Goal: Transaction & Acquisition: Purchase product/service

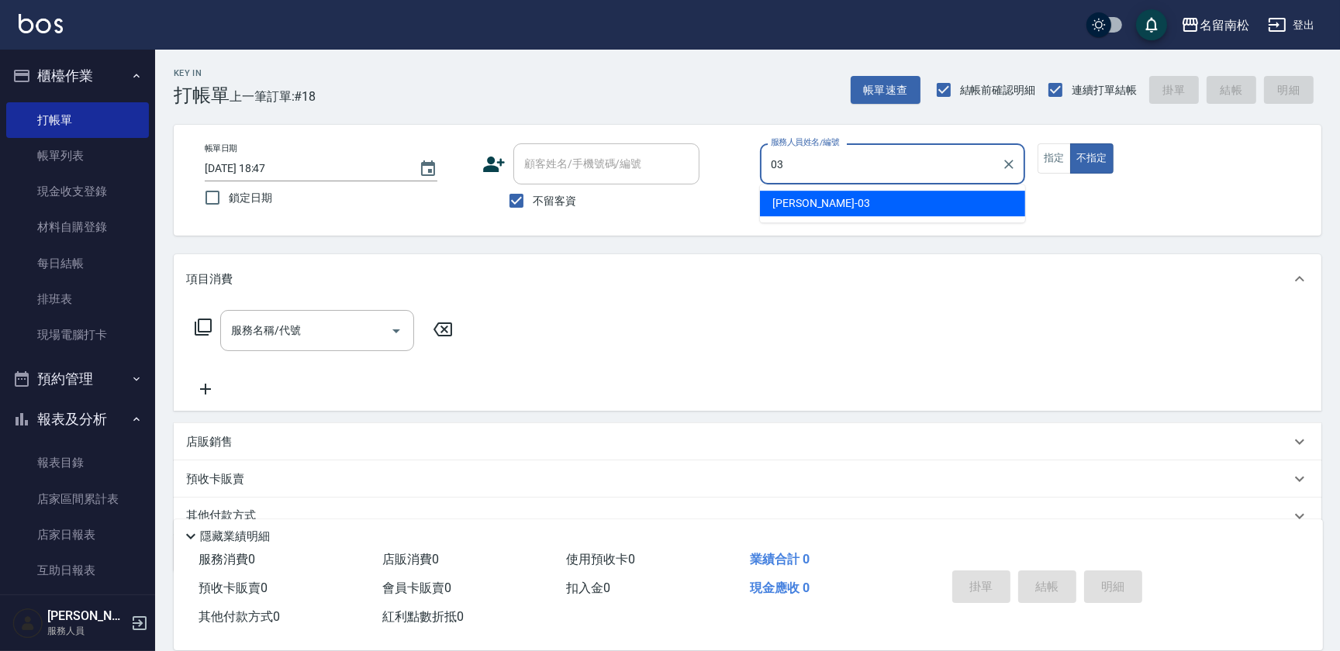
type input "[PERSON_NAME]-03"
type button "false"
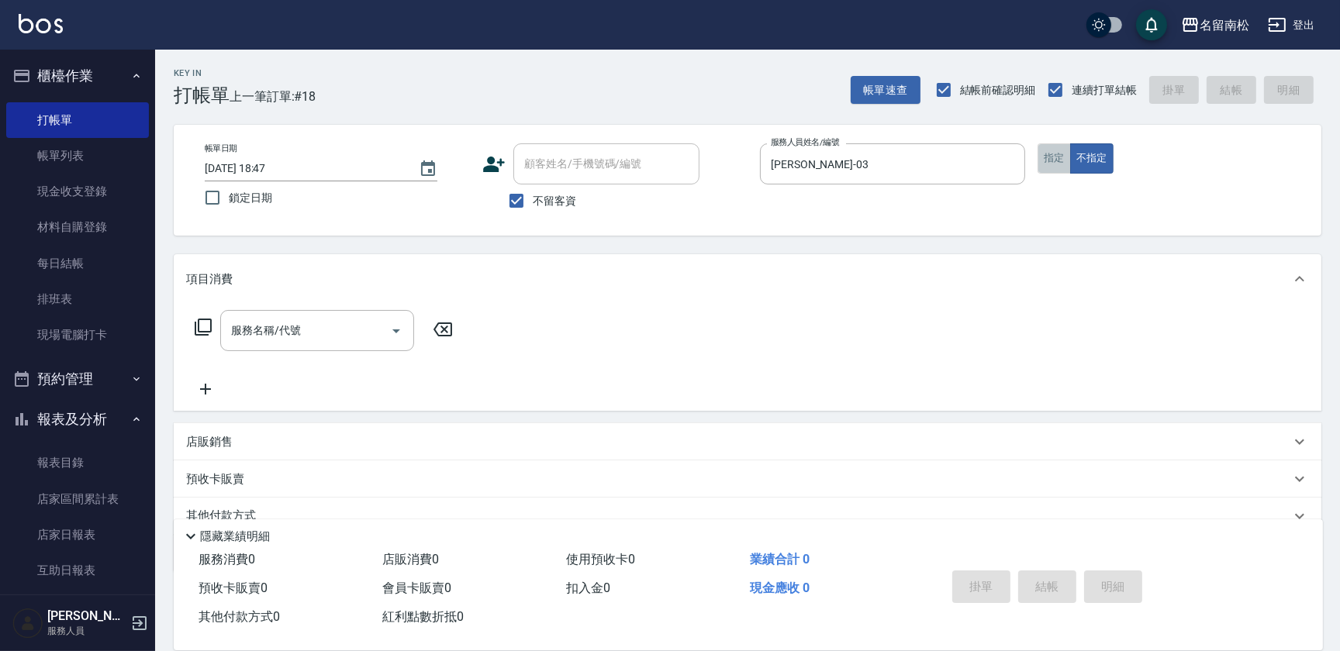
click at [1052, 162] on button "指定" at bounding box center [1053, 158] width 33 height 30
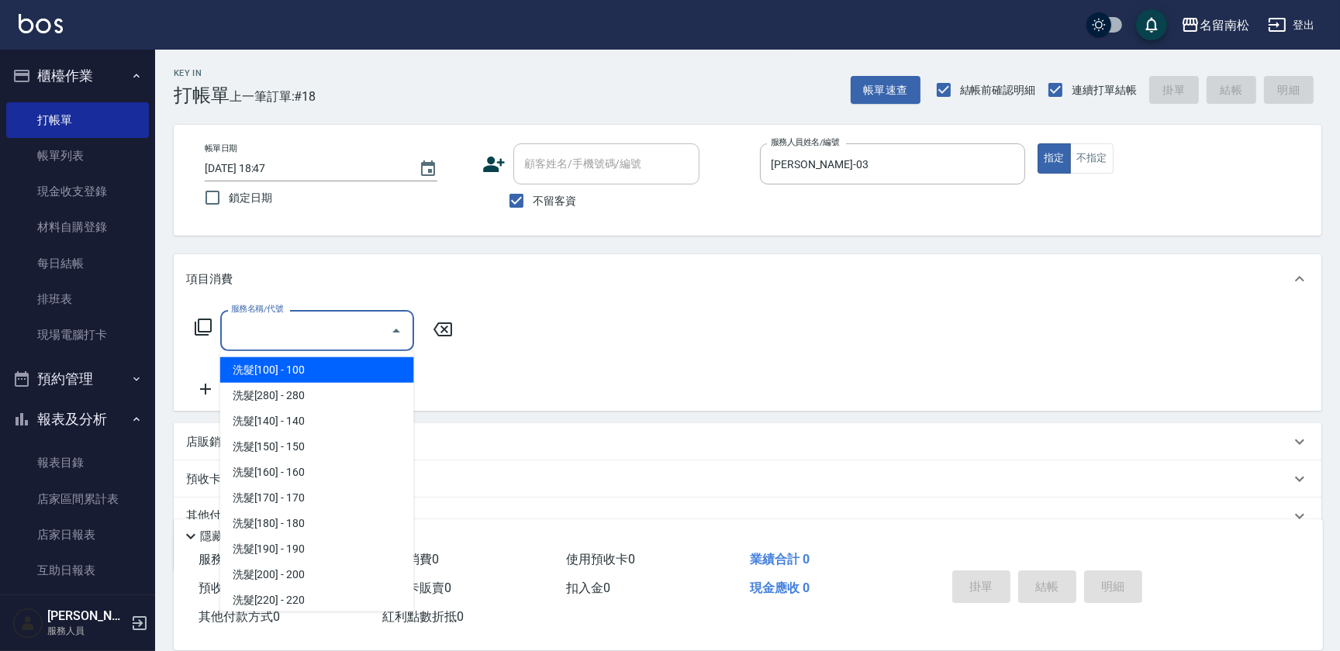
click at [287, 333] on input "服務名稱/代號" at bounding box center [305, 330] width 157 height 27
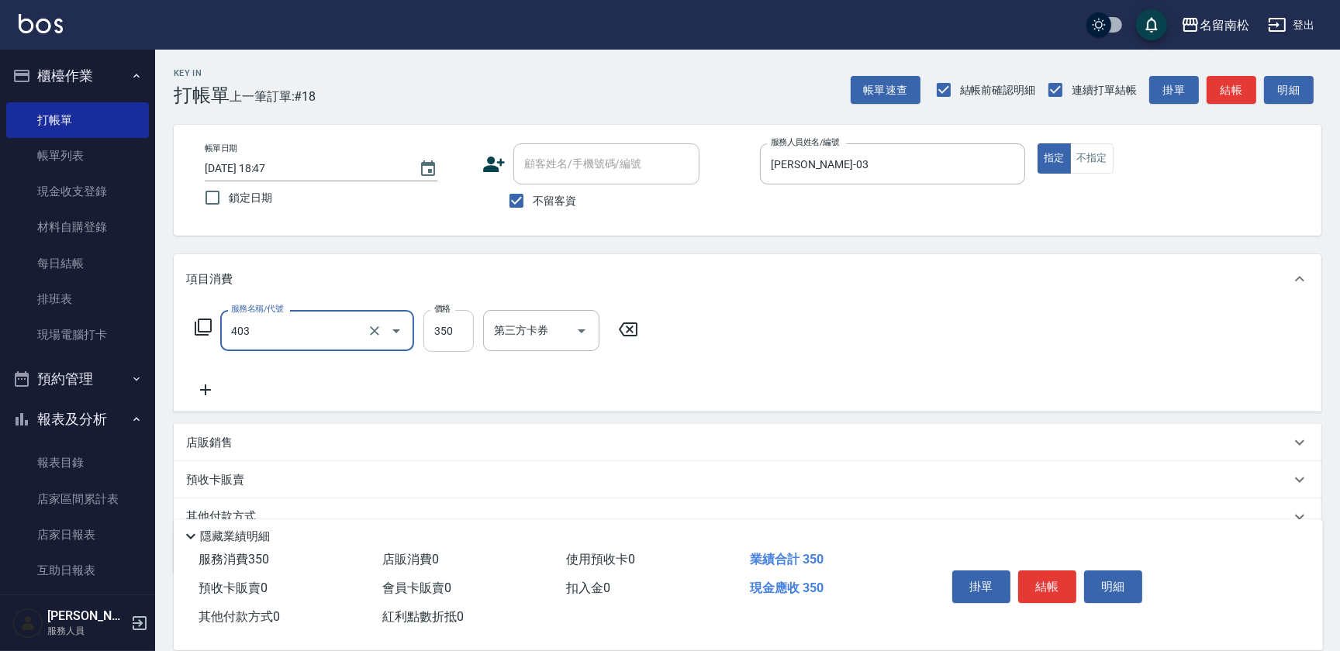
type input "剪髮(350)(403)"
click at [463, 319] on input "350" at bounding box center [448, 331] width 50 height 42
type input "380"
click at [1050, 579] on button "結帳" at bounding box center [1047, 587] width 58 height 33
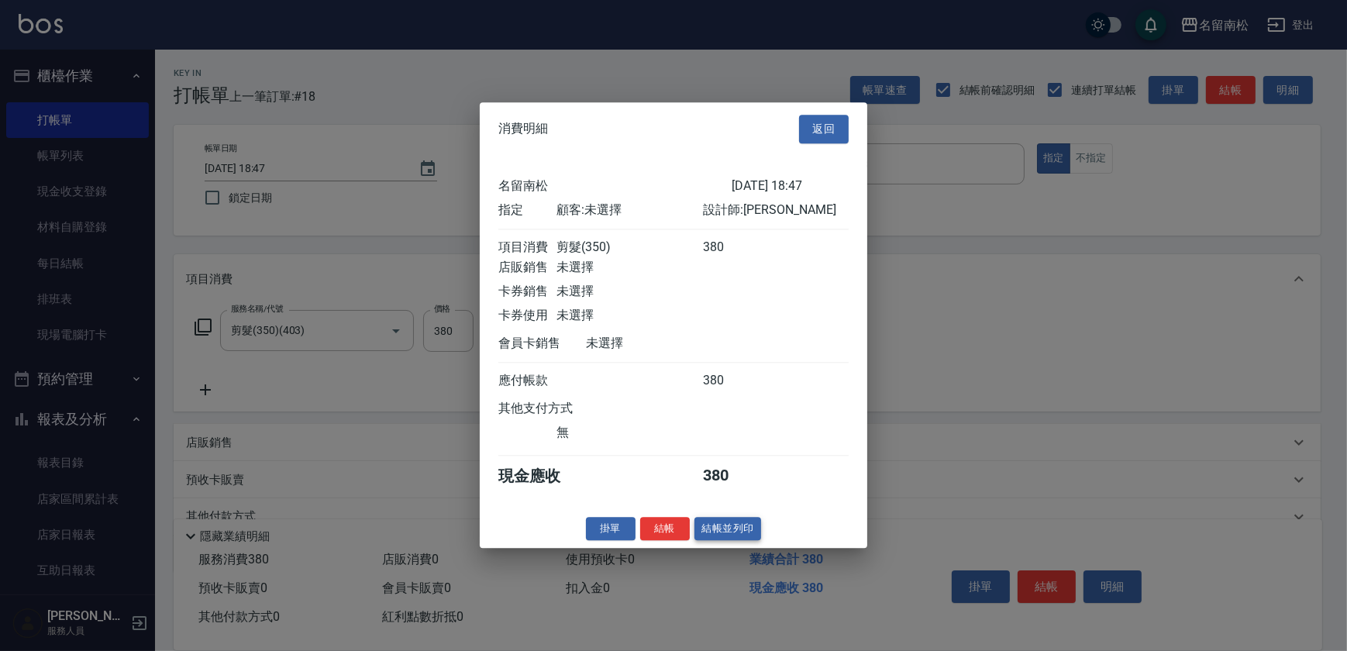
click at [727, 535] on button "結帳並列印" at bounding box center [728, 529] width 67 height 24
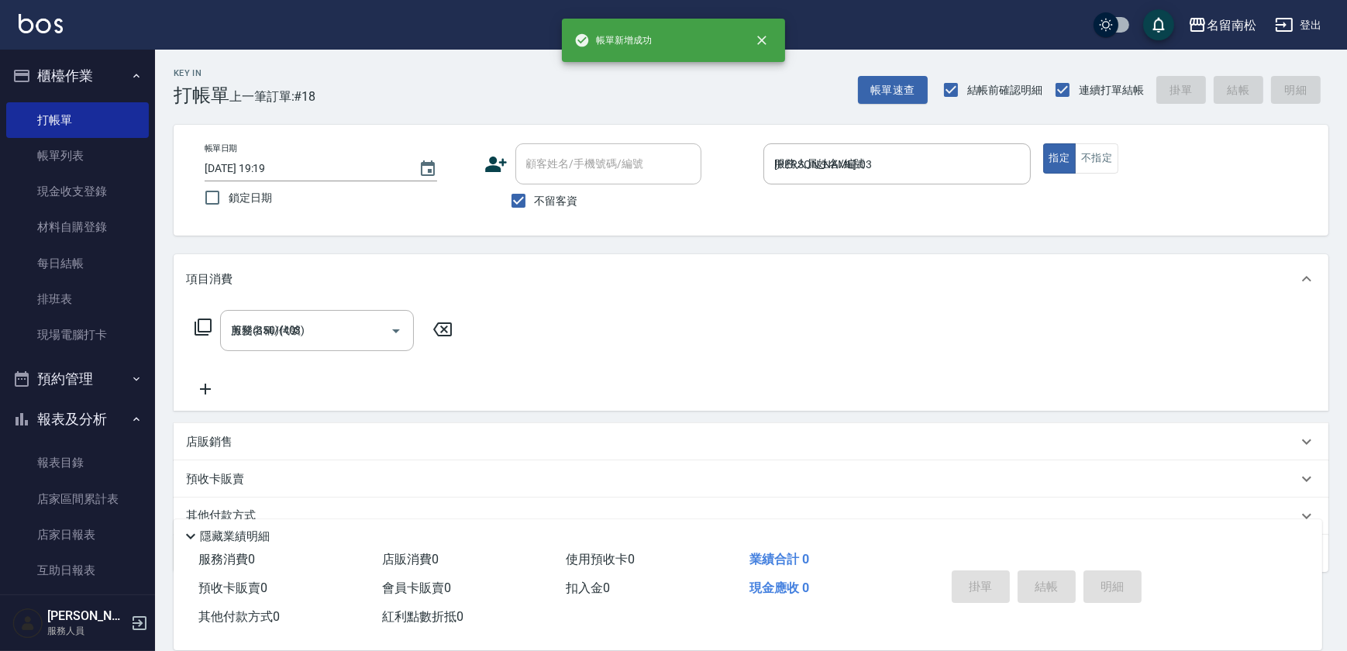
type input "[DATE] 19:19"
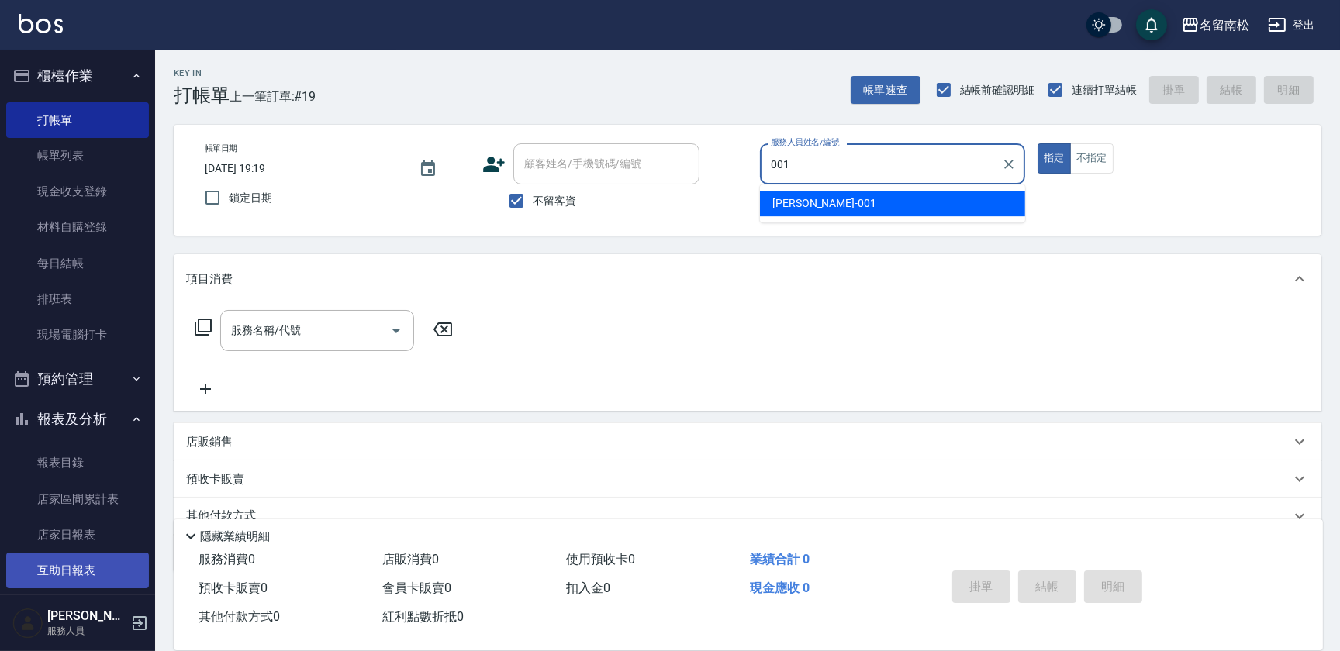
type input "[PERSON_NAME]-001"
type button "true"
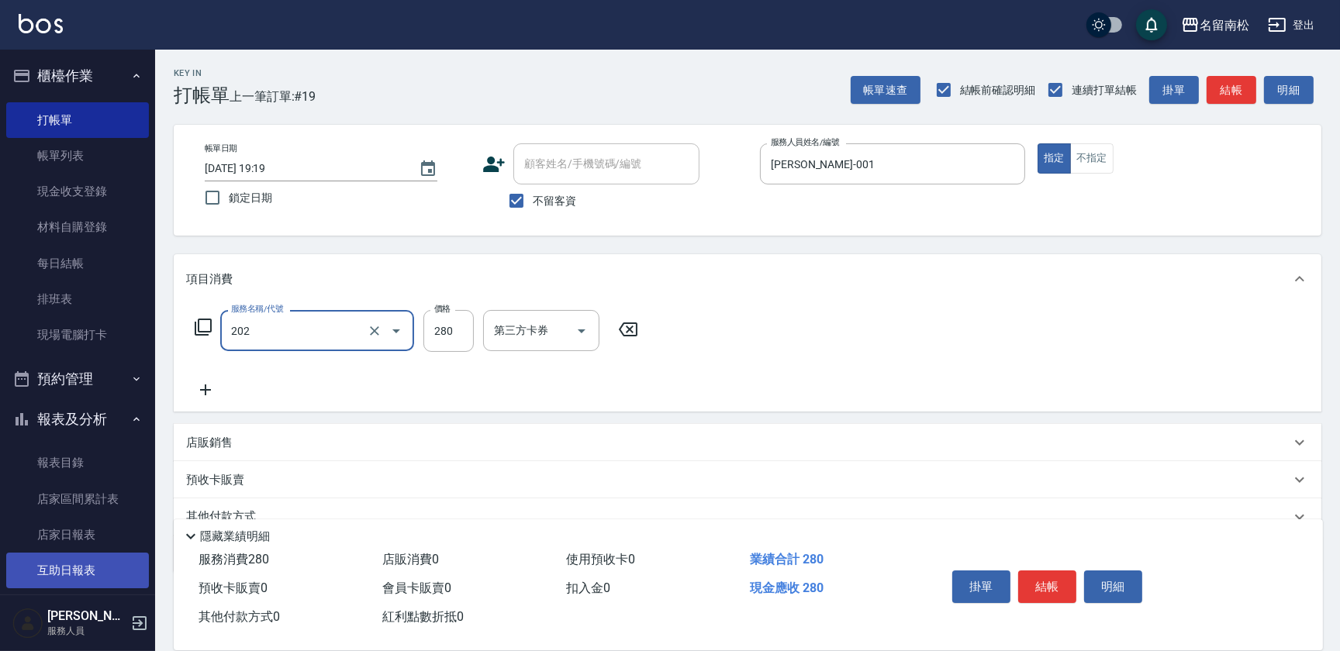
type input "洗髮[280](202)"
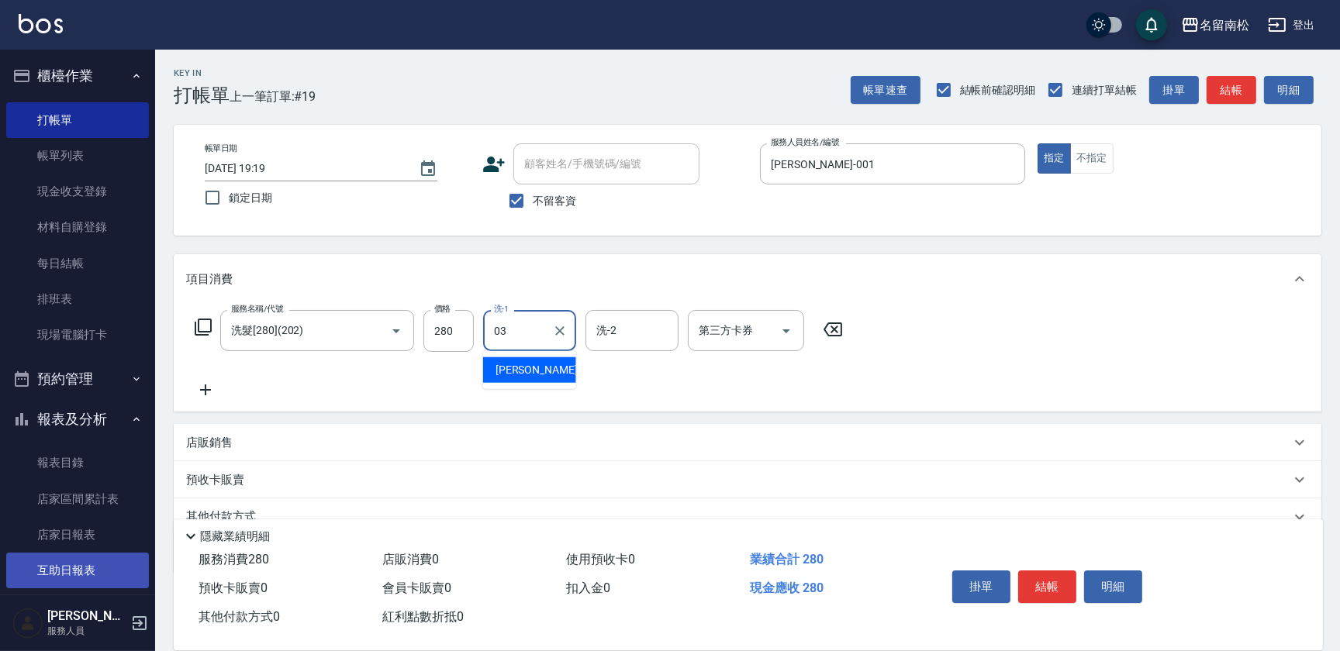
type input "[PERSON_NAME]-03"
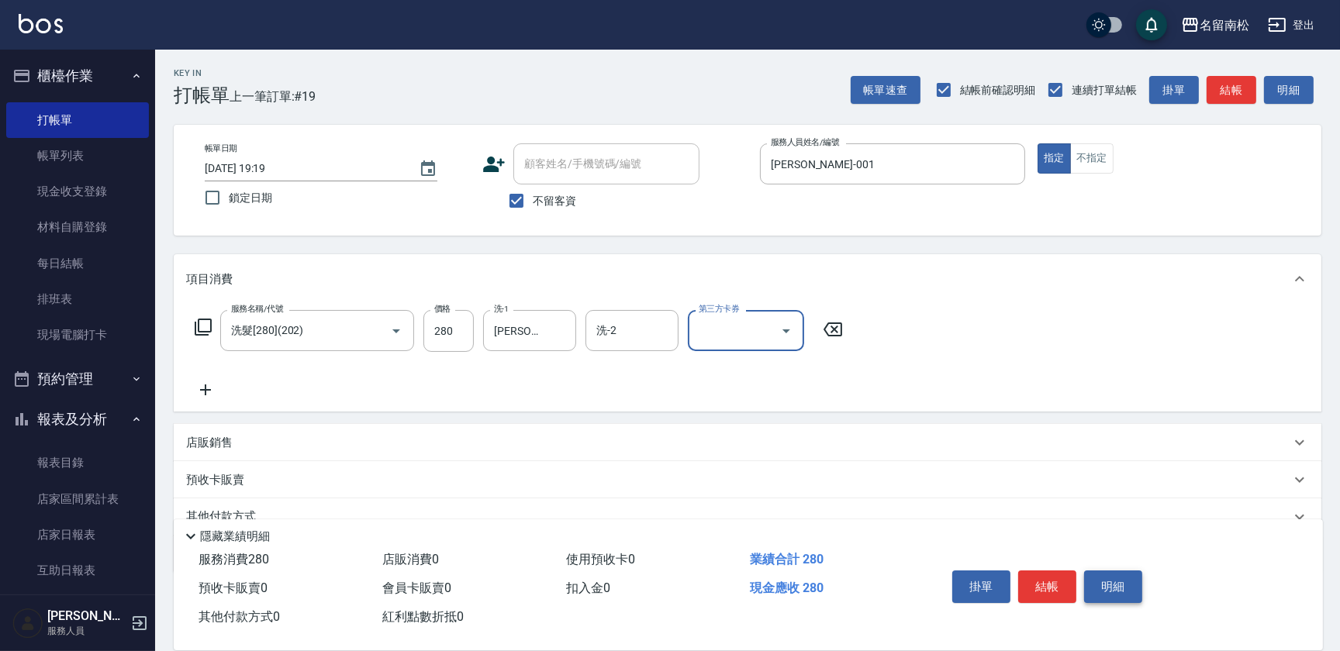
click at [1103, 578] on button "明細" at bounding box center [1113, 587] width 58 height 33
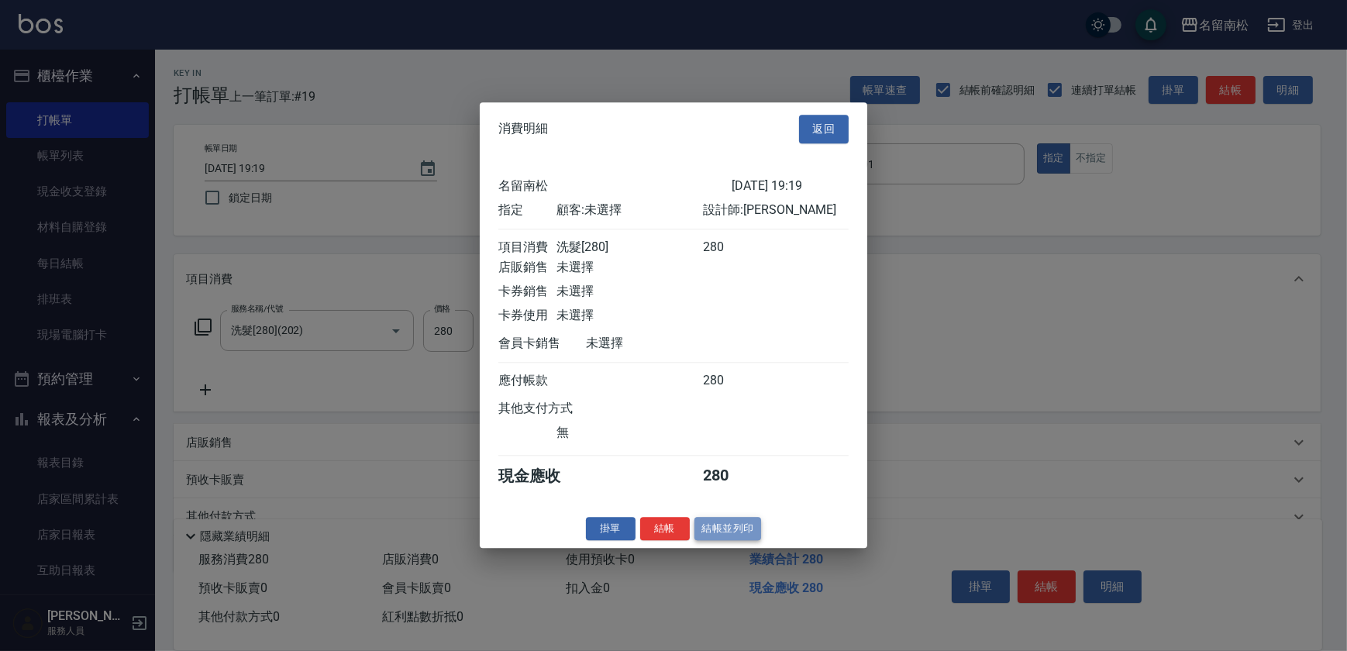
click at [711, 531] on button "結帳並列印" at bounding box center [728, 529] width 67 height 24
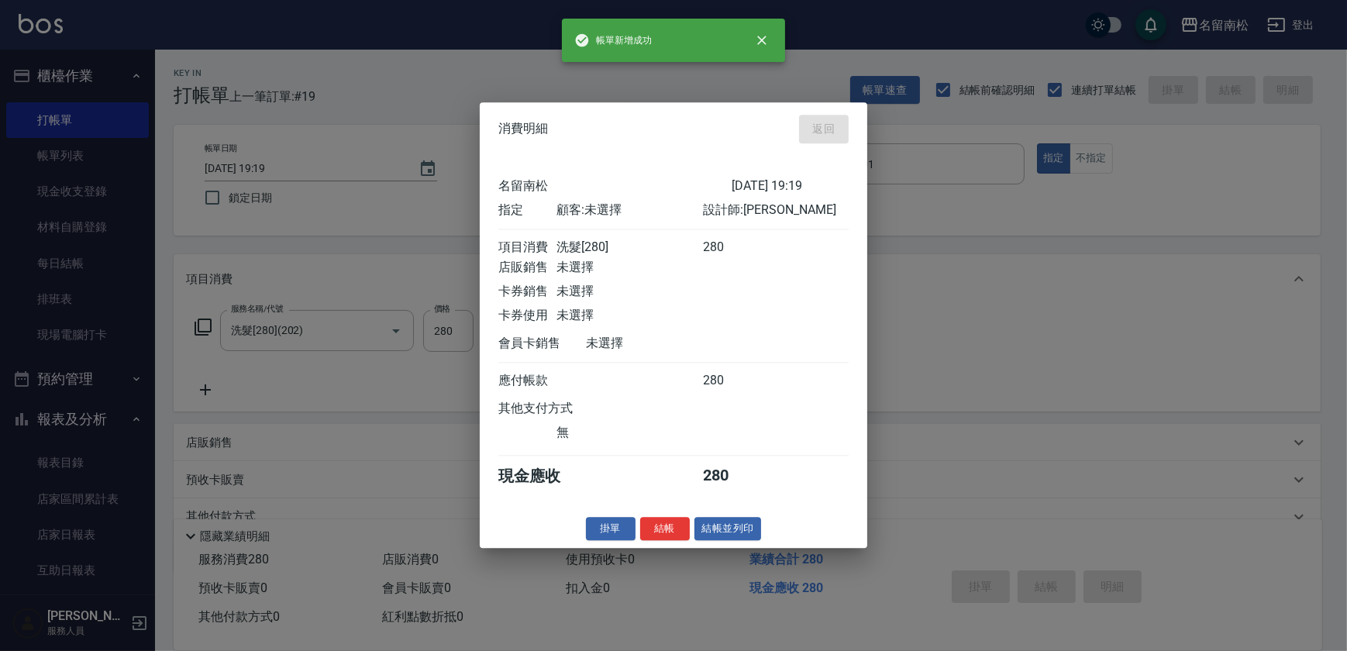
type input "[DATE] 19:38"
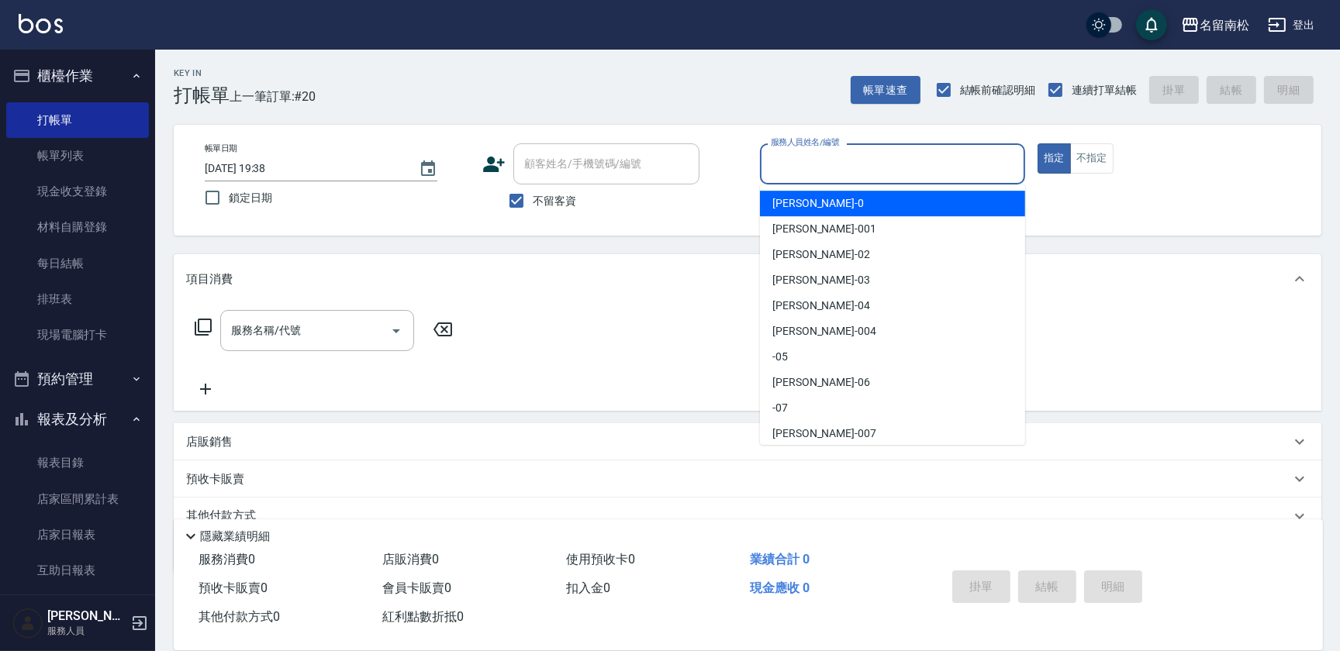
click at [933, 157] on input "服務人員姓名/編號" at bounding box center [892, 163] width 251 height 27
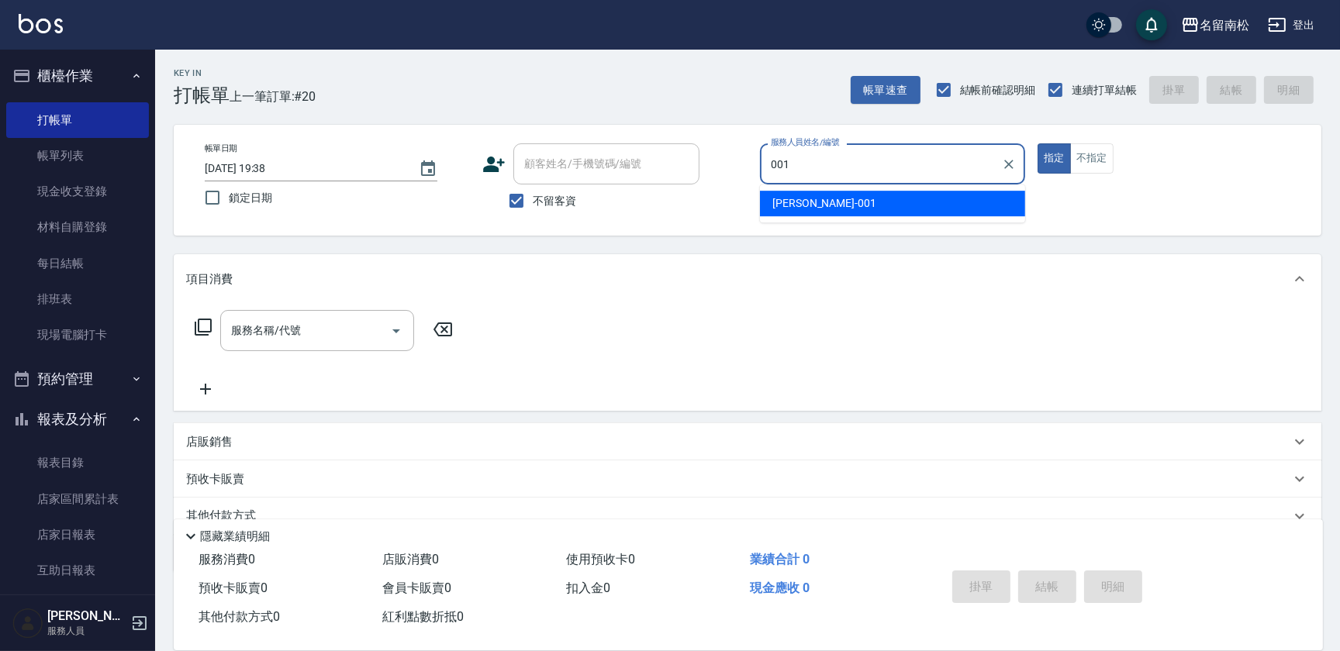
type input "[PERSON_NAME]-001"
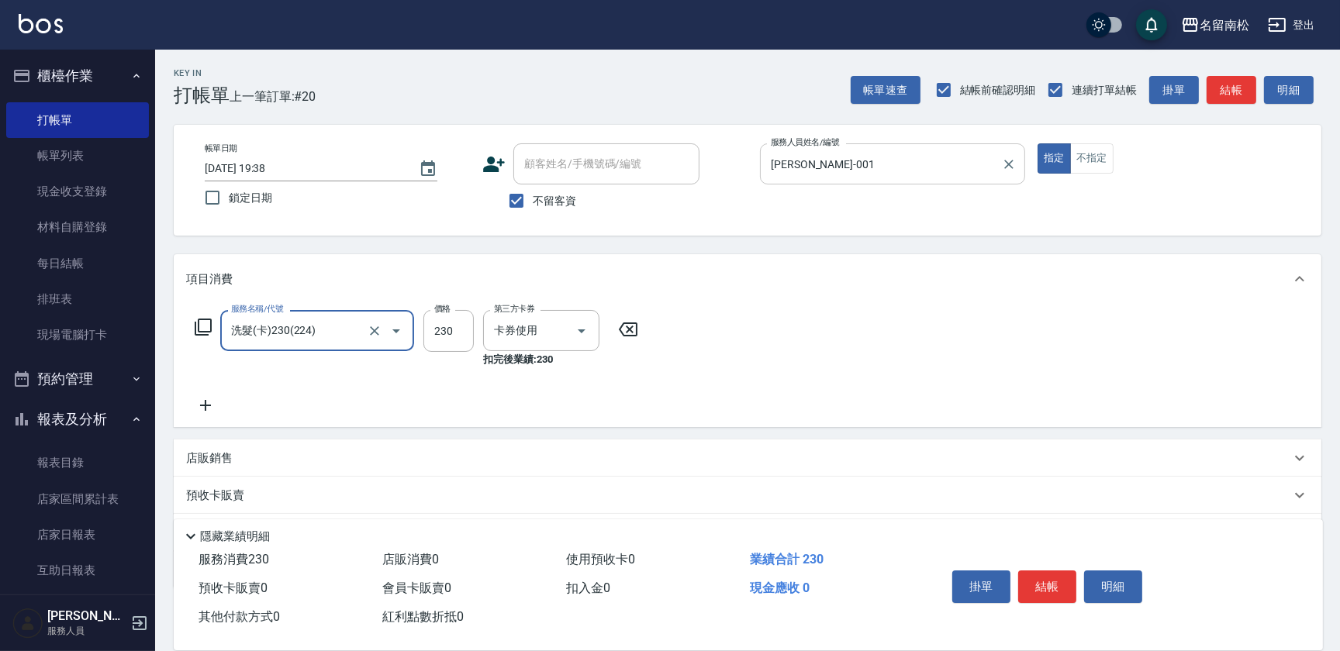
type input "洗髮(卡)230(224)"
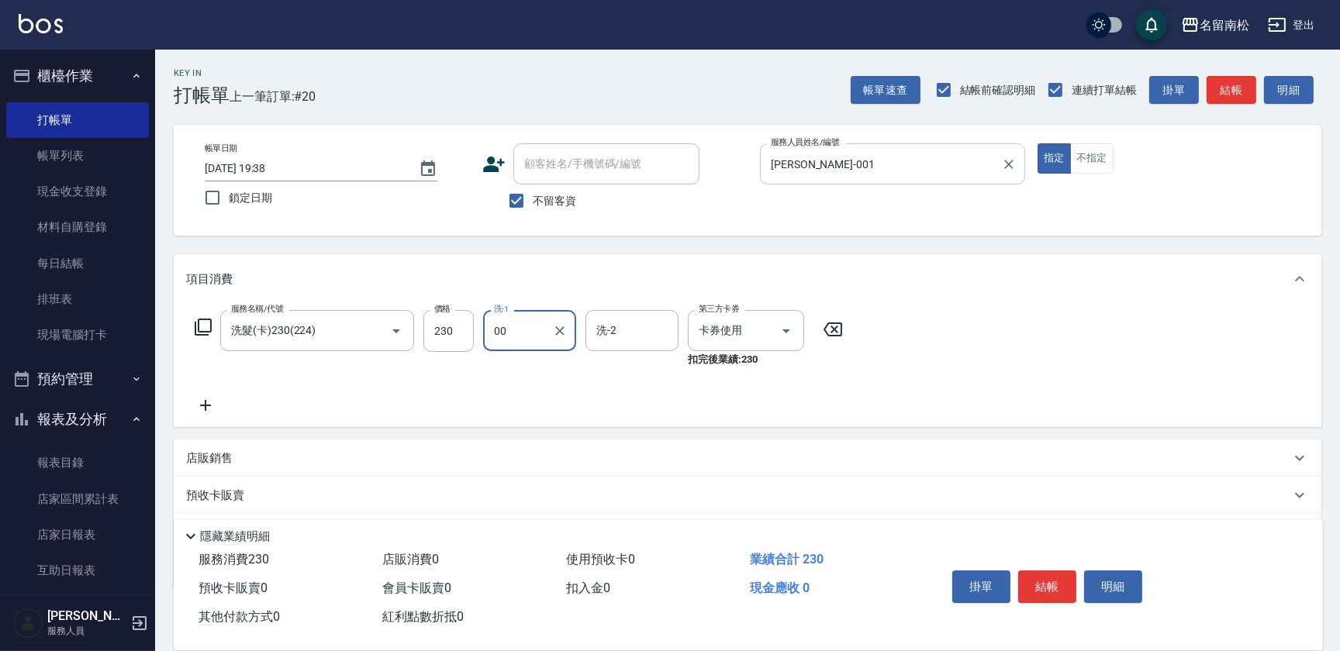
type input "001"
drag, startPoint x: 523, startPoint y: 329, endPoint x: 429, endPoint y: 353, distance: 96.8
click at [429, 353] on div "服務名稱/代號 洗髮(卡)230(224) 服務名稱/代號 價格 230 價格 洗-1 001 洗-1 洗-2 洗-2 第三方卡券 卡券使用 第三方卡券 扣完…" at bounding box center [519, 338] width 666 height 57
type input "[PERSON_NAME]-10"
drag, startPoint x: 1122, startPoint y: 588, endPoint x: 1023, endPoint y: 583, distance: 99.3
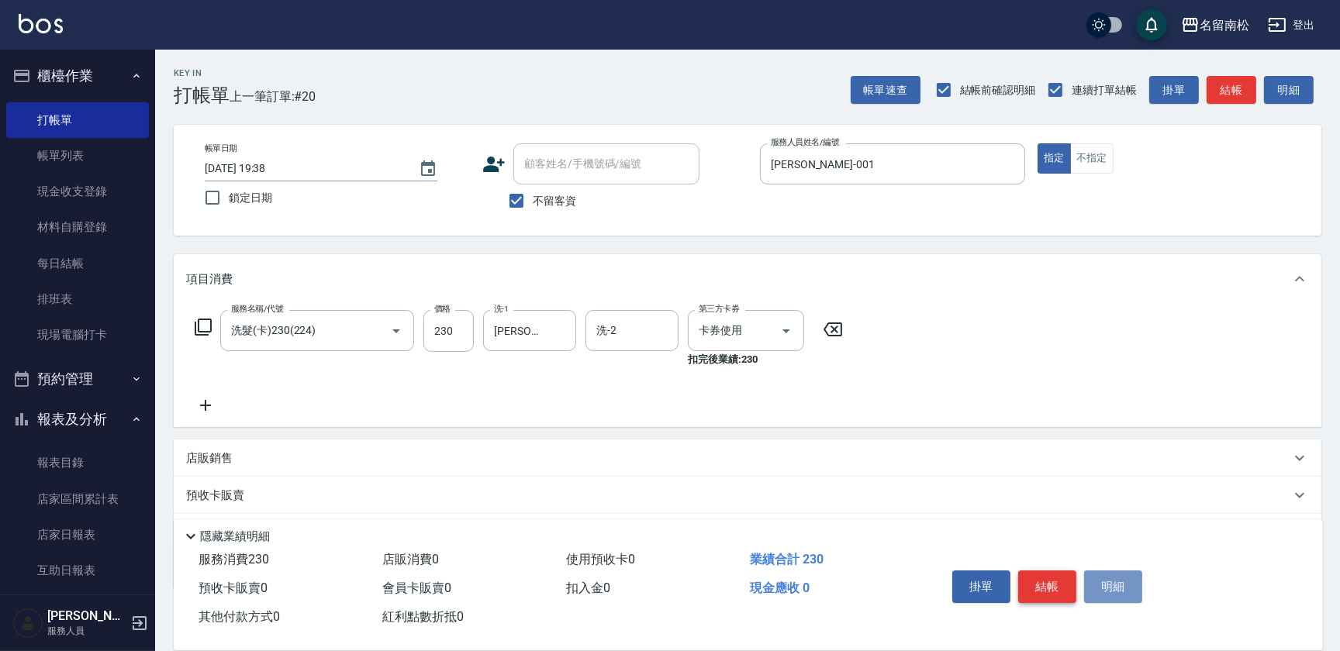
click at [1116, 592] on button "明細" at bounding box center [1113, 587] width 58 height 33
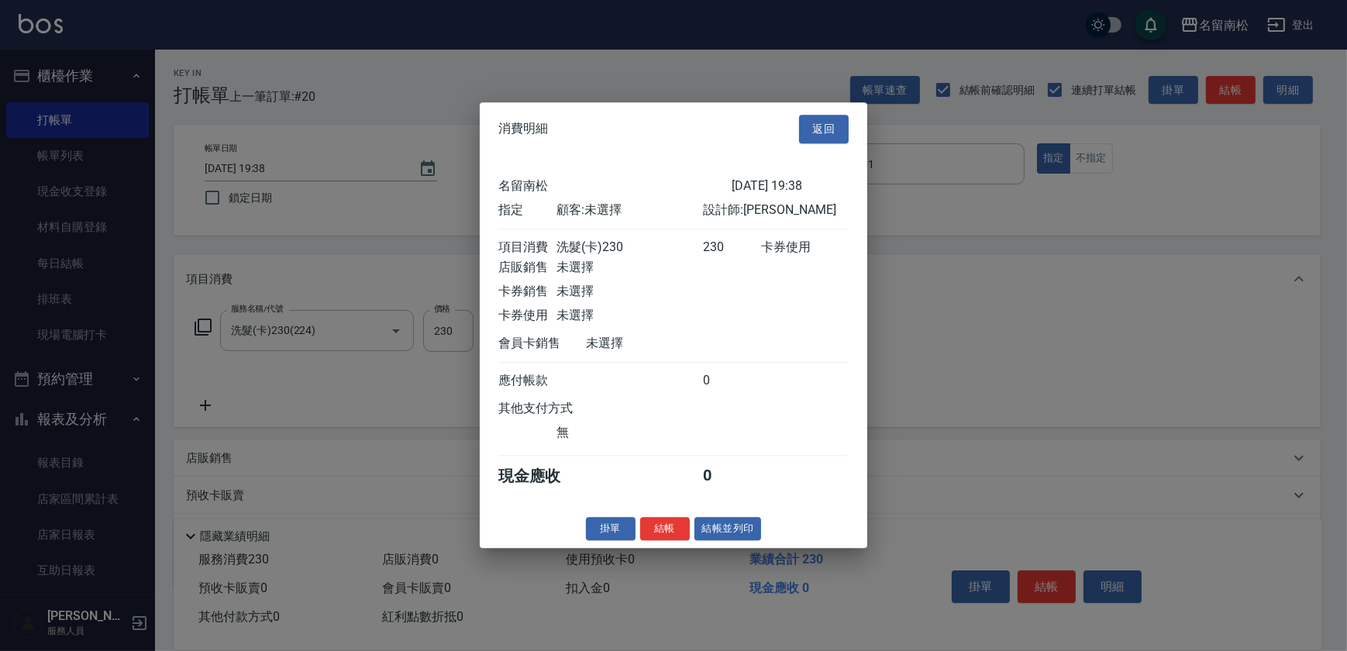
click at [726, 526] on button "結帳並列印" at bounding box center [728, 529] width 67 height 24
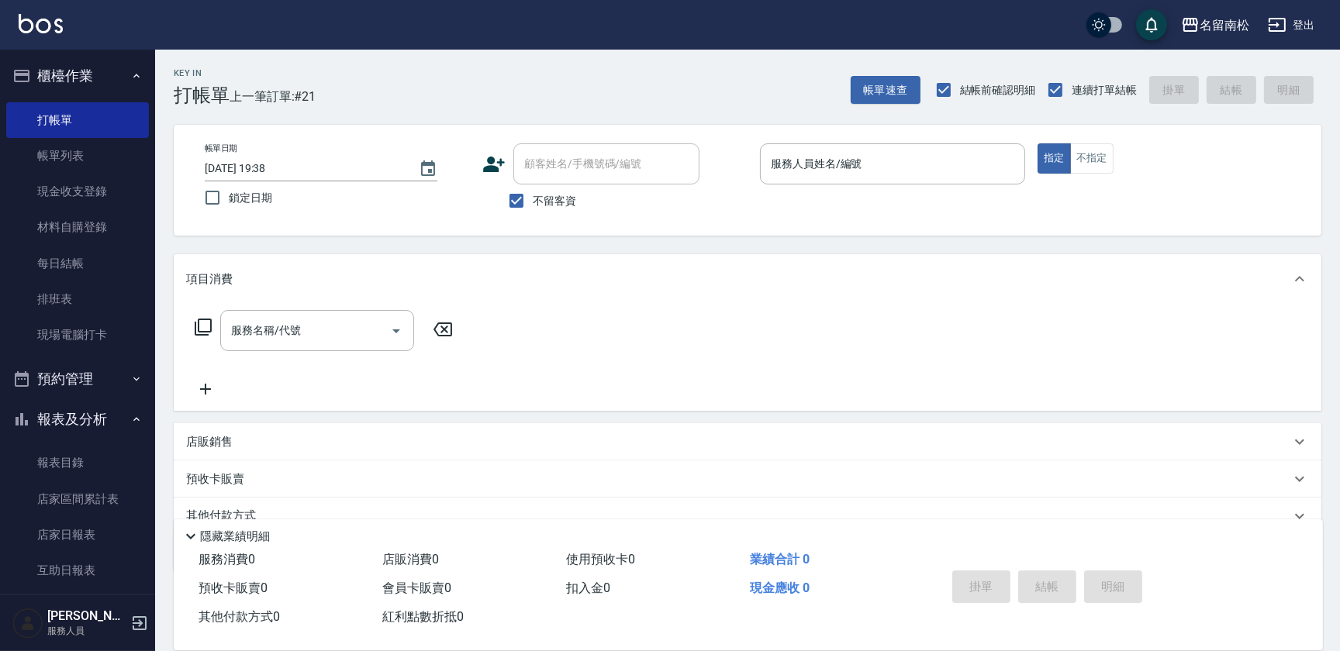
click at [861, 163] on div "服務人員姓名/編號 服務人員姓名/編號" at bounding box center [892, 163] width 265 height 41
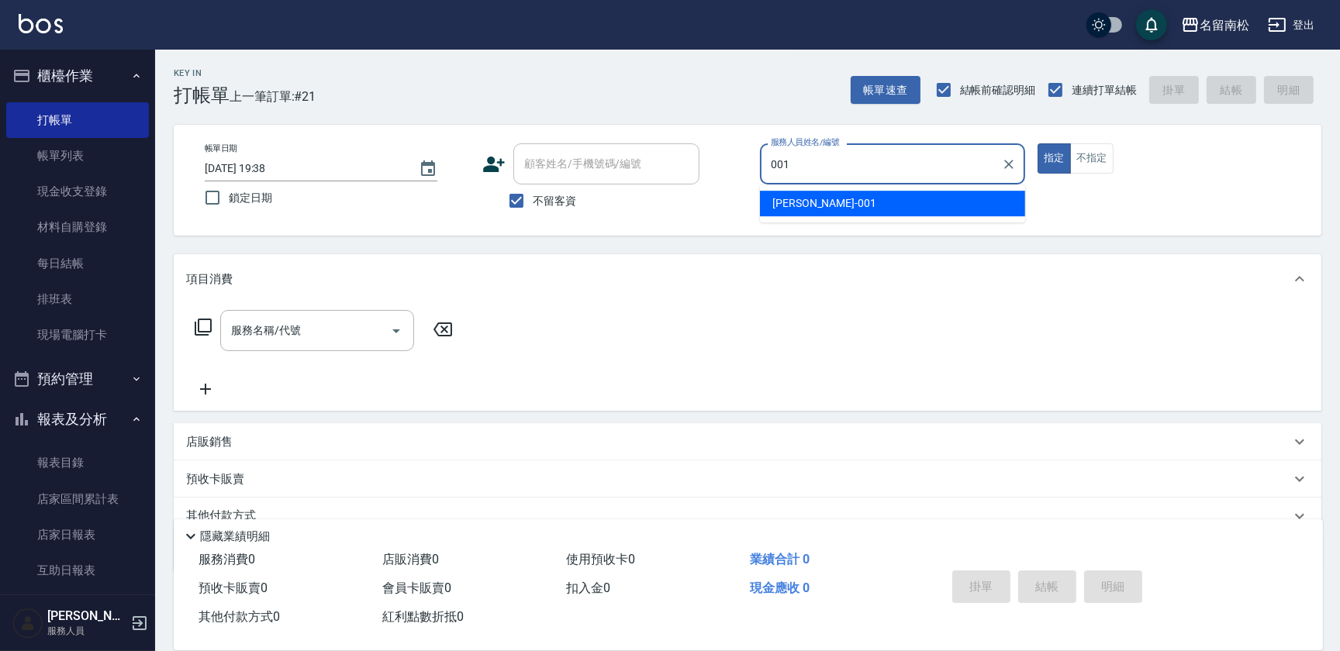
type input "[PERSON_NAME]-001"
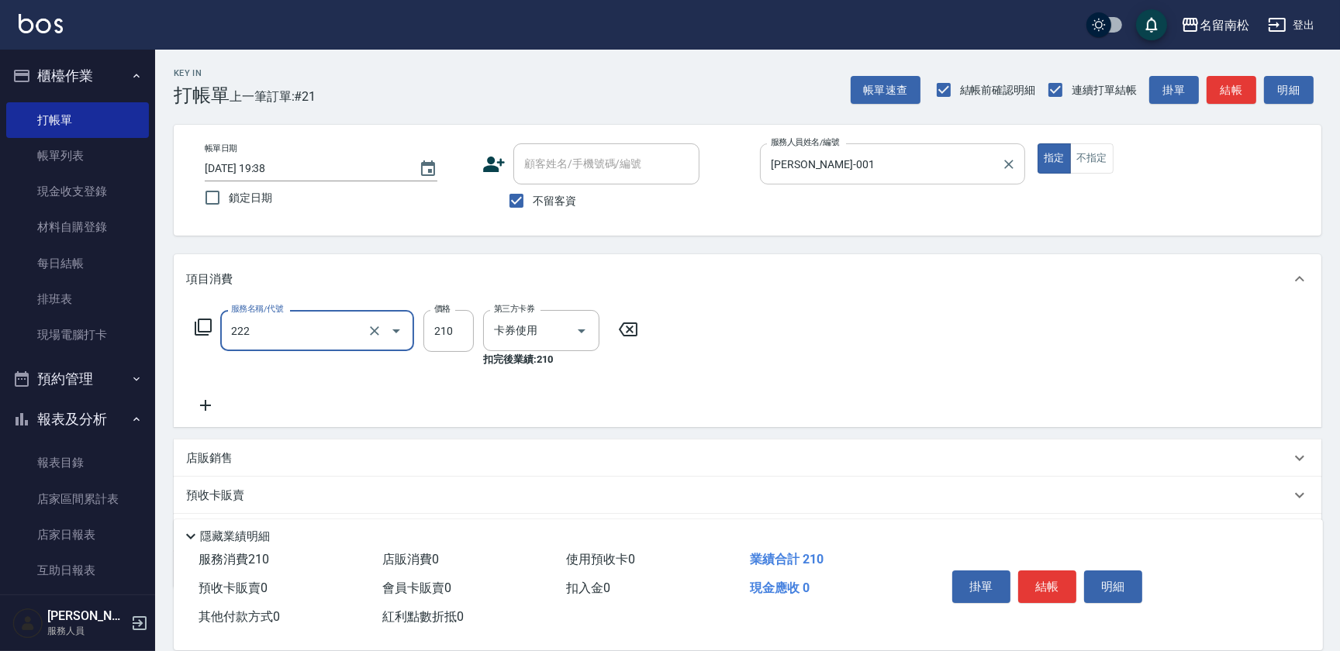
type input "洗髮卡券[210](222)"
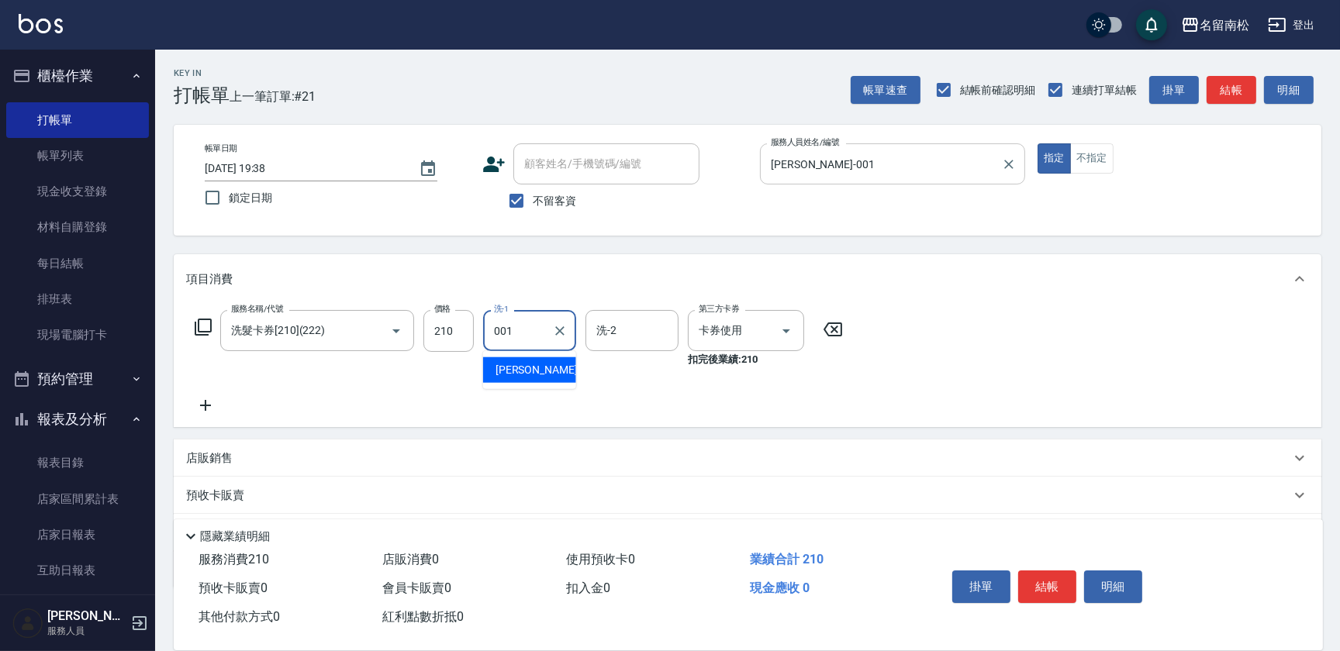
type input "[PERSON_NAME]-001"
drag, startPoint x: 1109, startPoint y: 578, endPoint x: 1075, endPoint y: 583, distance: 33.8
click at [1105, 581] on button "明細" at bounding box center [1113, 587] width 58 height 33
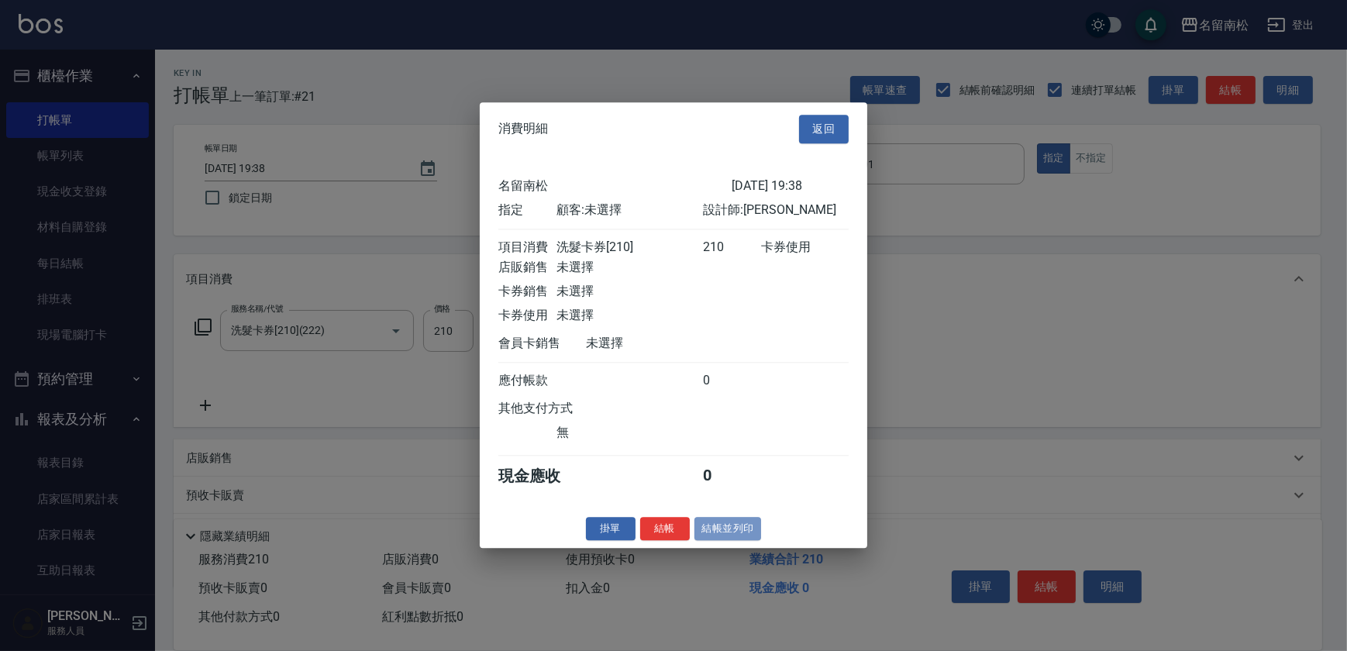
drag, startPoint x: 713, startPoint y: 540, endPoint x: 635, endPoint y: 525, distance: 78.9
click at [707, 540] on button "結帳並列印" at bounding box center [728, 529] width 67 height 24
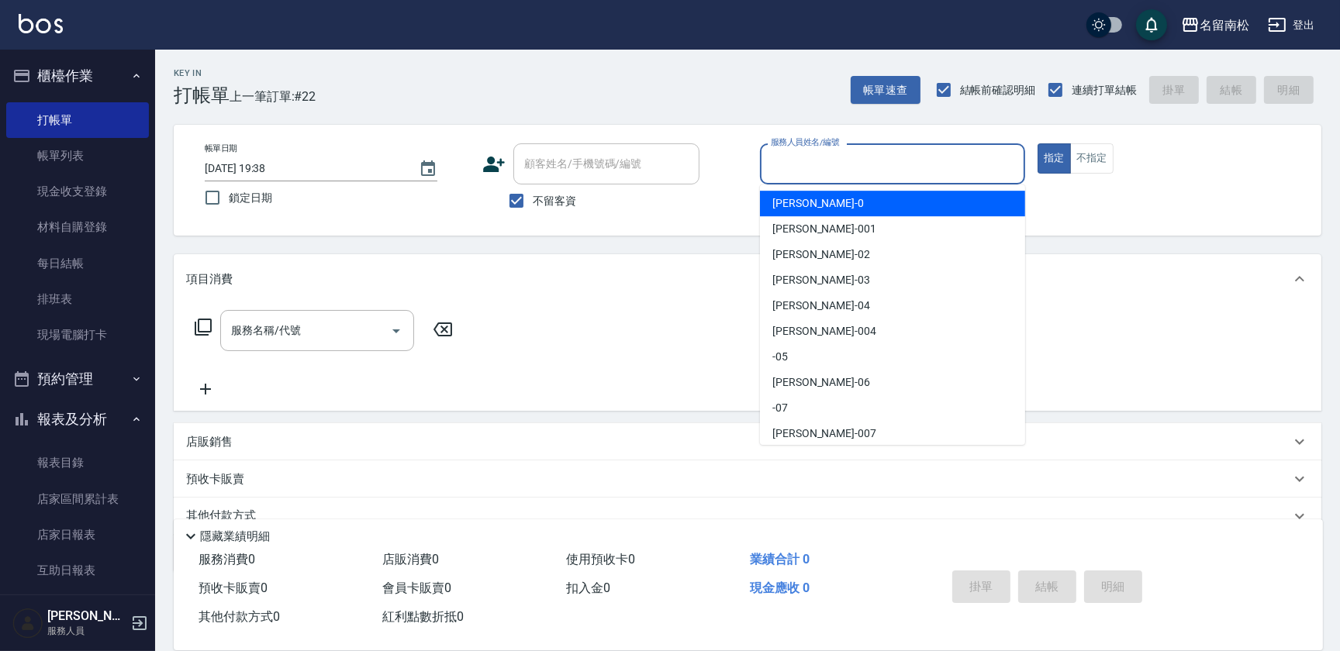
click at [934, 162] on input "服務人員姓名/編號" at bounding box center [892, 163] width 251 height 27
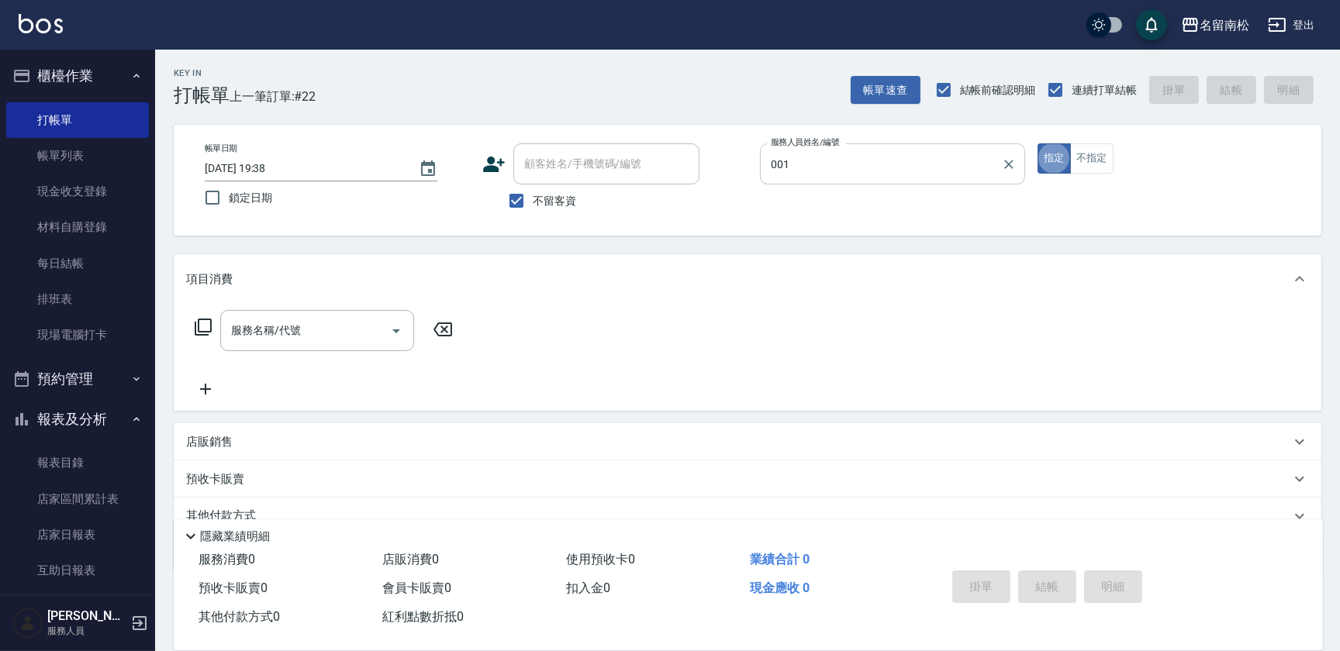
type input "[PERSON_NAME]-001"
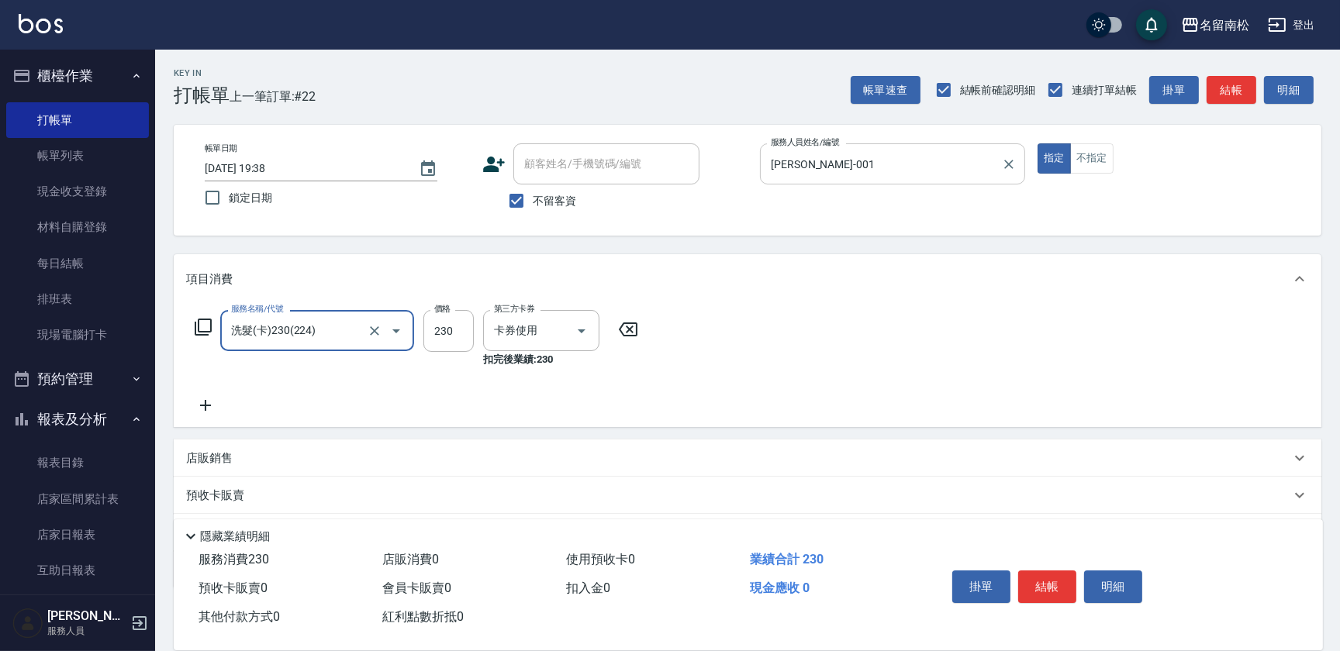
type input "洗髮(卡)230(224)"
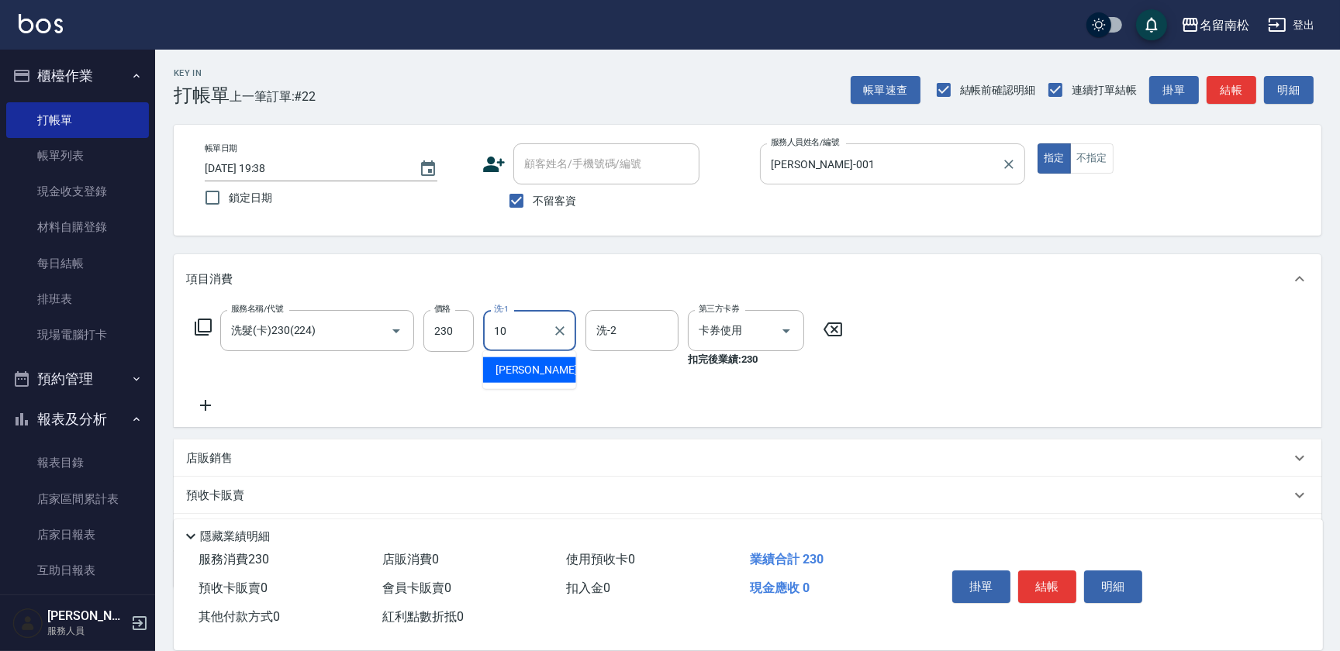
type input "[PERSON_NAME]-10"
click at [1103, 588] on button "明細" at bounding box center [1113, 587] width 58 height 33
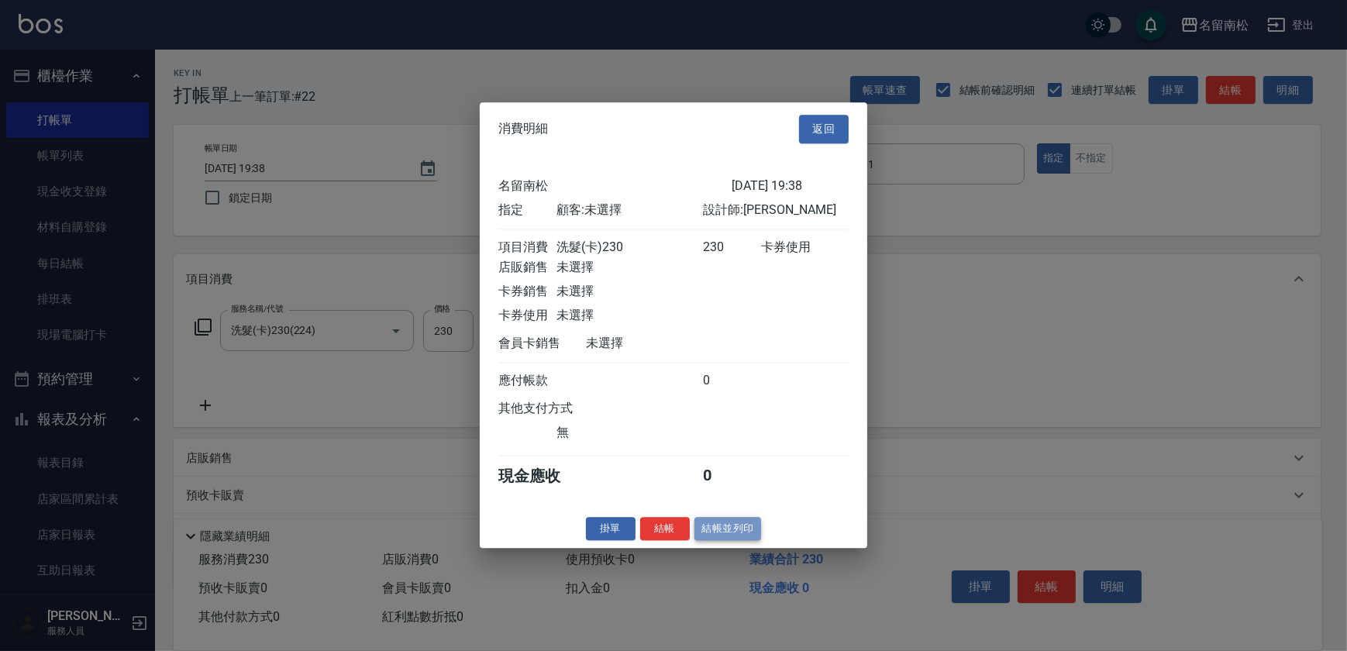
click at [744, 526] on button "結帳並列印" at bounding box center [728, 529] width 67 height 24
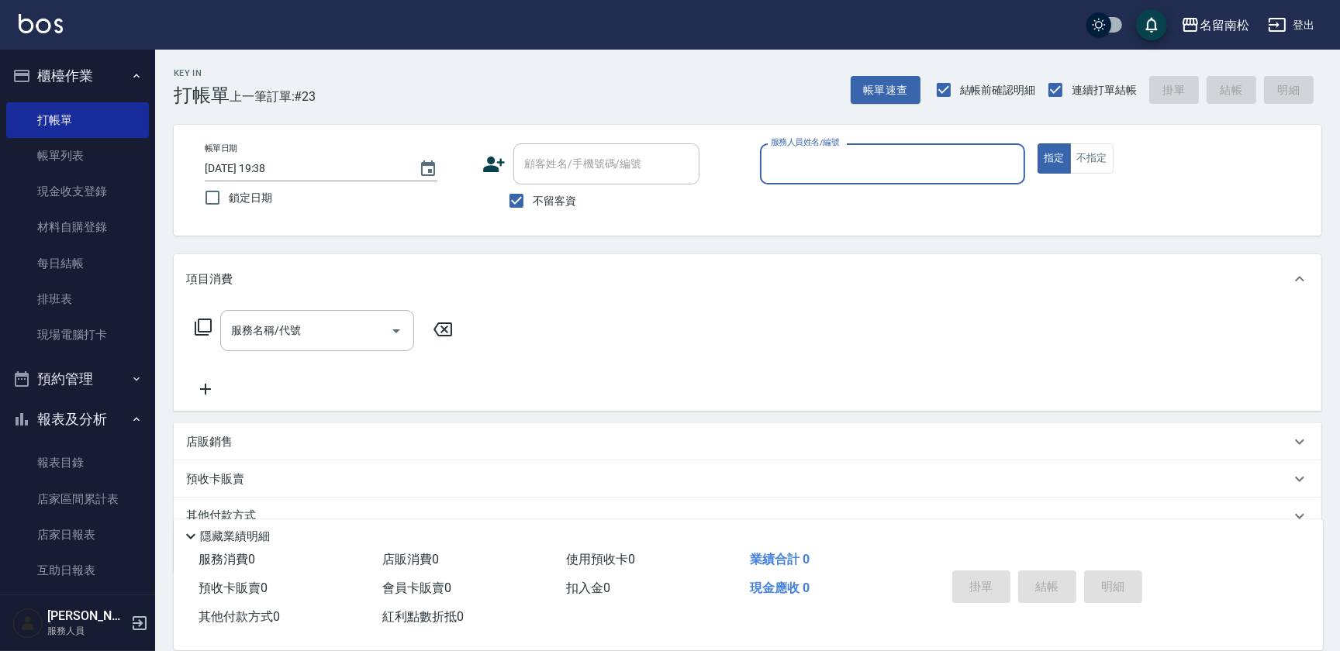
drag, startPoint x: 841, startPoint y: 159, endPoint x: 833, endPoint y: 165, distance: 10.5
click at [833, 164] on div "服務人員姓名/編號 服務人員姓名/編號" at bounding box center [892, 163] width 265 height 41
type input "[PERSON_NAME]-001"
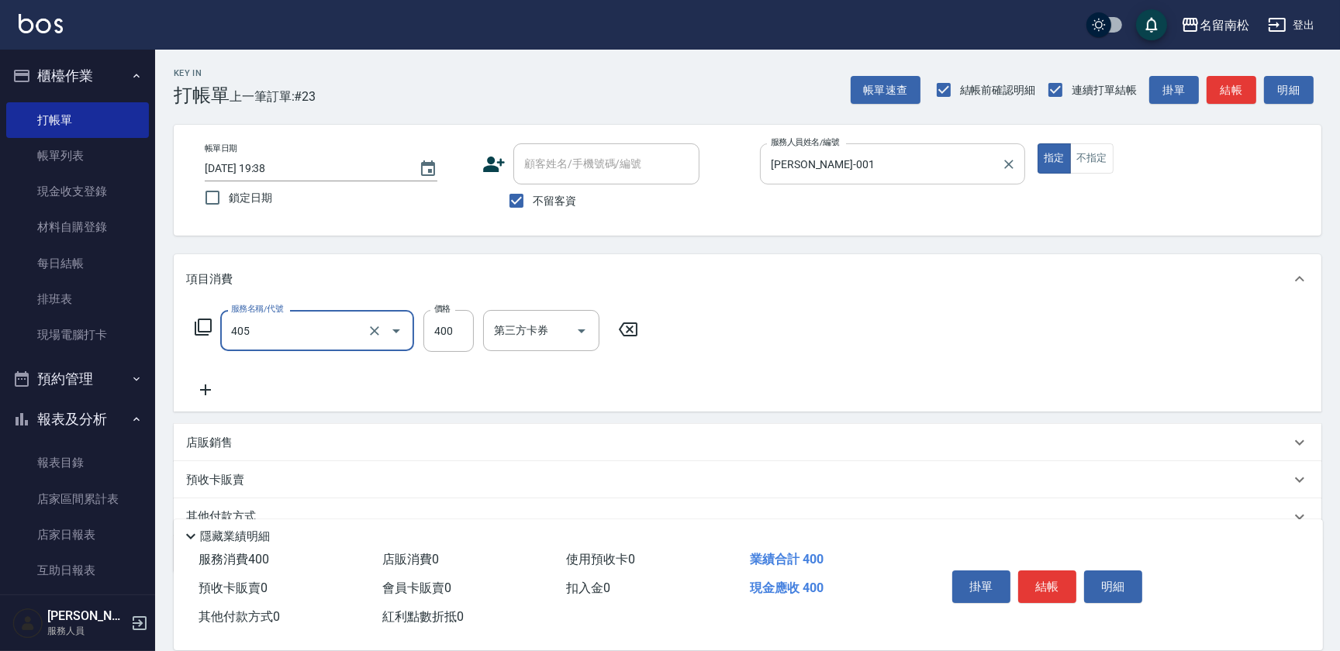
type input "剪髮(400)(405)"
type input "500"
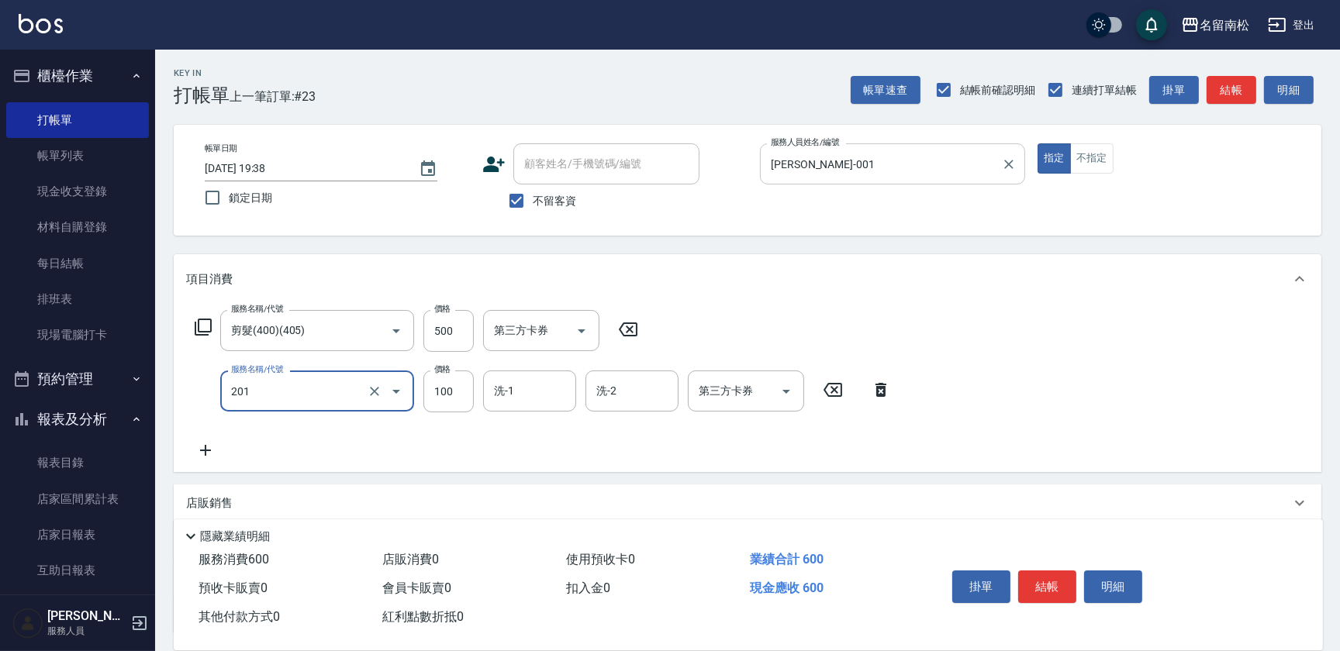
type input "洗髮[100](201)"
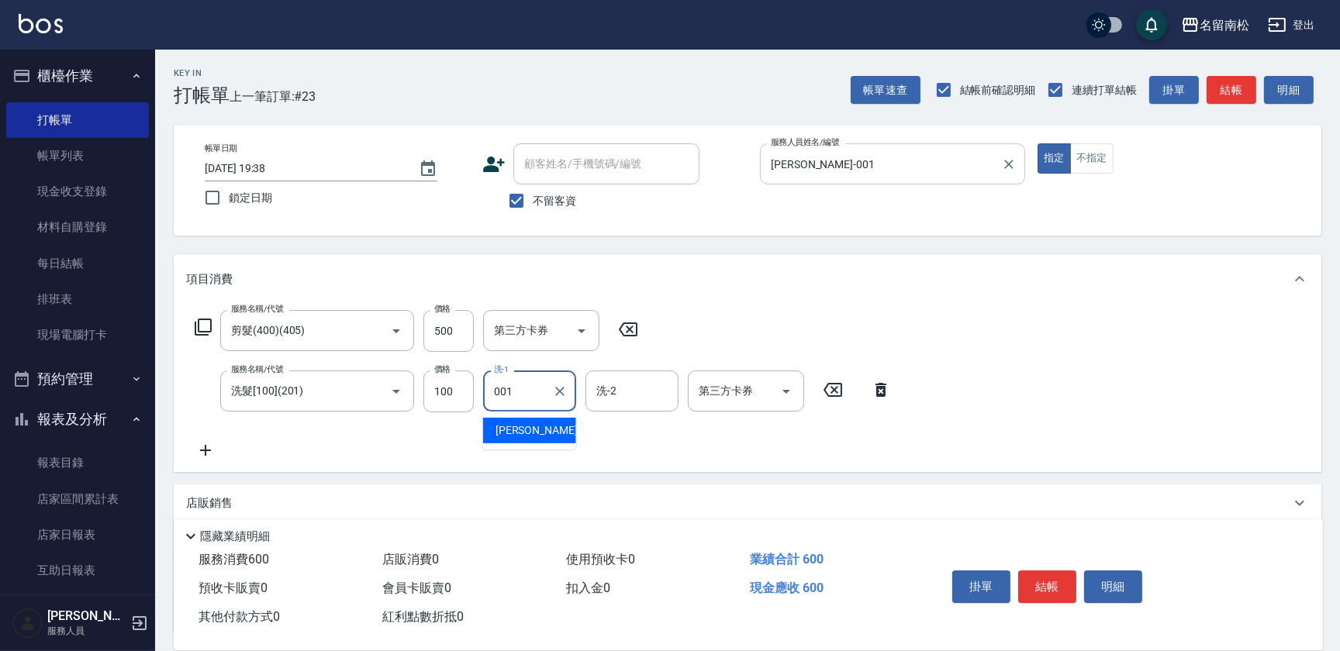
type input "[PERSON_NAME]-001"
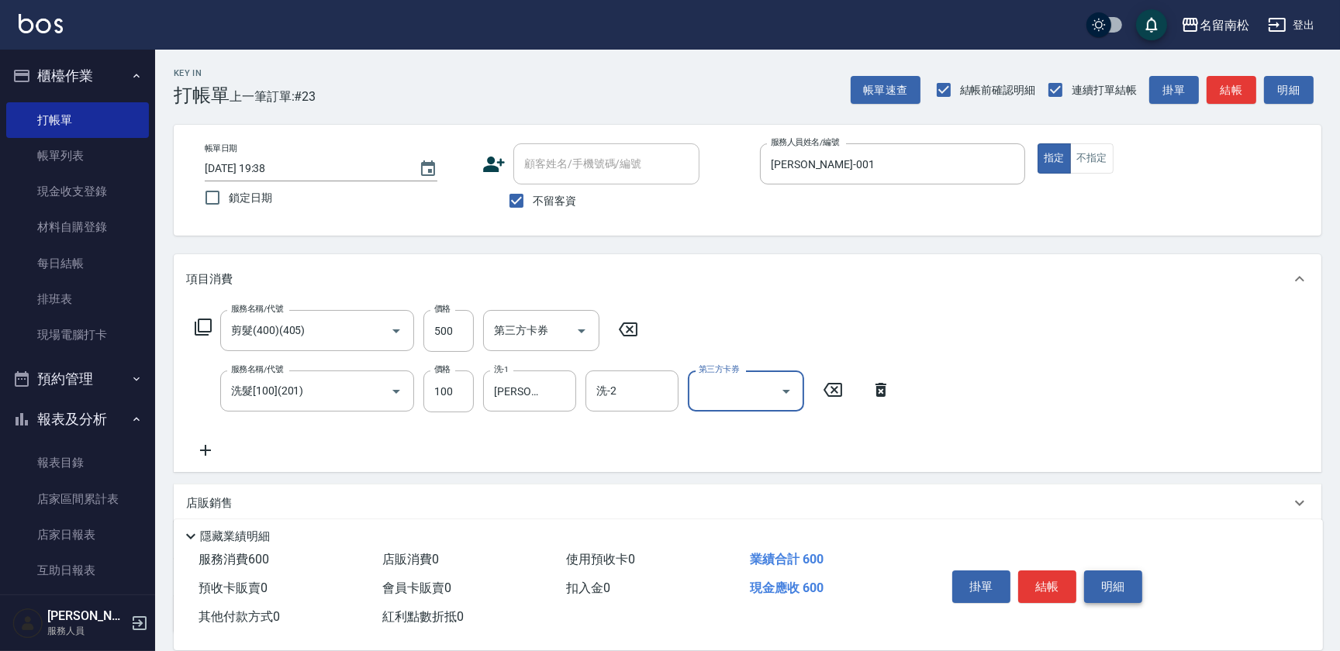
drag, startPoint x: 1112, startPoint y: 573, endPoint x: 1101, endPoint y: 578, distance: 11.8
click at [1107, 576] on button "明細" at bounding box center [1113, 587] width 58 height 33
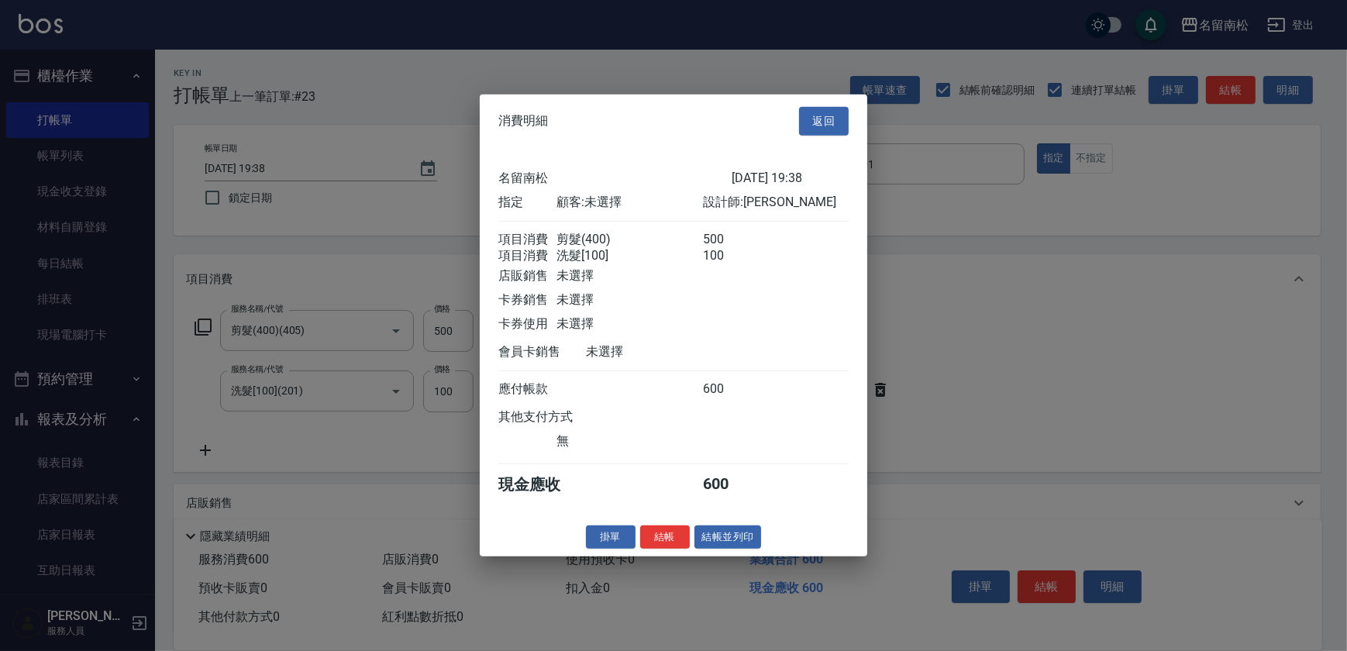
drag, startPoint x: 741, startPoint y: 545, endPoint x: 700, endPoint y: 537, distance: 42.0
click at [740, 545] on button "結帳並列印" at bounding box center [728, 537] width 67 height 24
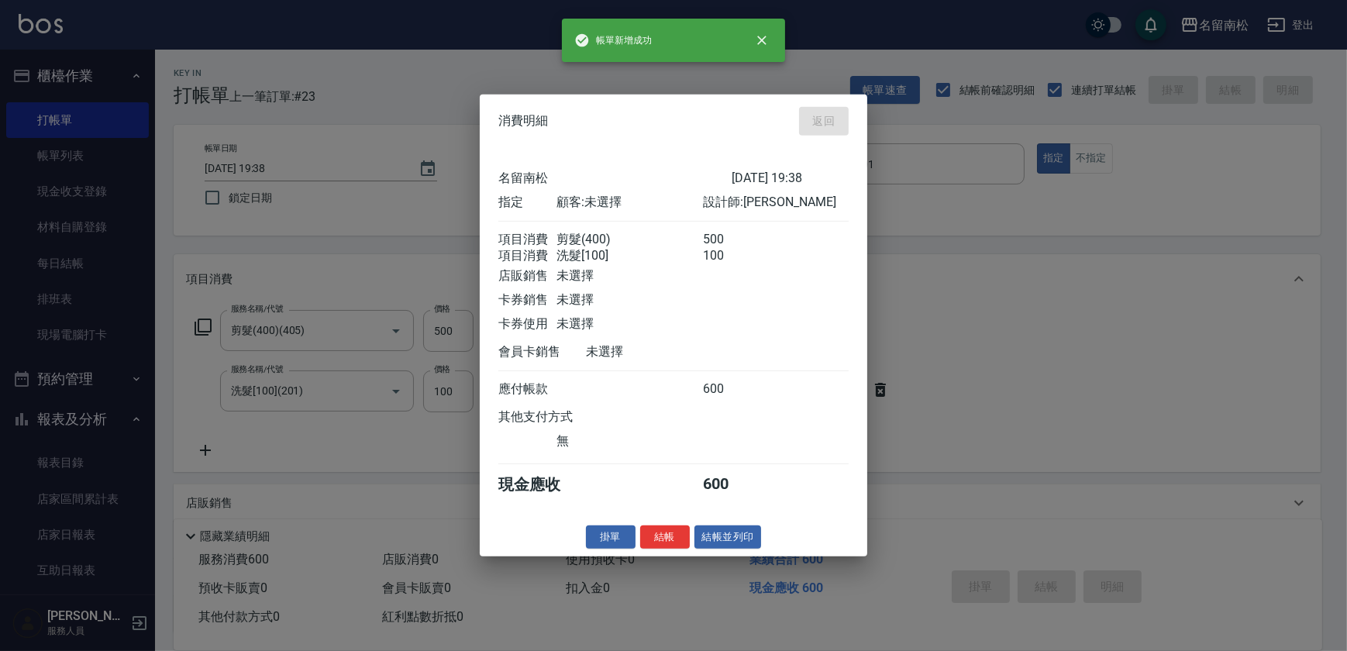
type input "[DATE] 19:39"
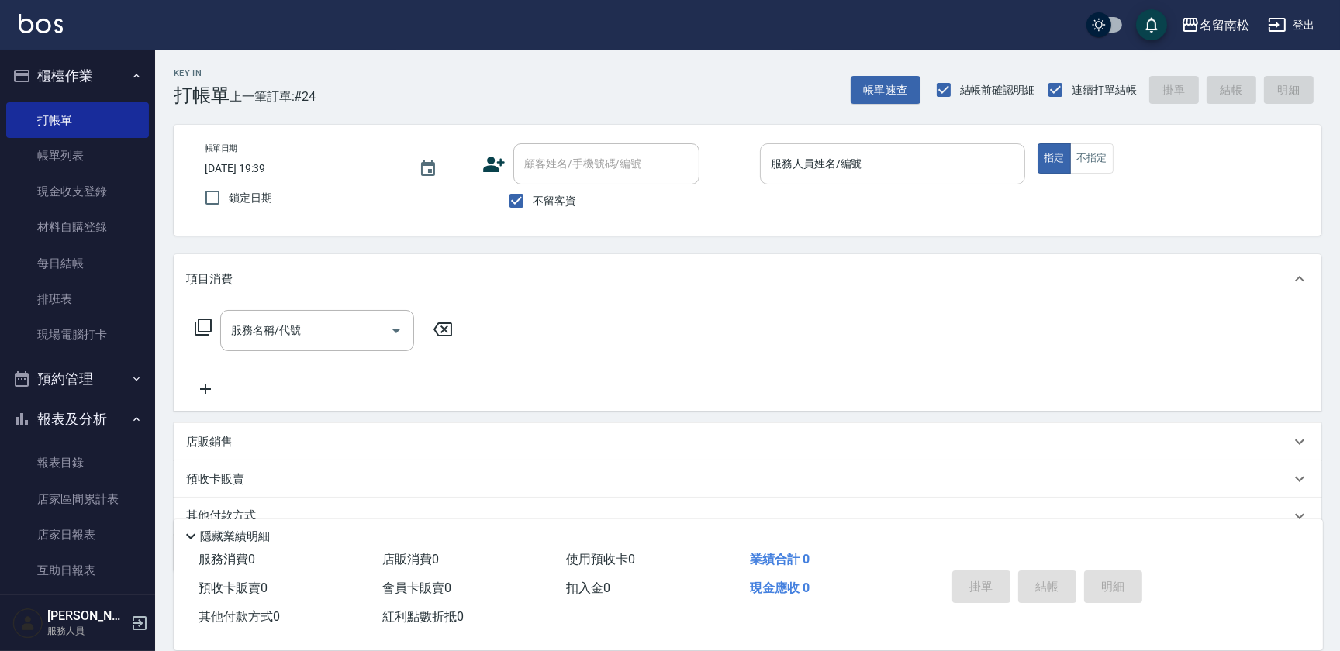
click at [903, 160] on input "服務人員姓名/編號" at bounding box center [892, 163] width 251 height 27
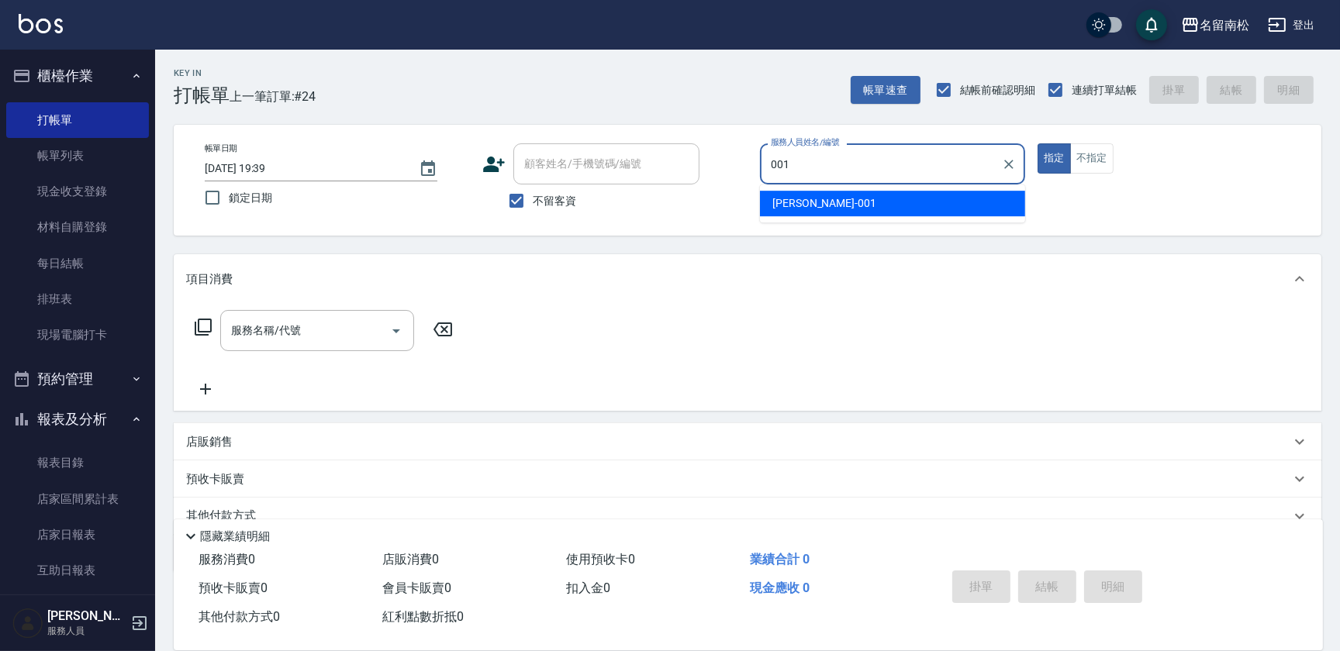
type input "[PERSON_NAME]-001"
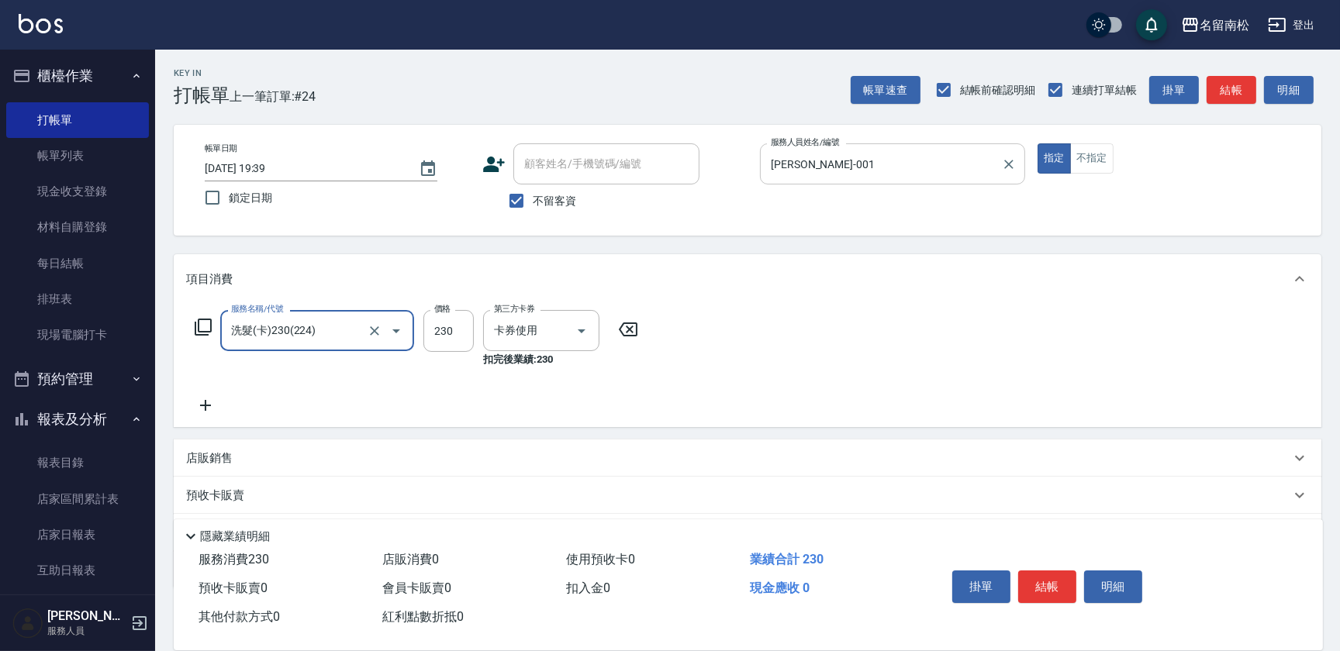
type input "洗髮(卡)230(224)"
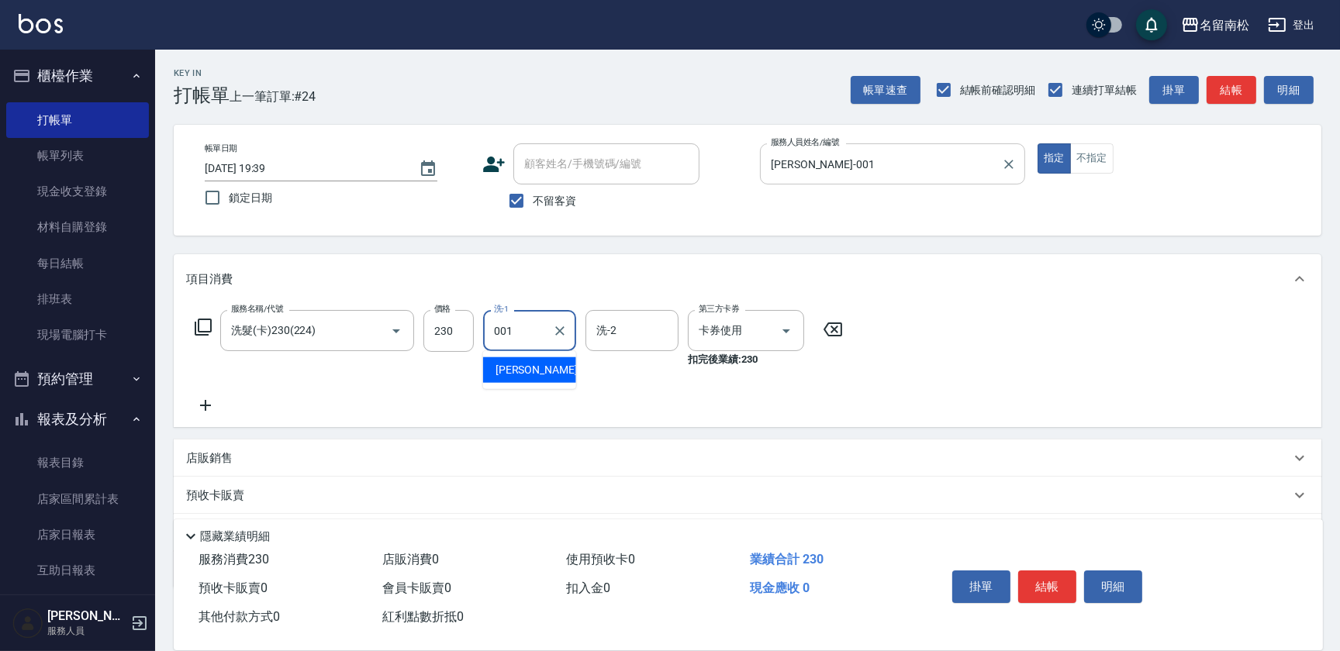
type input "[PERSON_NAME]-001"
click at [1102, 571] on button "明細" at bounding box center [1113, 587] width 58 height 33
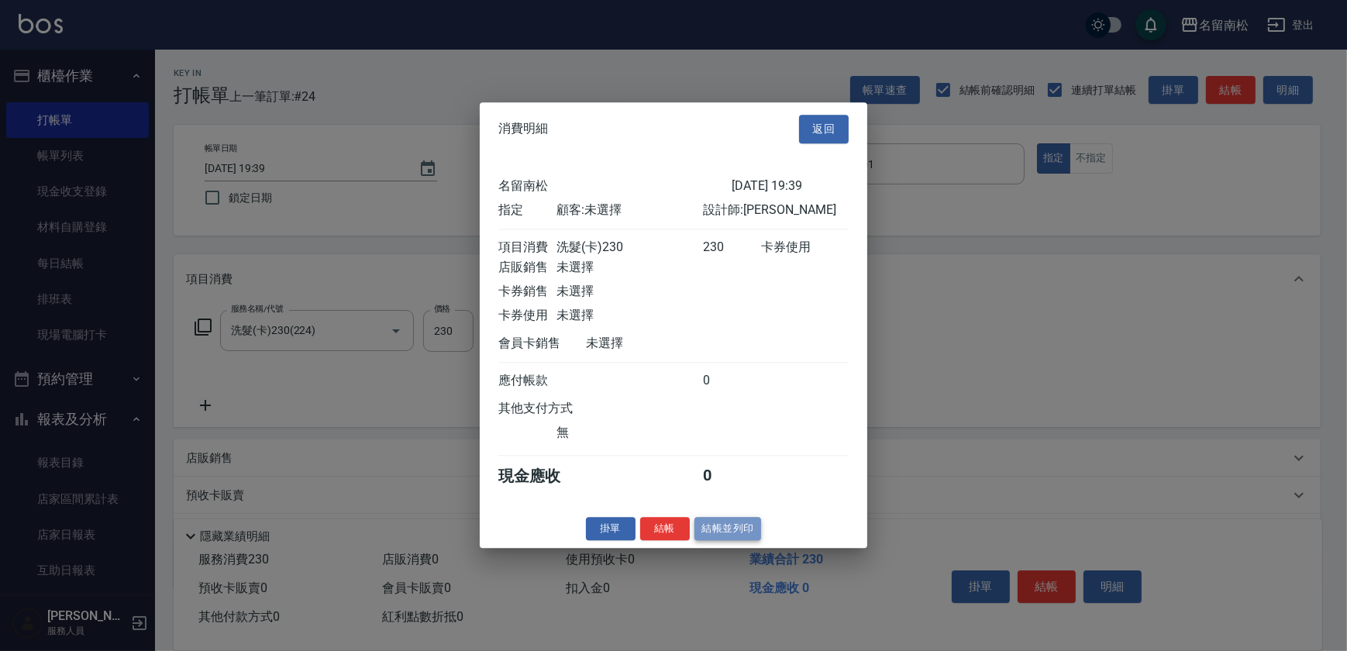
click at [708, 535] on button "結帳並列印" at bounding box center [728, 529] width 67 height 24
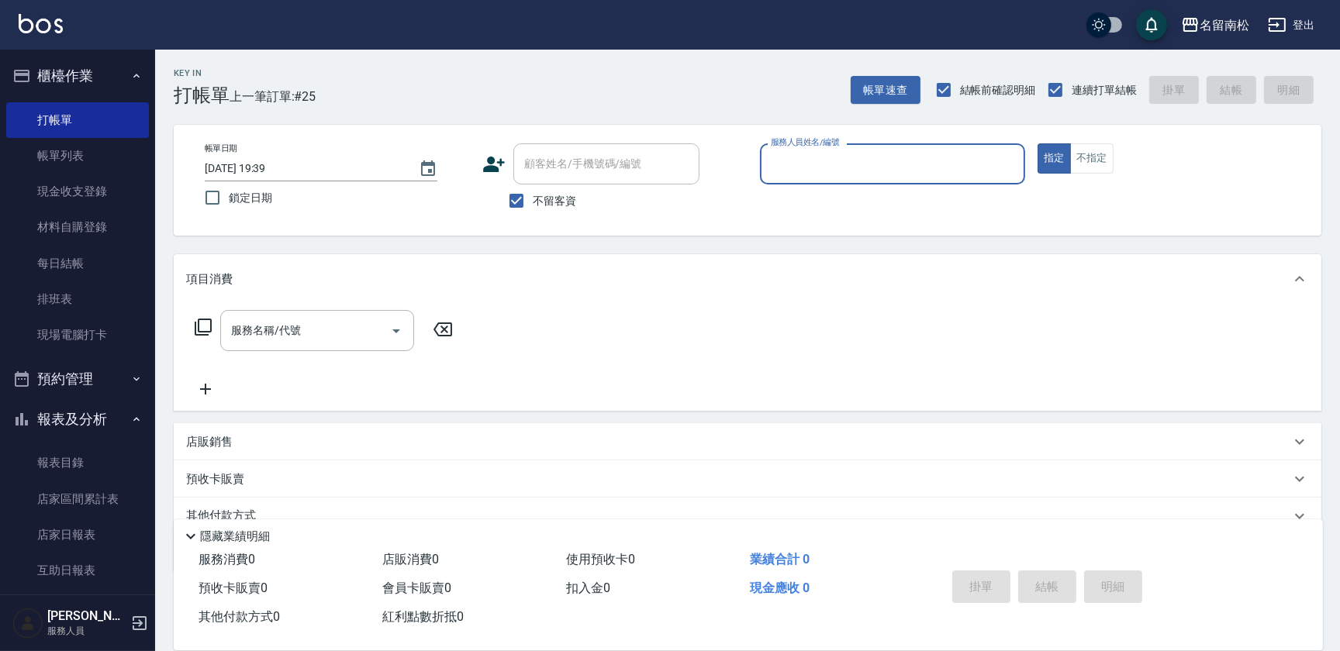
click at [854, 157] on div "服務人員姓名/編號 服務人員姓名/編號" at bounding box center [892, 163] width 265 height 41
type input "[PERSON_NAME]-001"
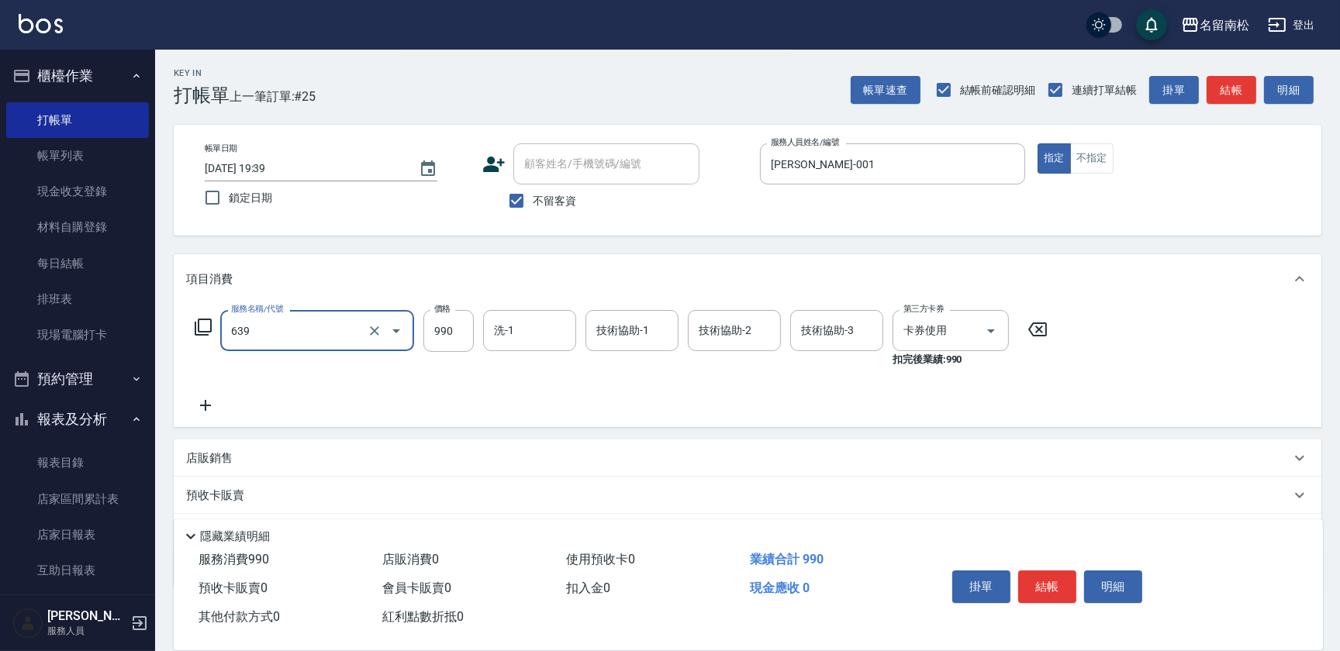
type input "(芙)蘆薈髮膜套卡(自材)(639)"
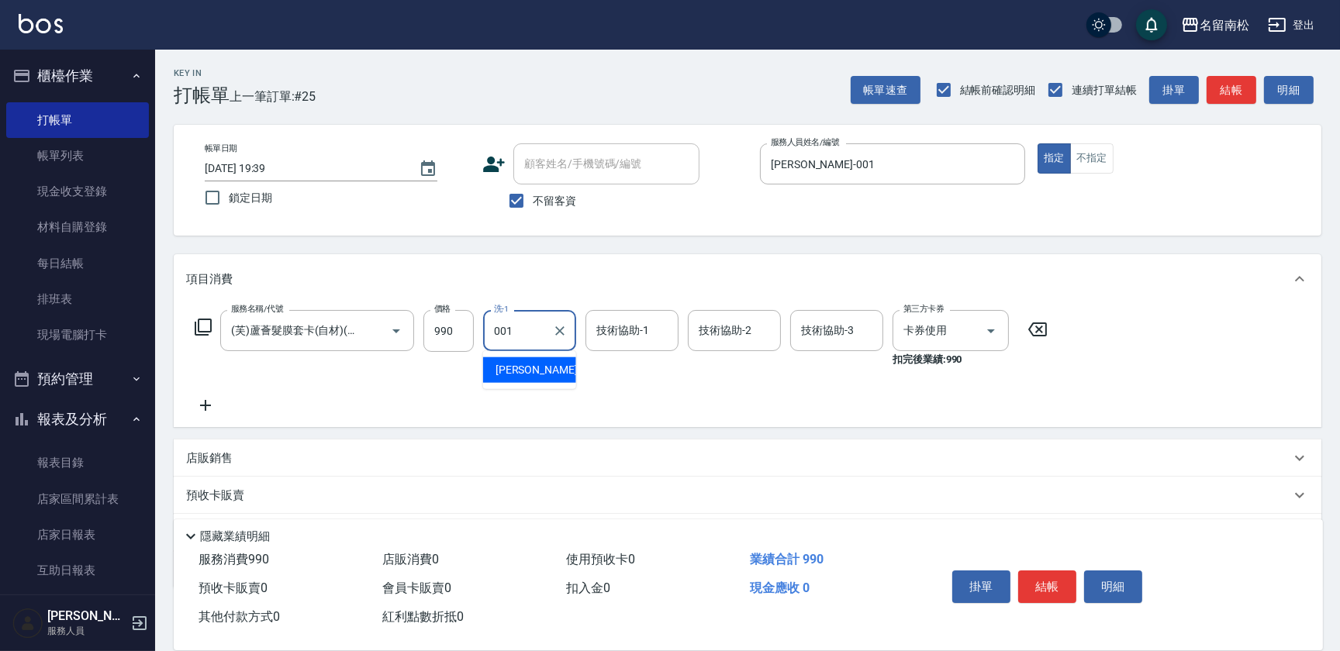
type input "[PERSON_NAME]-001"
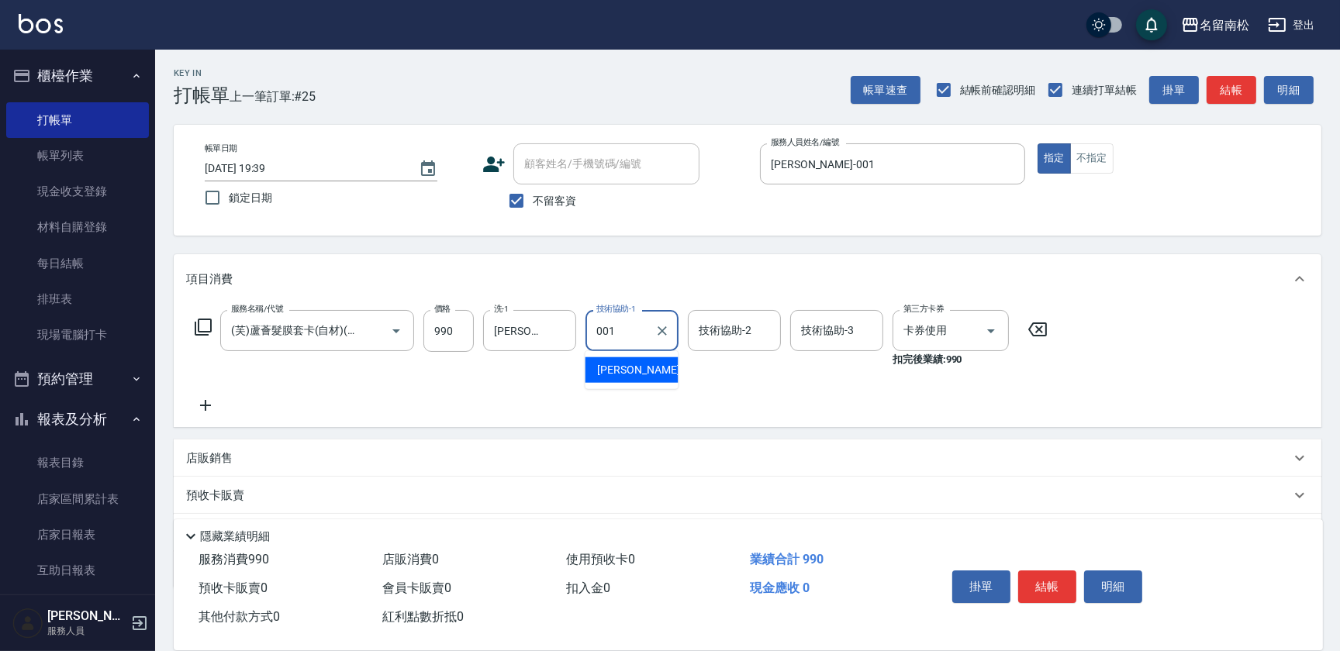
type input "[PERSON_NAME]-001"
click at [200, 403] on icon at bounding box center [205, 405] width 39 height 19
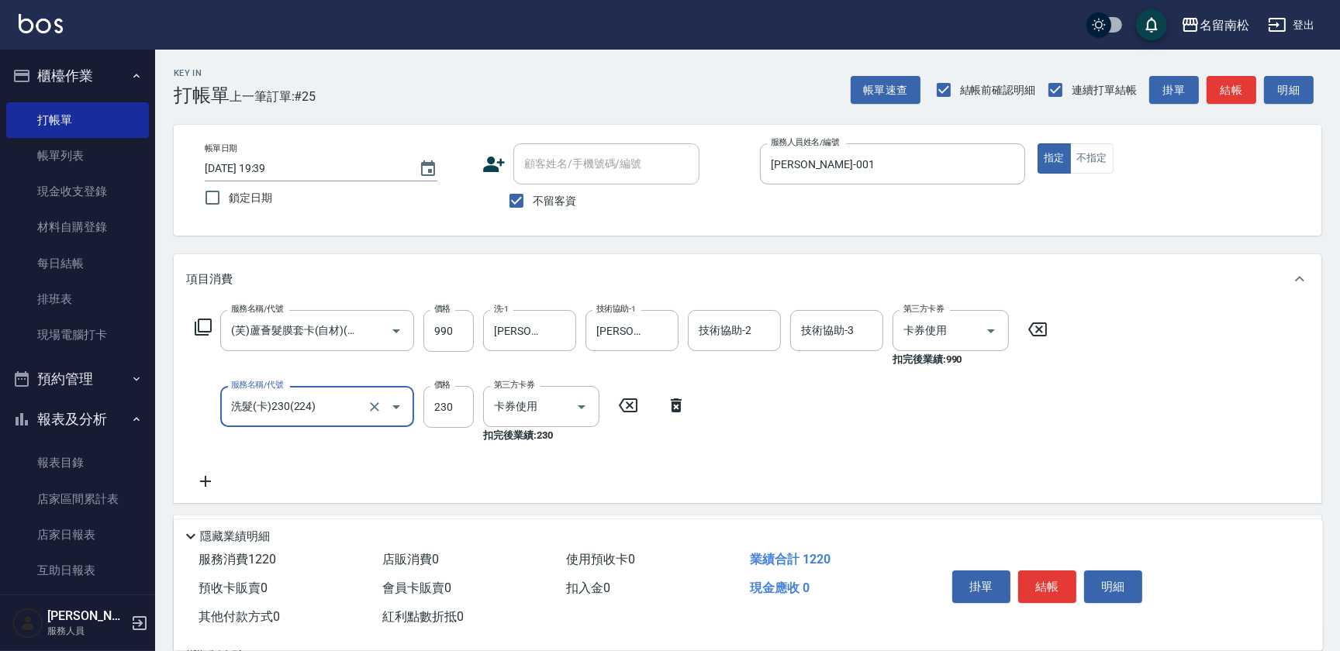
type input "洗髮(卡)230(224)"
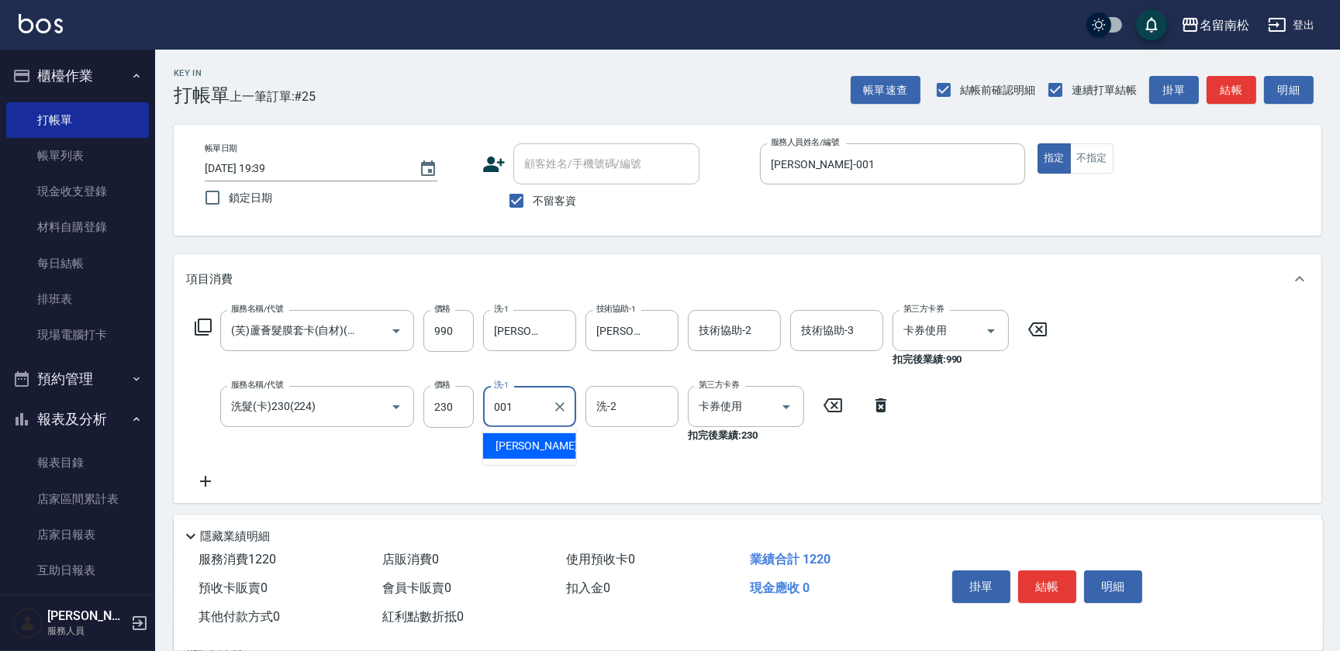
type input "[PERSON_NAME]-001"
click at [1103, 574] on button "明細" at bounding box center [1113, 587] width 58 height 33
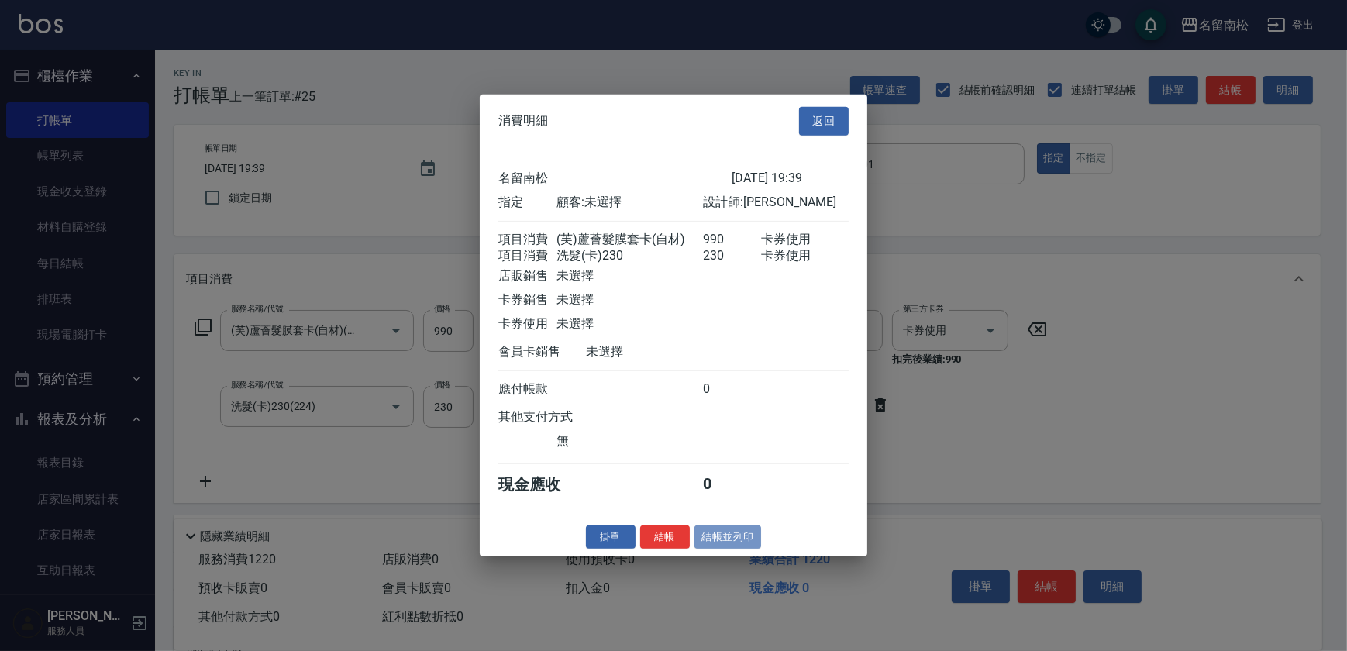
drag, startPoint x: 734, startPoint y: 541, endPoint x: 712, endPoint y: 542, distance: 22.5
click at [732, 542] on button "結帳並列印" at bounding box center [728, 537] width 67 height 24
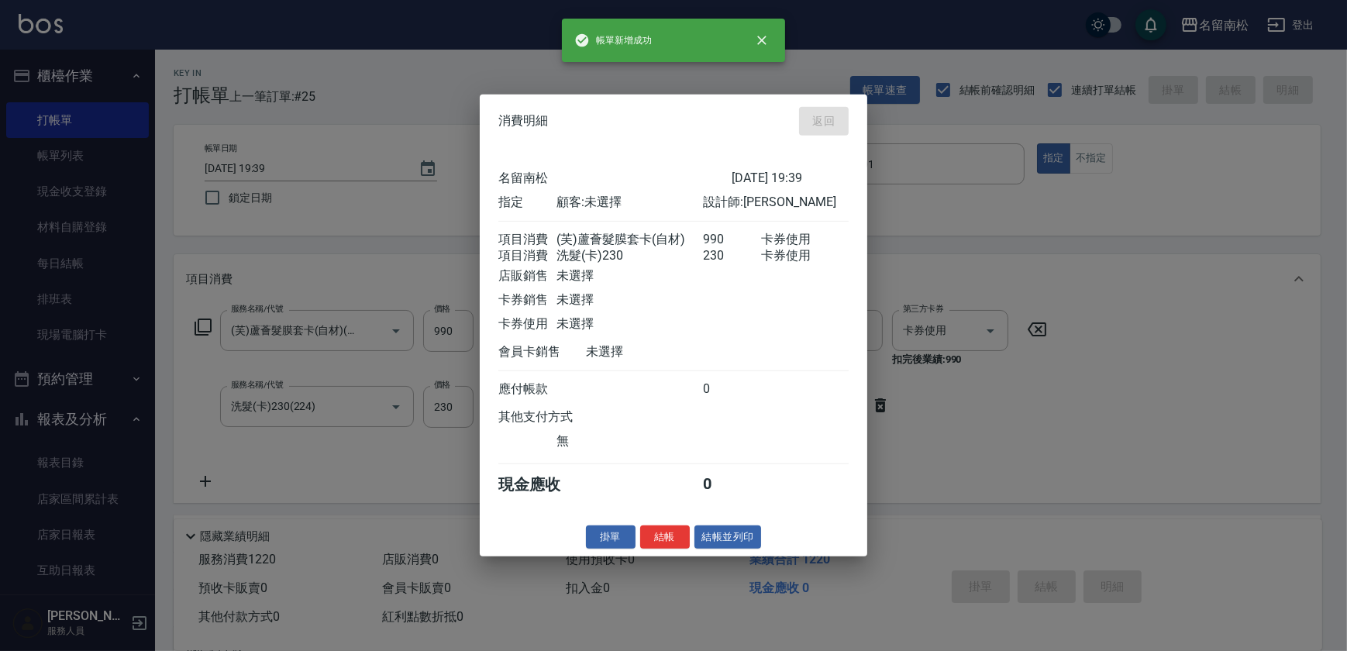
type input "[DATE] 19:40"
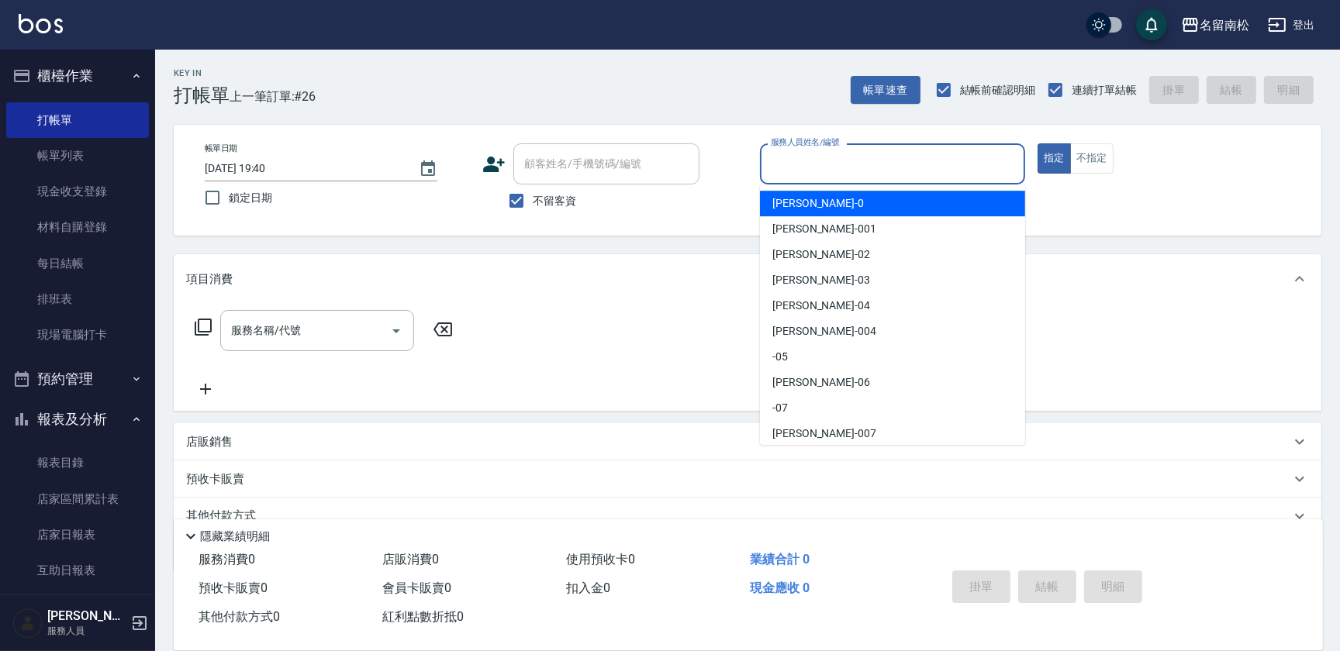
click at [816, 173] on input "服務人員姓名/編號" at bounding box center [892, 163] width 251 height 27
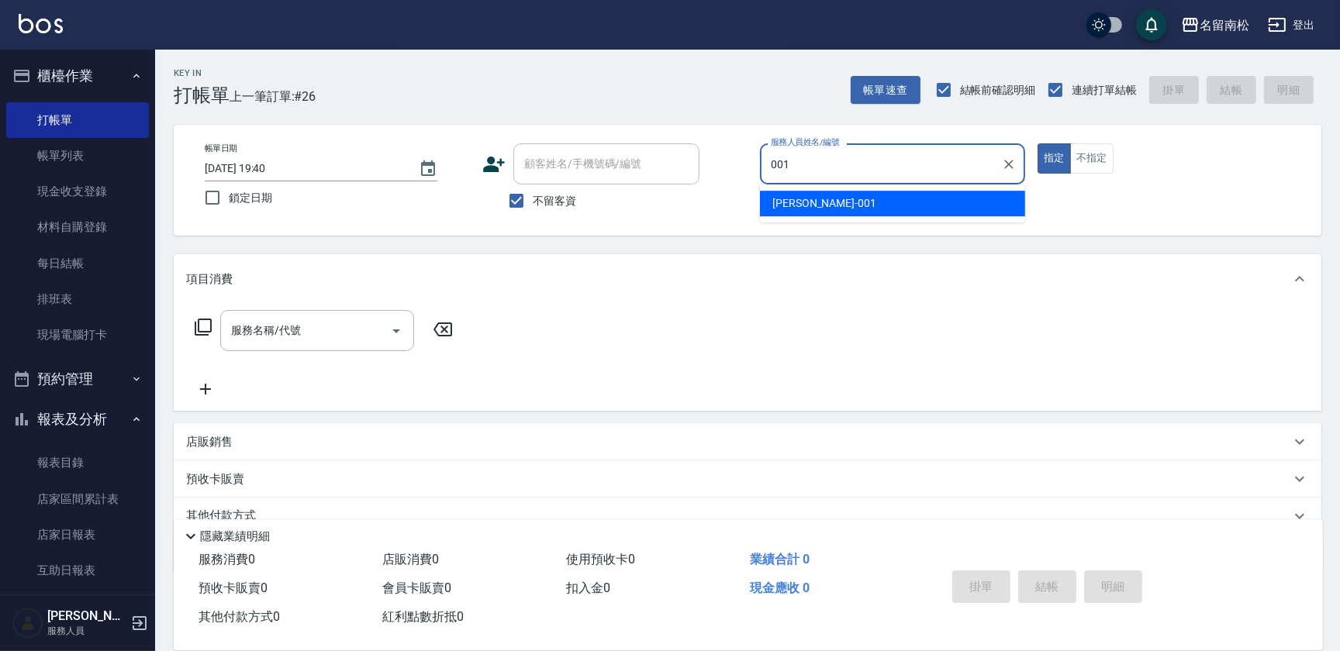
type input "[PERSON_NAME]-001"
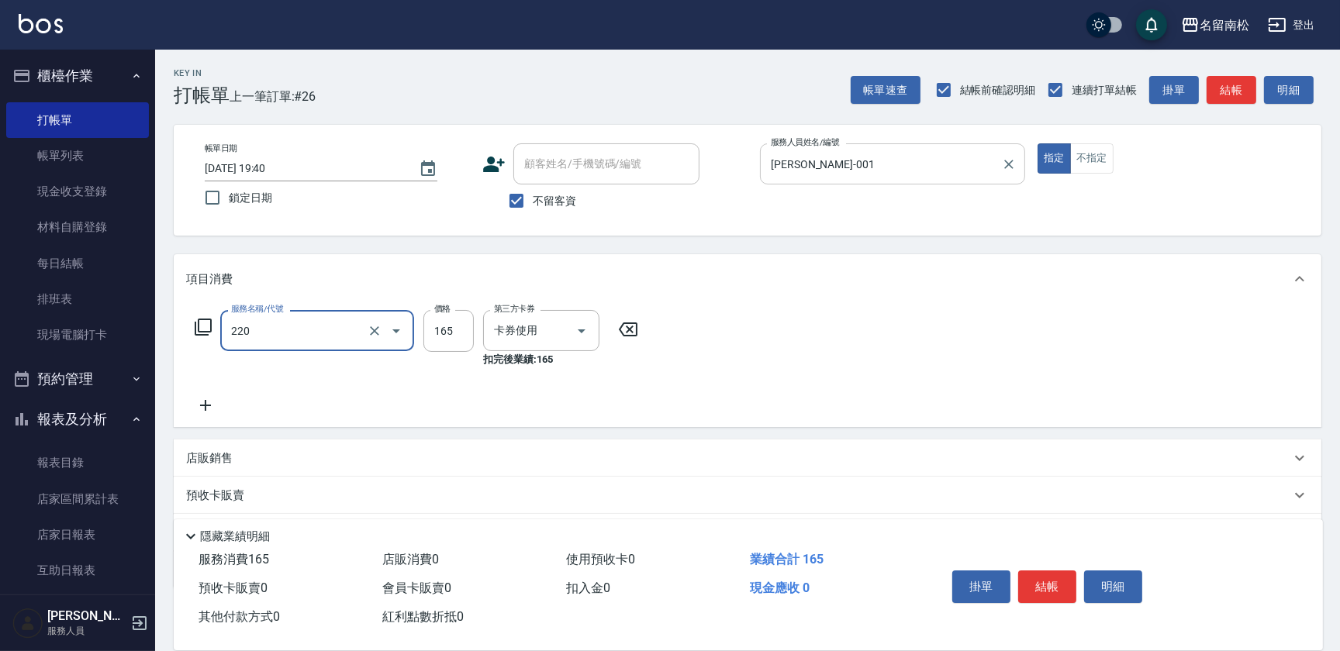
type input "洗髮卡券(165)(220)"
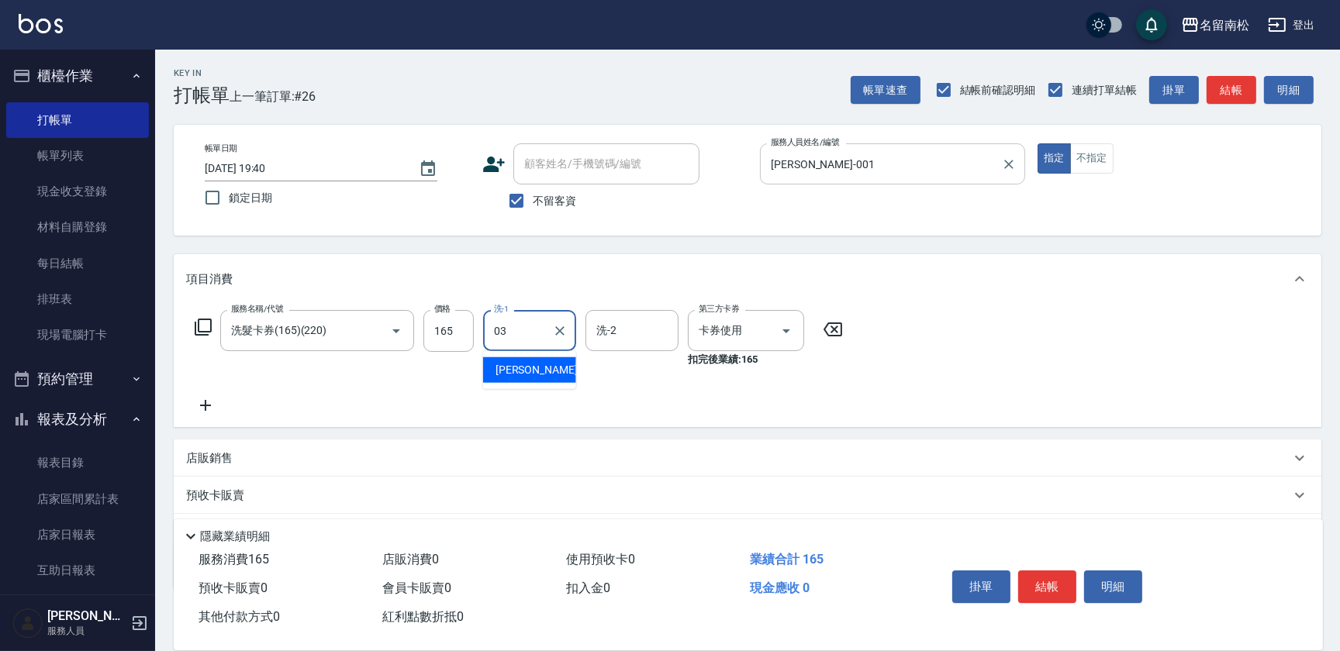
type input "[PERSON_NAME]-03"
click at [1102, 581] on button "明細" at bounding box center [1113, 587] width 58 height 33
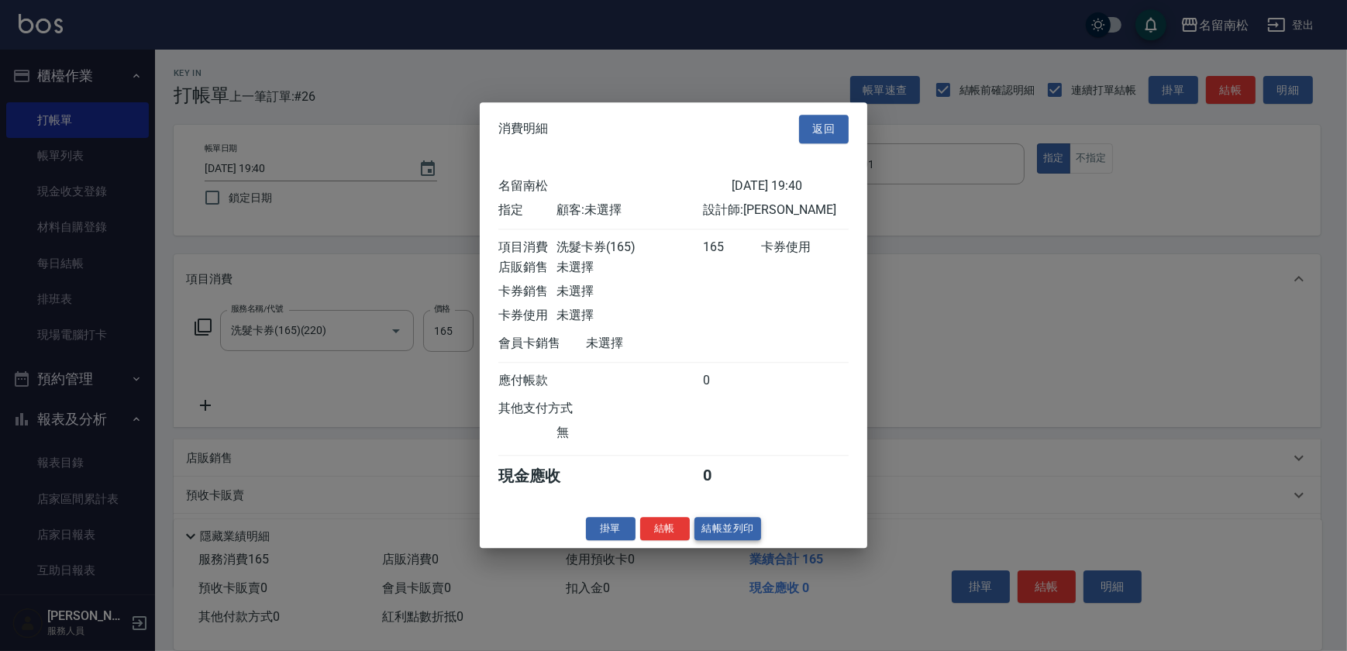
click at [709, 535] on button "結帳並列印" at bounding box center [728, 529] width 67 height 24
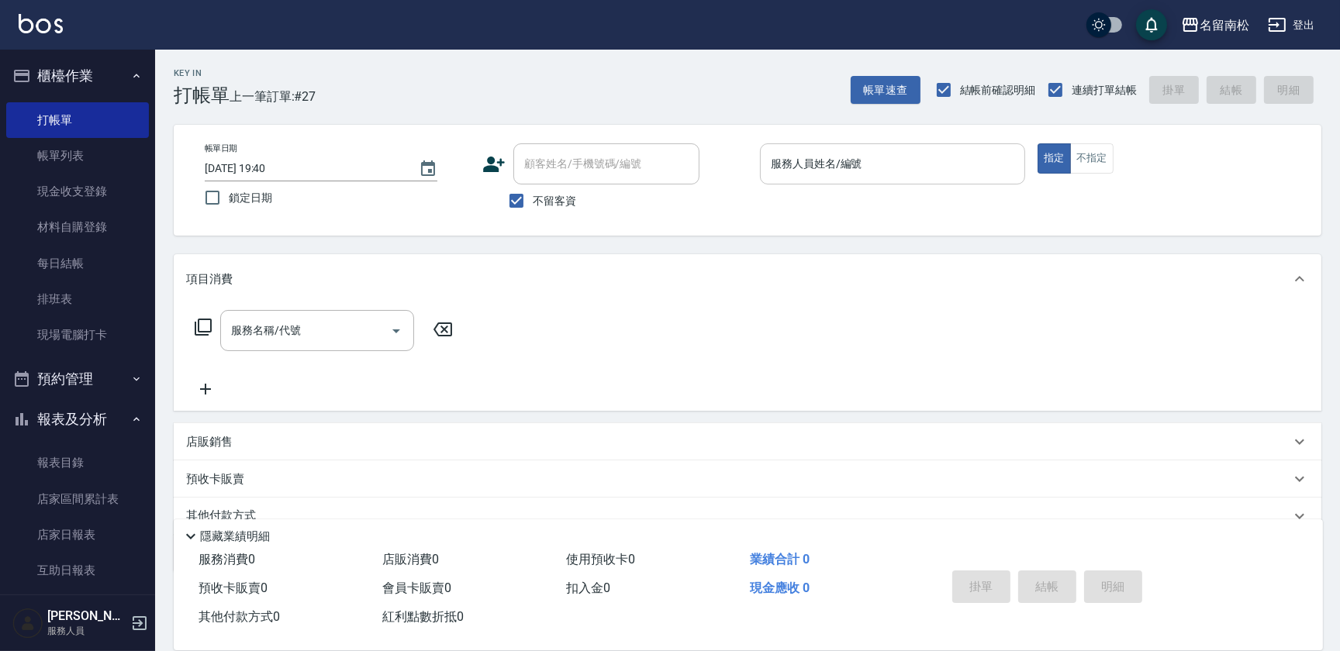
click at [803, 156] on div "服務人員姓名/編號 服務人員姓名/編號" at bounding box center [892, 163] width 265 height 41
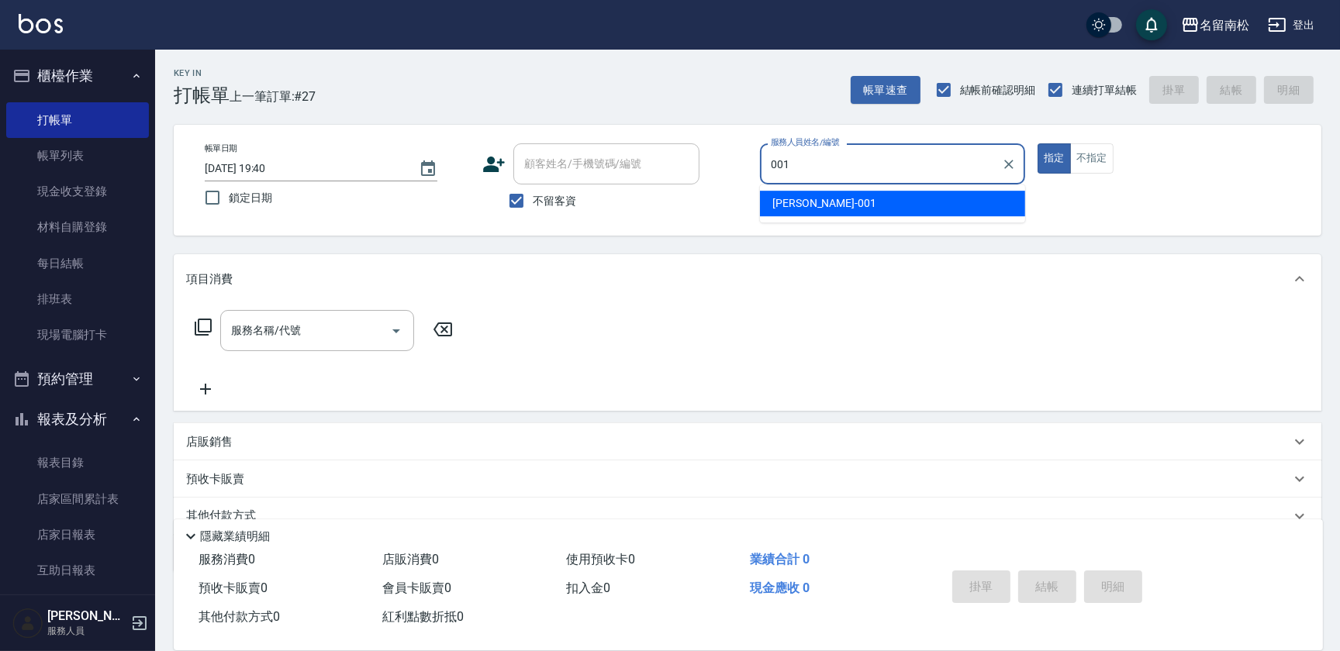
type input "[PERSON_NAME]-001"
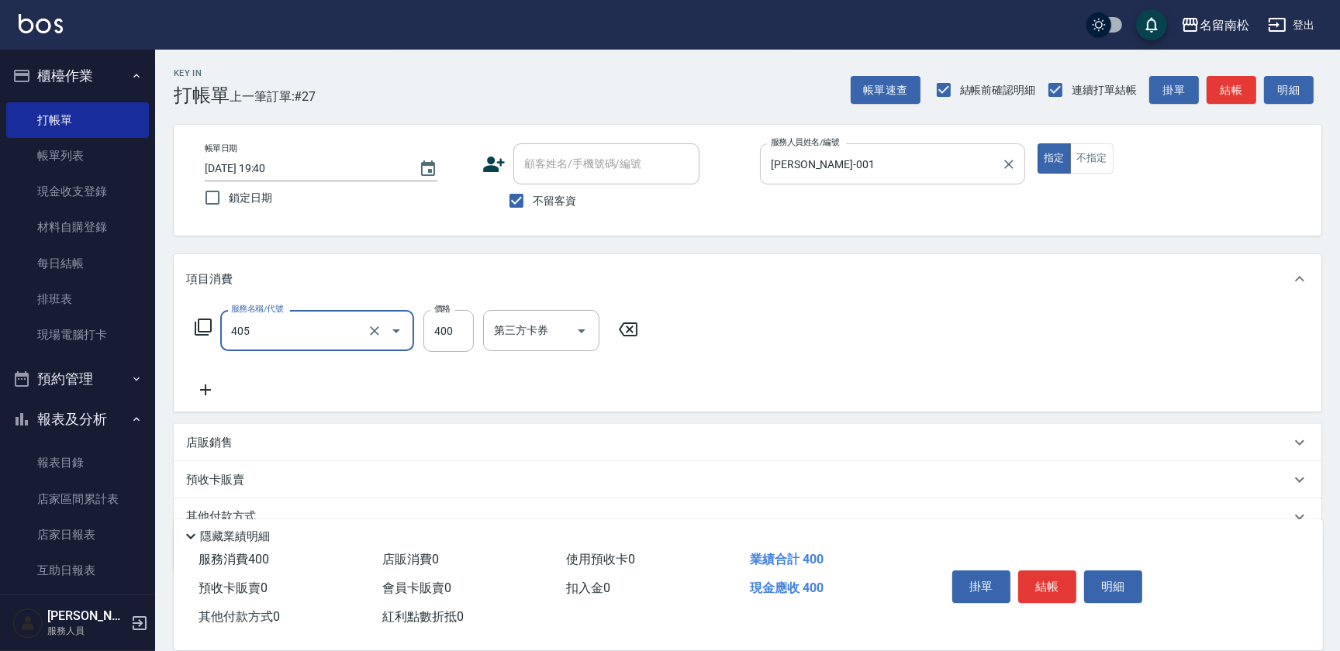
type input "剪髮(400)(405)"
type input "500"
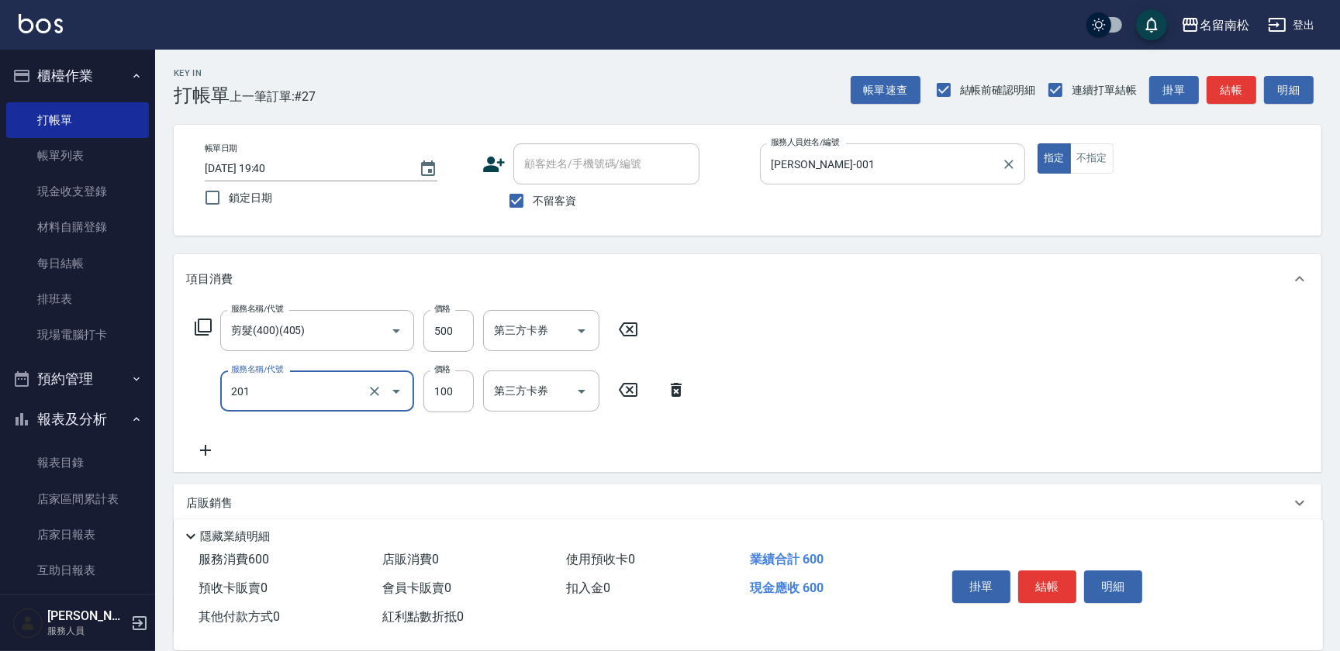
type input "洗髮[100](201)"
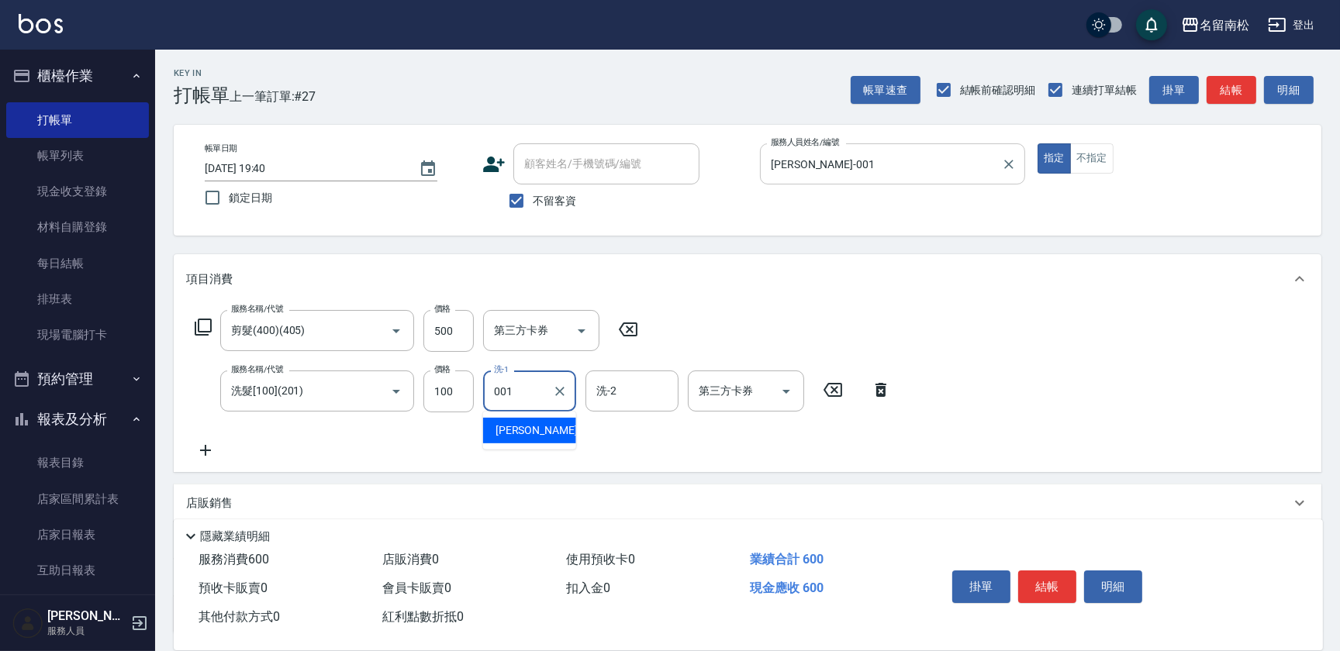
type input "[PERSON_NAME]-001"
click at [1106, 592] on button "明細" at bounding box center [1113, 587] width 58 height 33
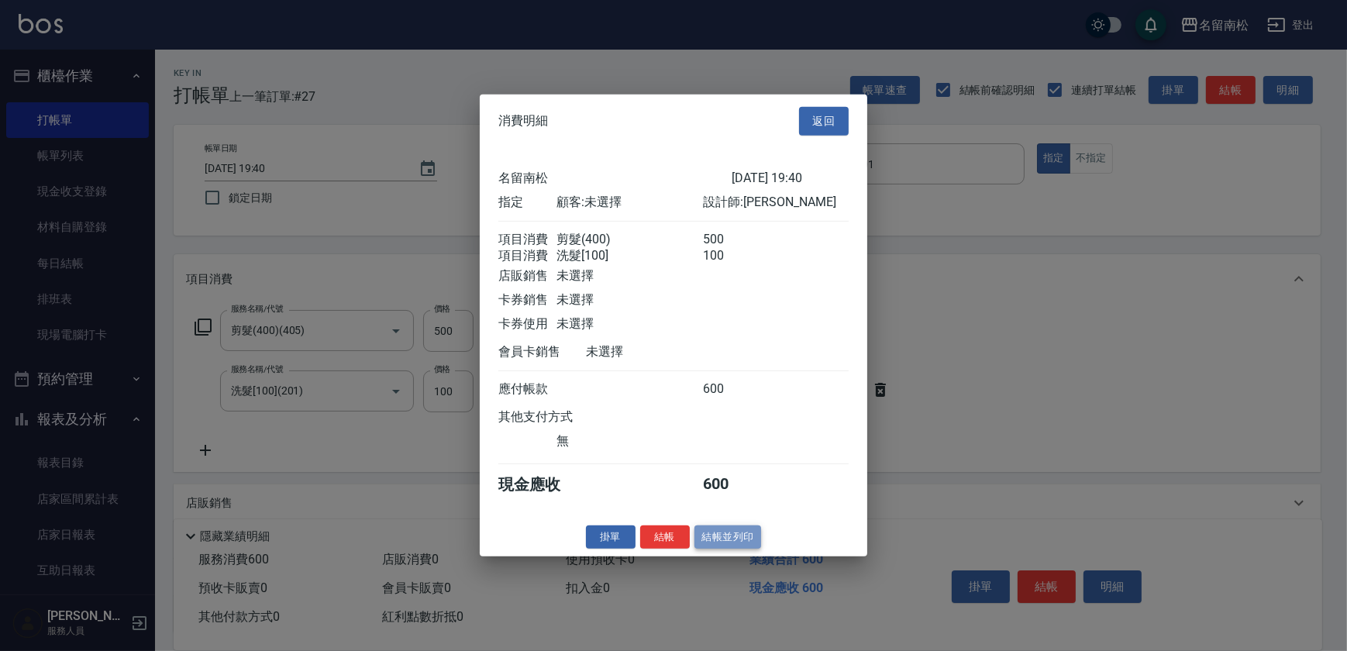
click at [738, 548] on button "結帳並列印" at bounding box center [728, 537] width 67 height 24
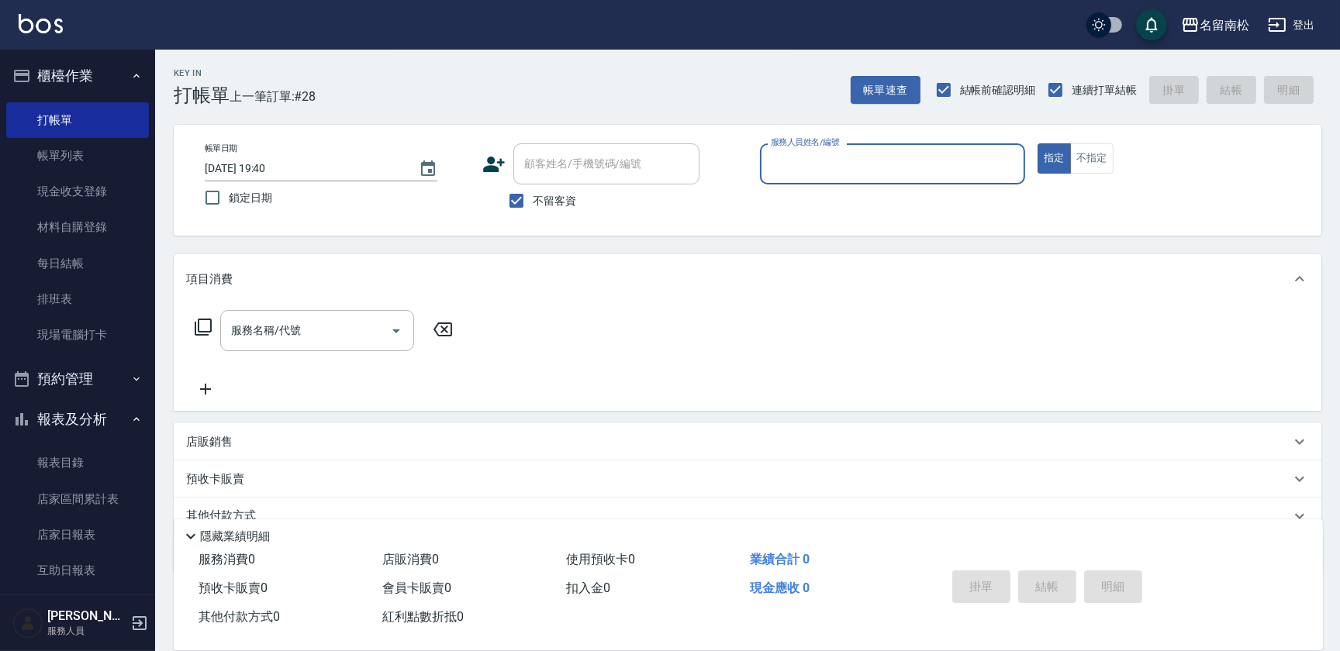
click at [830, 166] on div "服務人員姓名/編號 服務人員姓名/編號" at bounding box center [892, 163] width 265 height 41
type input "[PERSON_NAME]-001"
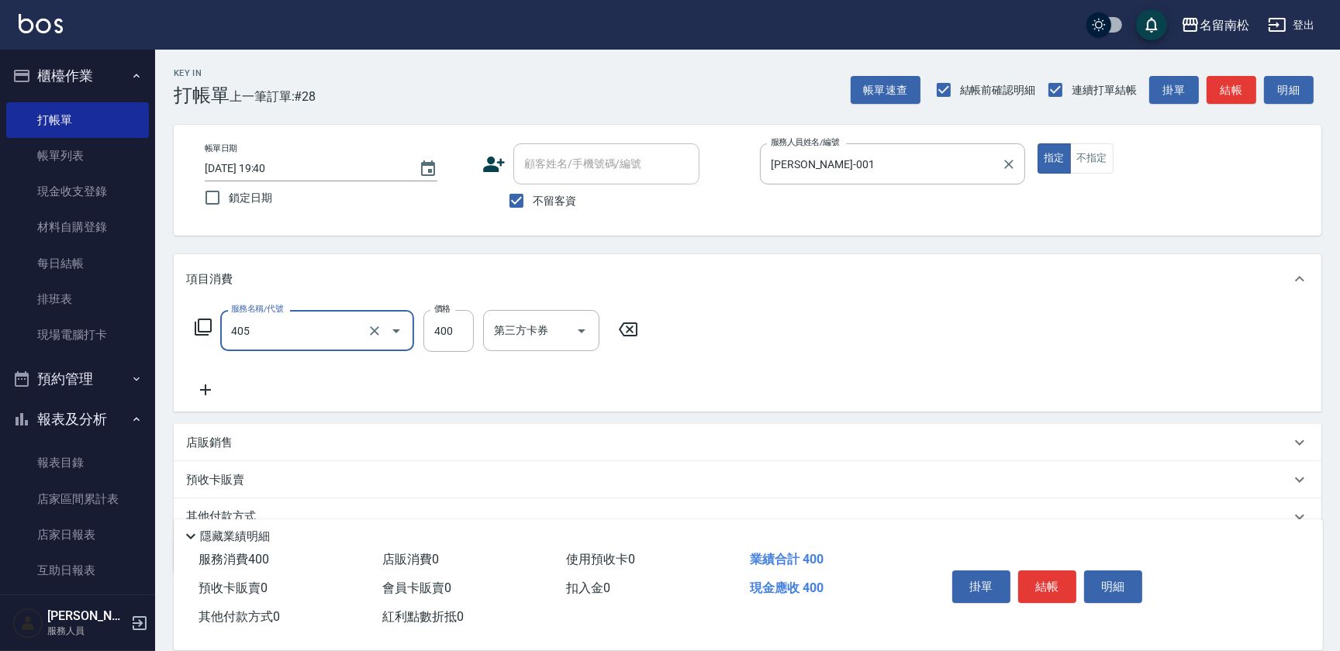
type input "剪髮(400)(405)"
type input "500"
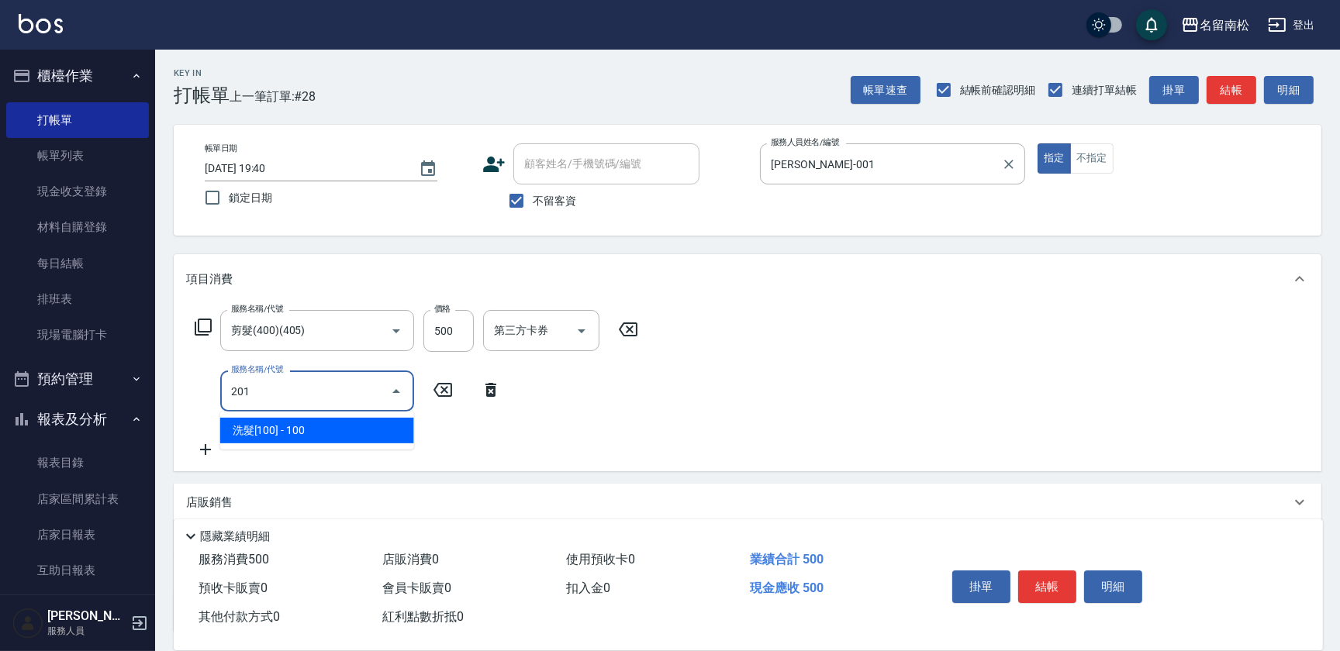
type input "洗髮[100](201)"
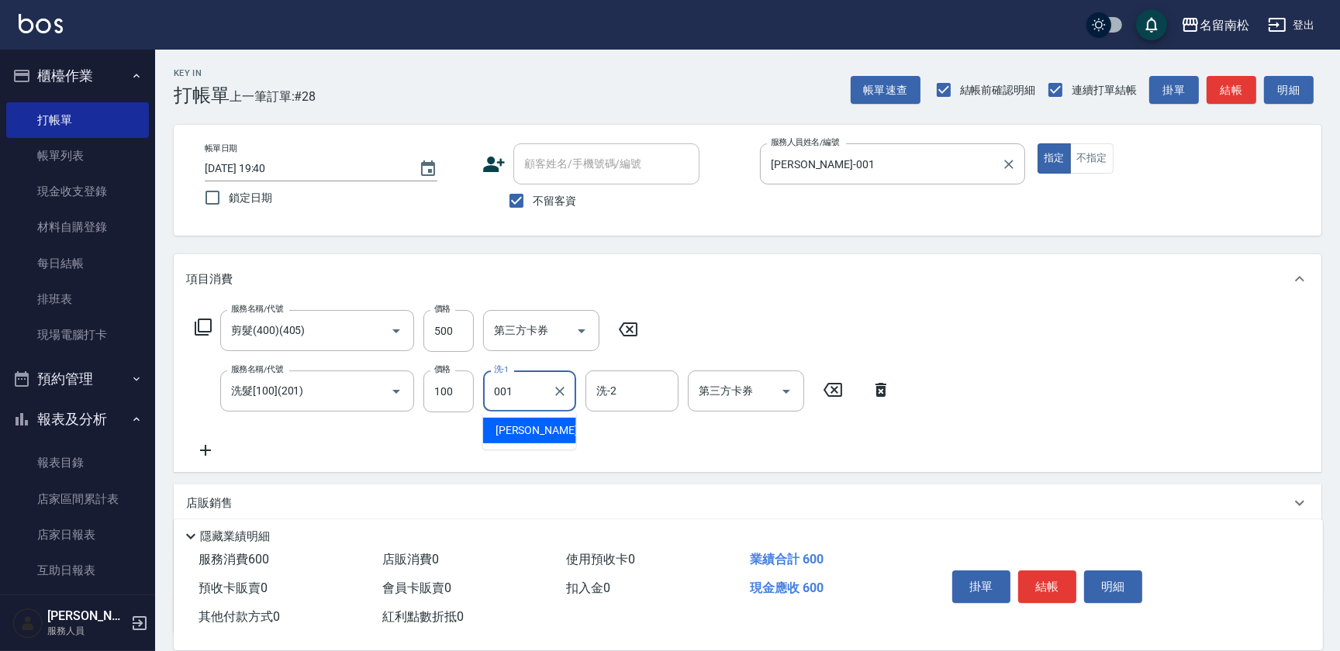
type input "[PERSON_NAME]-001"
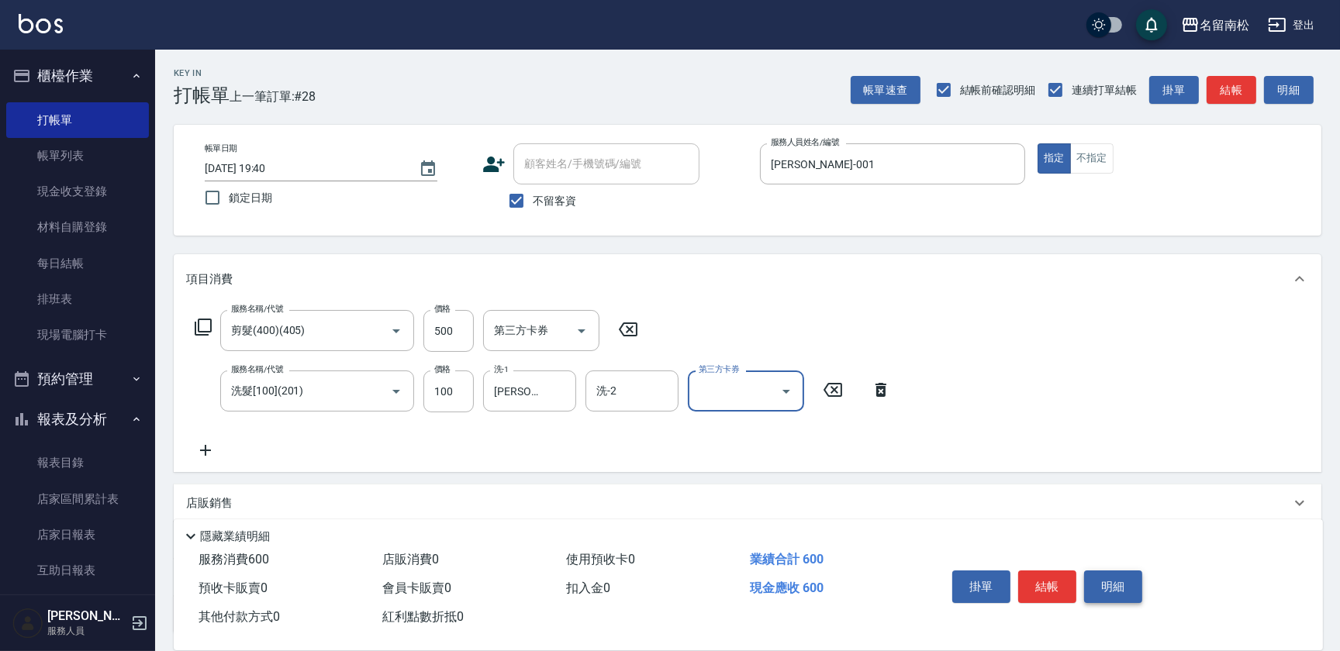
click at [1093, 578] on button "明細" at bounding box center [1113, 587] width 58 height 33
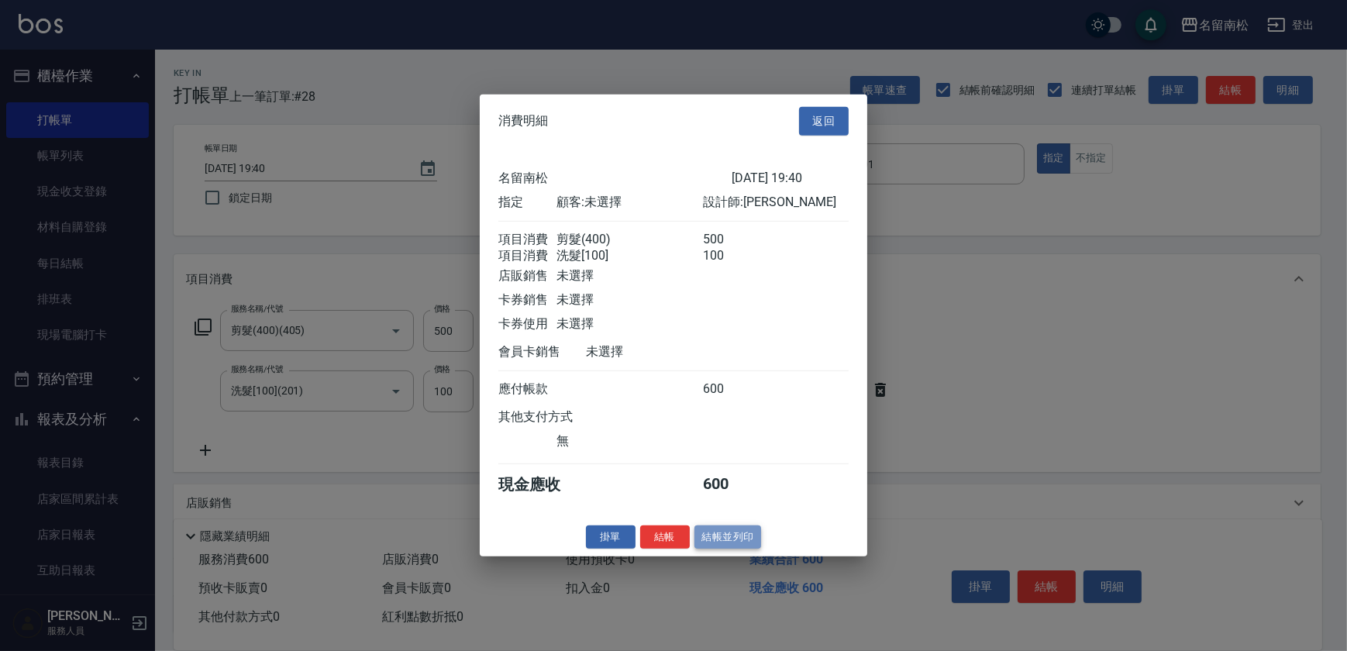
click at [726, 543] on button "結帳並列印" at bounding box center [728, 537] width 67 height 24
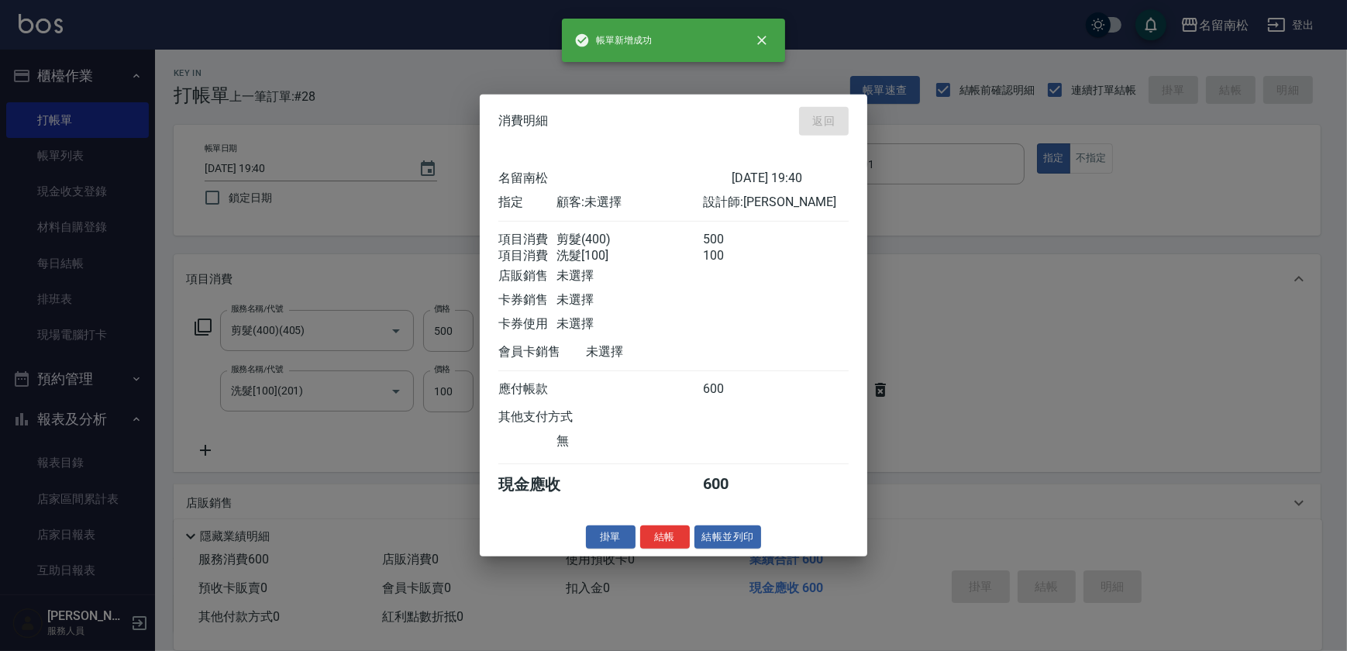
type input "[DATE] 19:41"
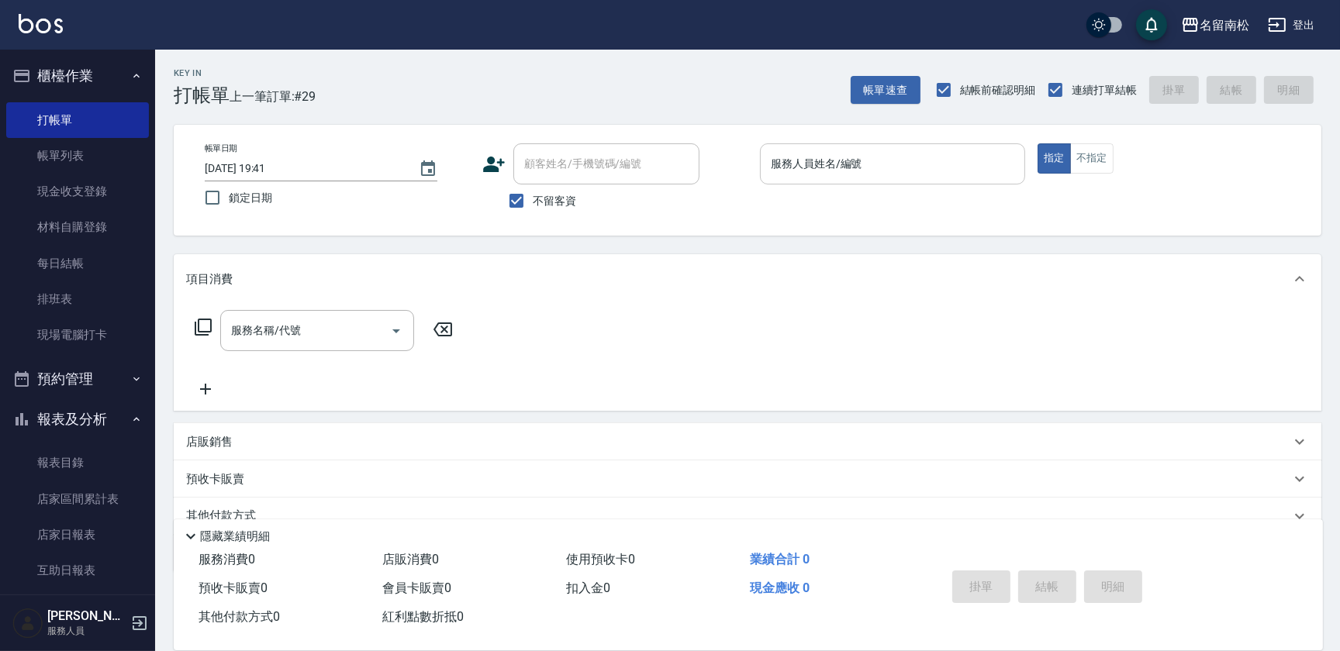
click at [884, 177] on input "服務人員姓名/編號" at bounding box center [892, 163] width 251 height 27
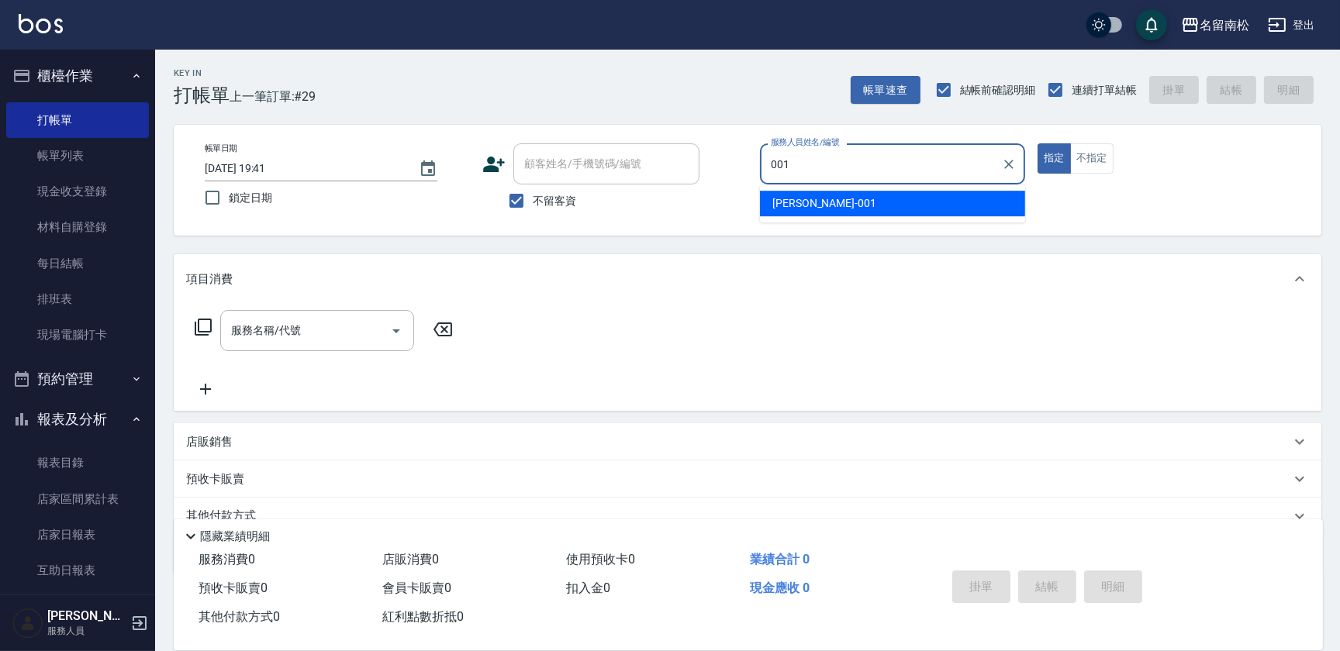
type input "[PERSON_NAME]-001"
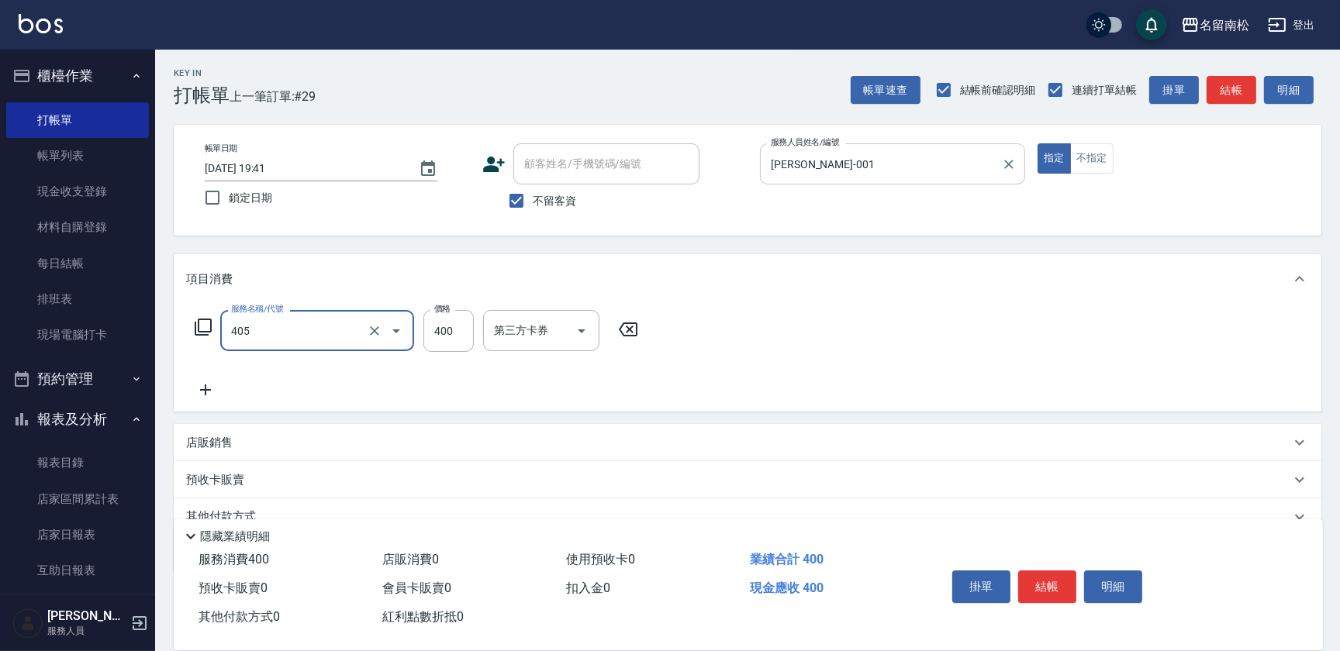
type input "剪髮(400)(405)"
type input "480"
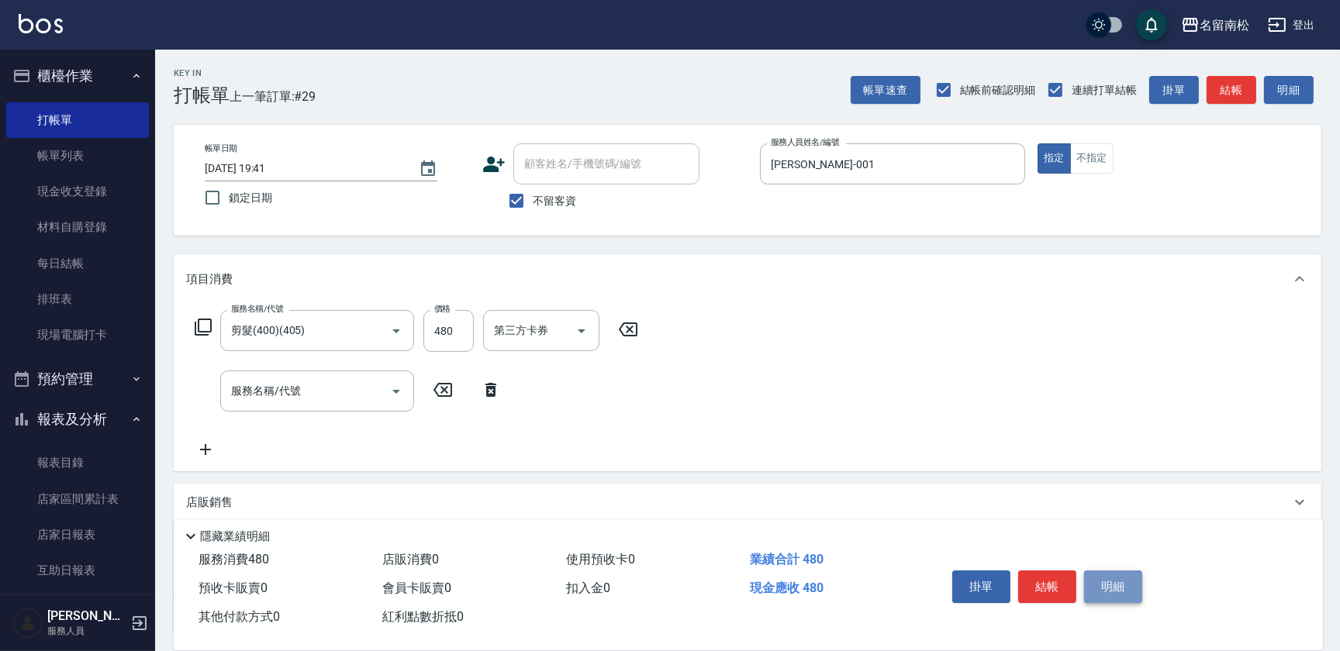
click at [1109, 588] on button "明細" at bounding box center [1113, 587] width 58 height 33
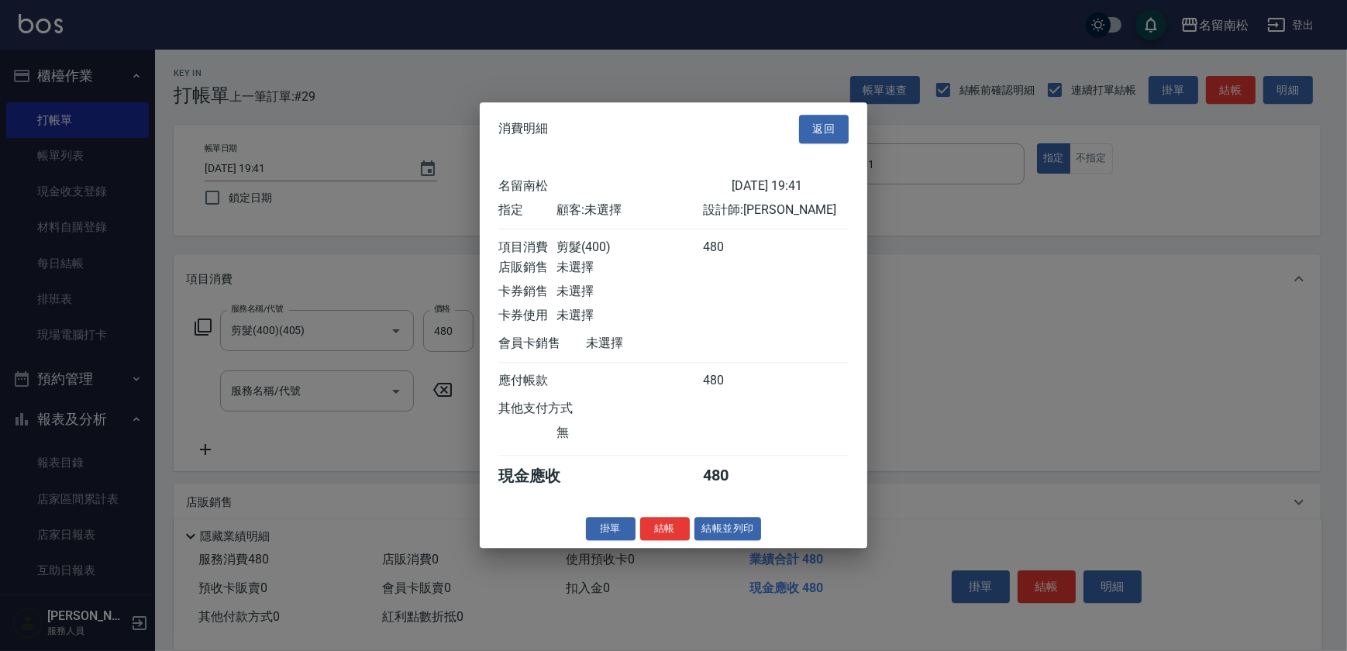
drag, startPoint x: 728, startPoint y: 527, endPoint x: 724, endPoint y: 537, distance: 10.8
click at [728, 535] on button "結帳並列印" at bounding box center [728, 529] width 67 height 24
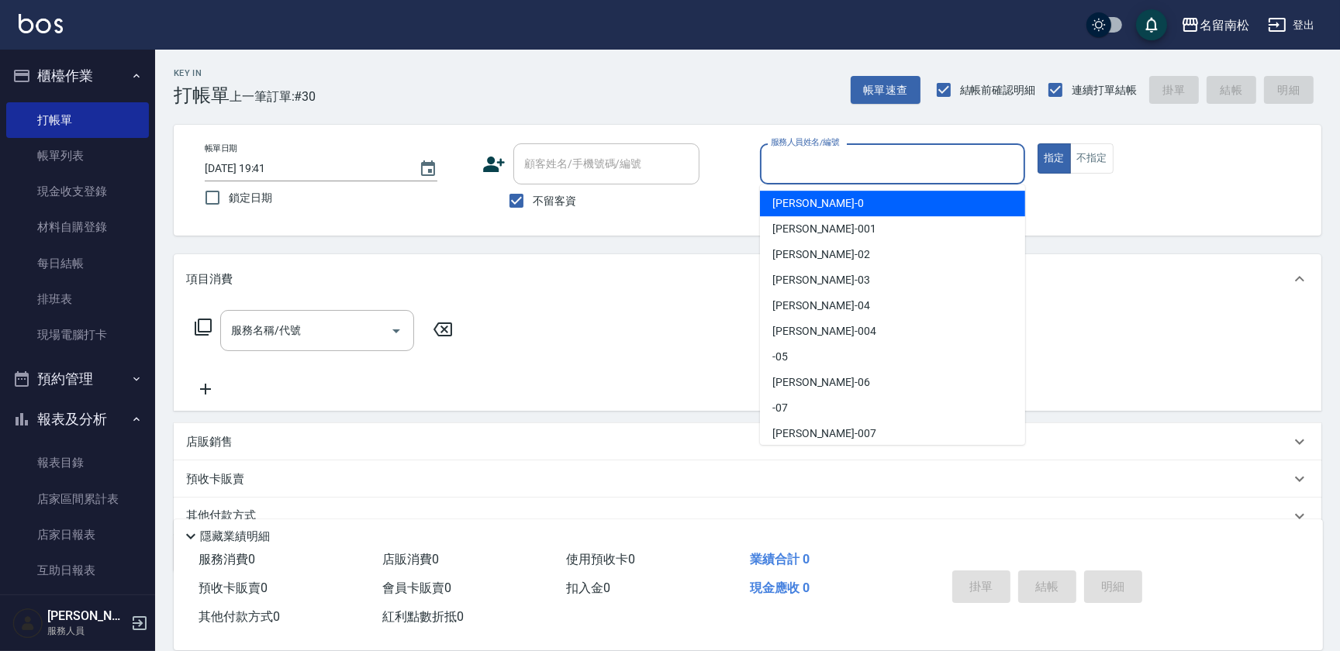
click at [954, 175] on input "服務人員姓名/編號" at bounding box center [892, 163] width 251 height 27
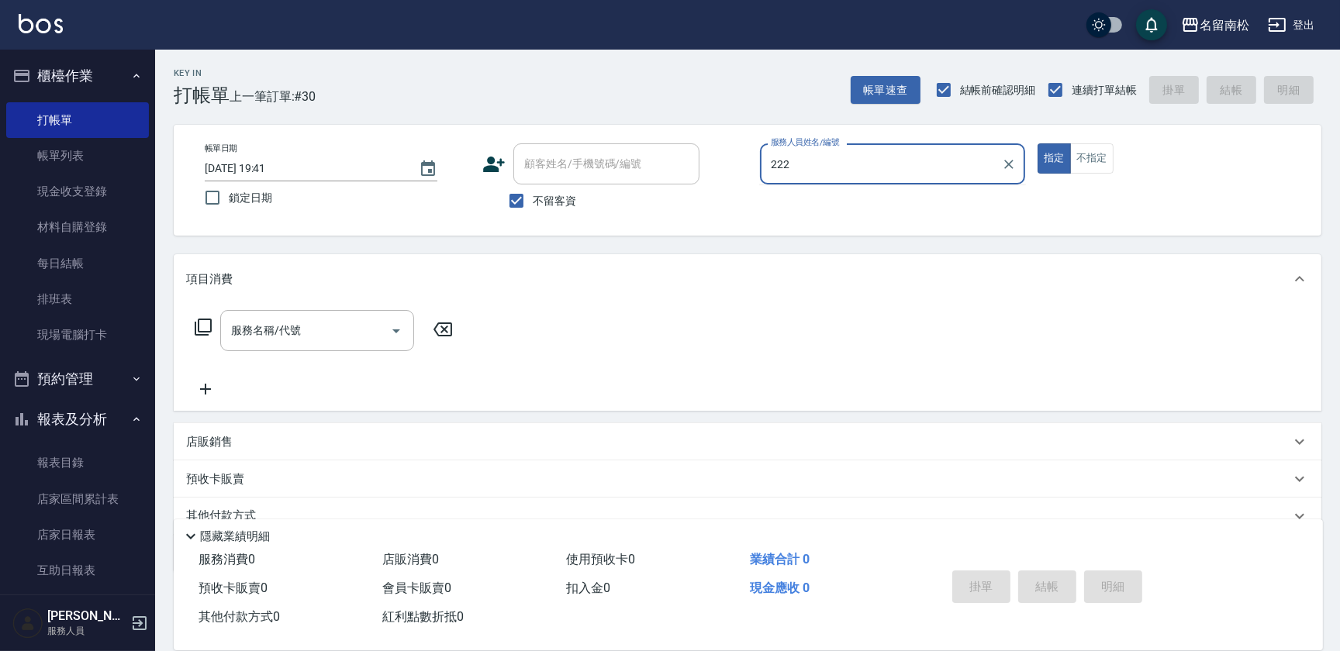
type input "222"
click at [1037, 143] on button "指定" at bounding box center [1053, 158] width 33 height 30
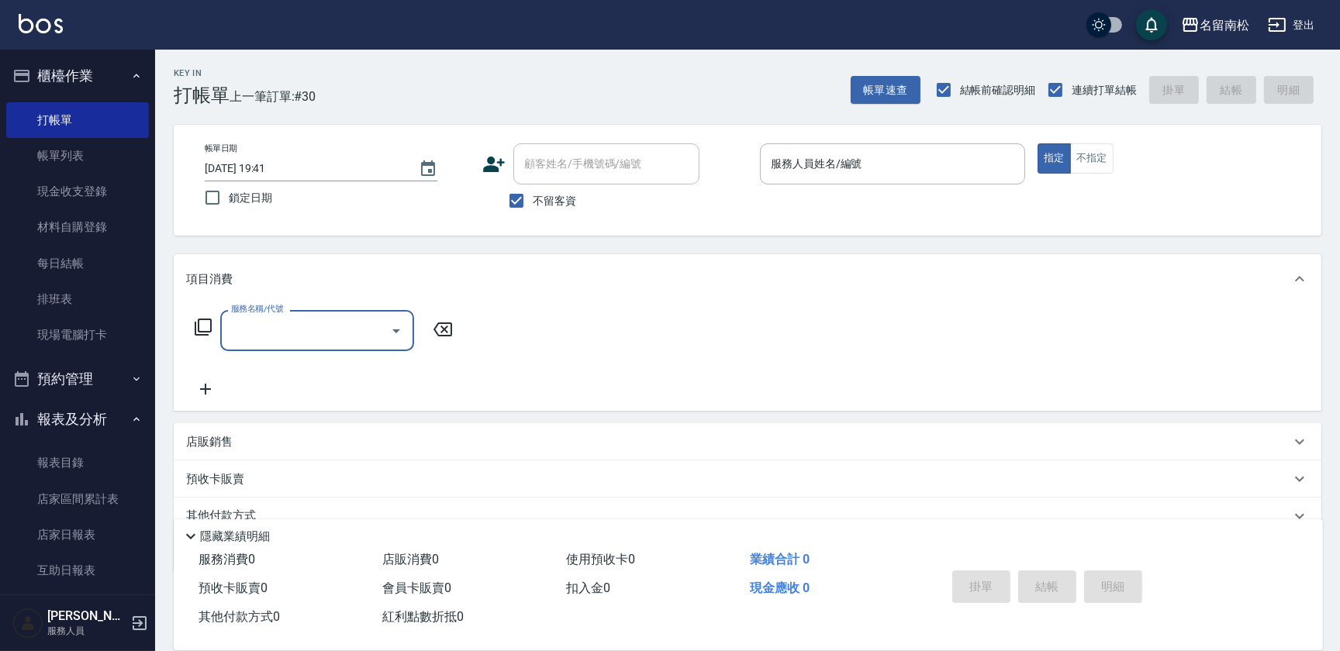
type input "1"
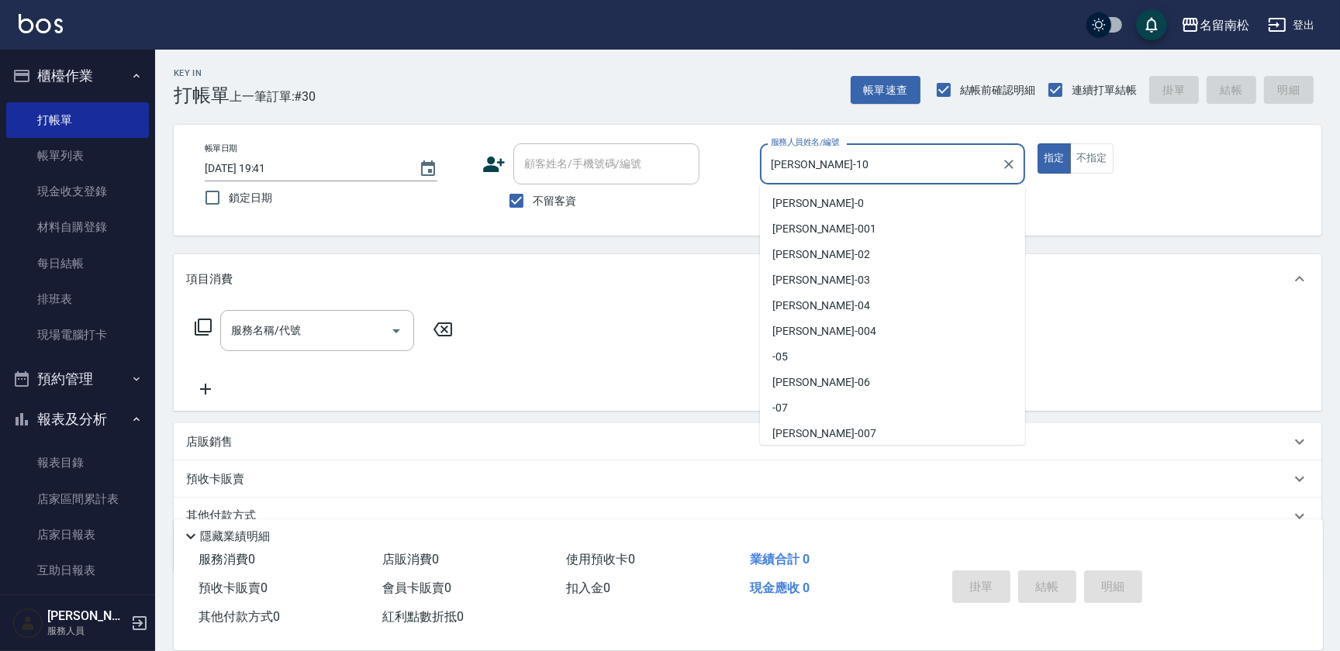
scroll to position [53, 0]
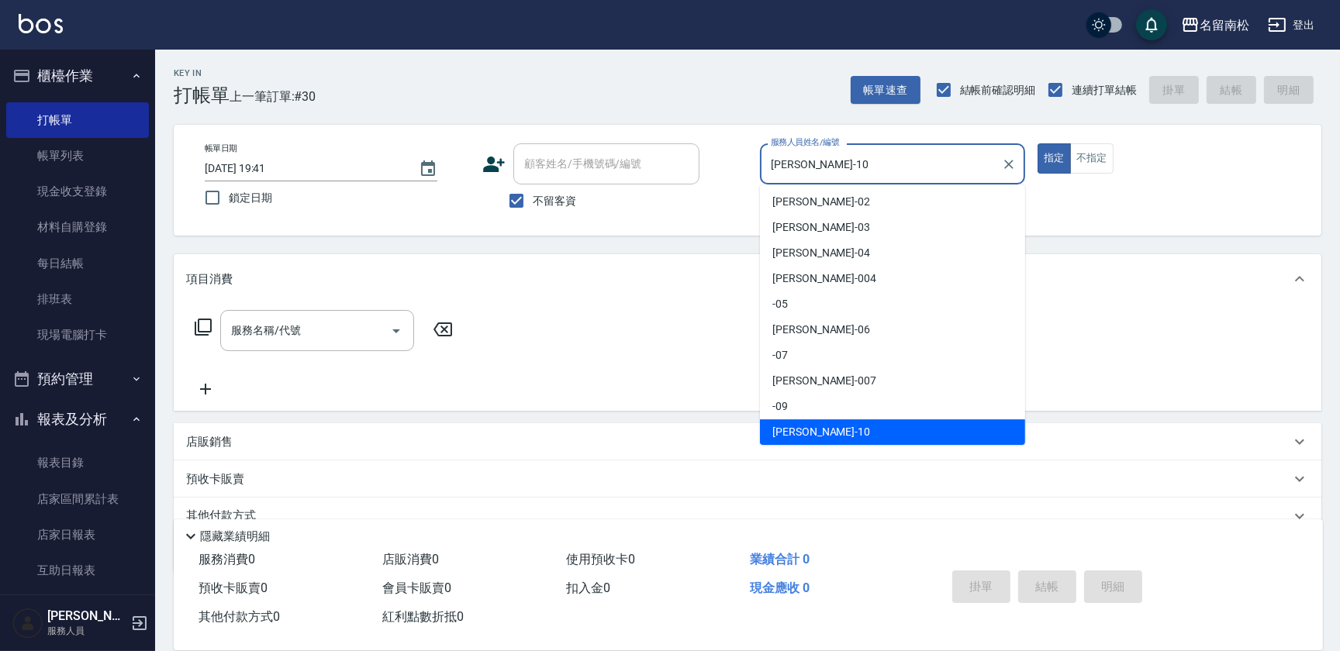
drag, startPoint x: 850, startPoint y: 167, endPoint x: 561, endPoint y: 215, distance: 293.2
click at [561, 215] on div "帳單日期 [DATE] 19:41 鎖定日期 顧客姓名/手機號碼/編號 顧客姓名/手機號碼/編號 不留客資 服務人員姓名/編號 [PERSON_NAME]-1…" at bounding box center [747, 180] width 1110 height 74
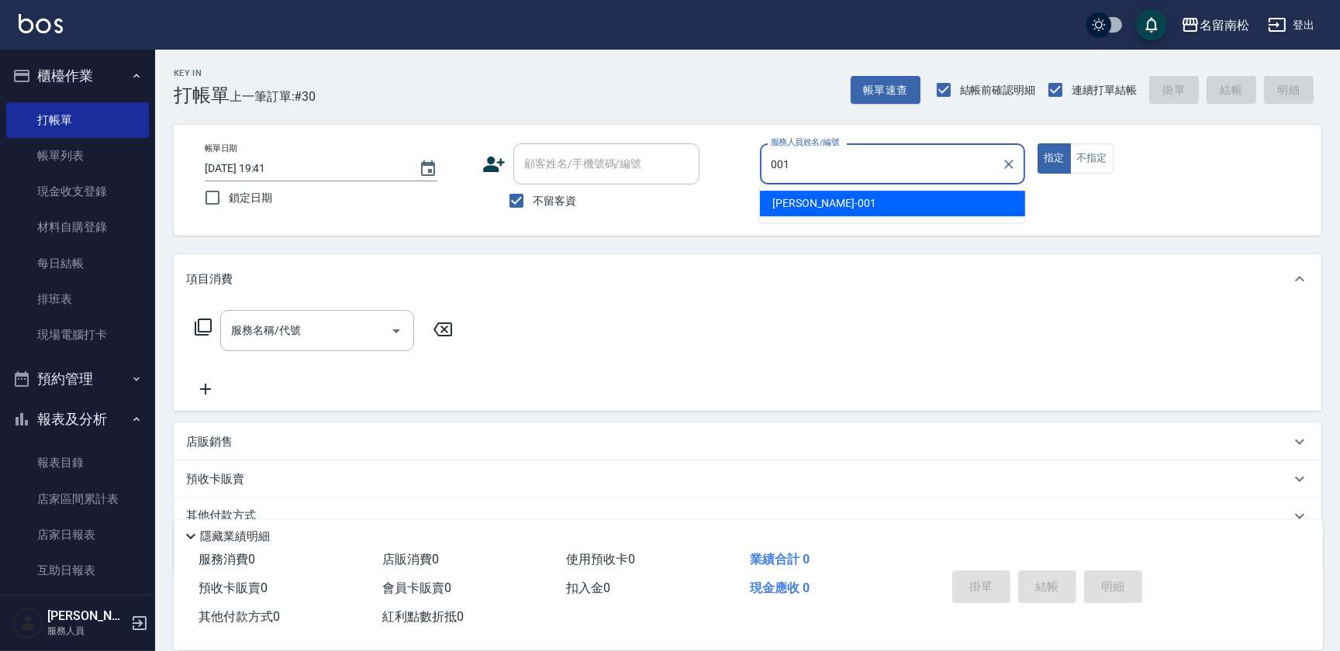
type input "[PERSON_NAME]-001"
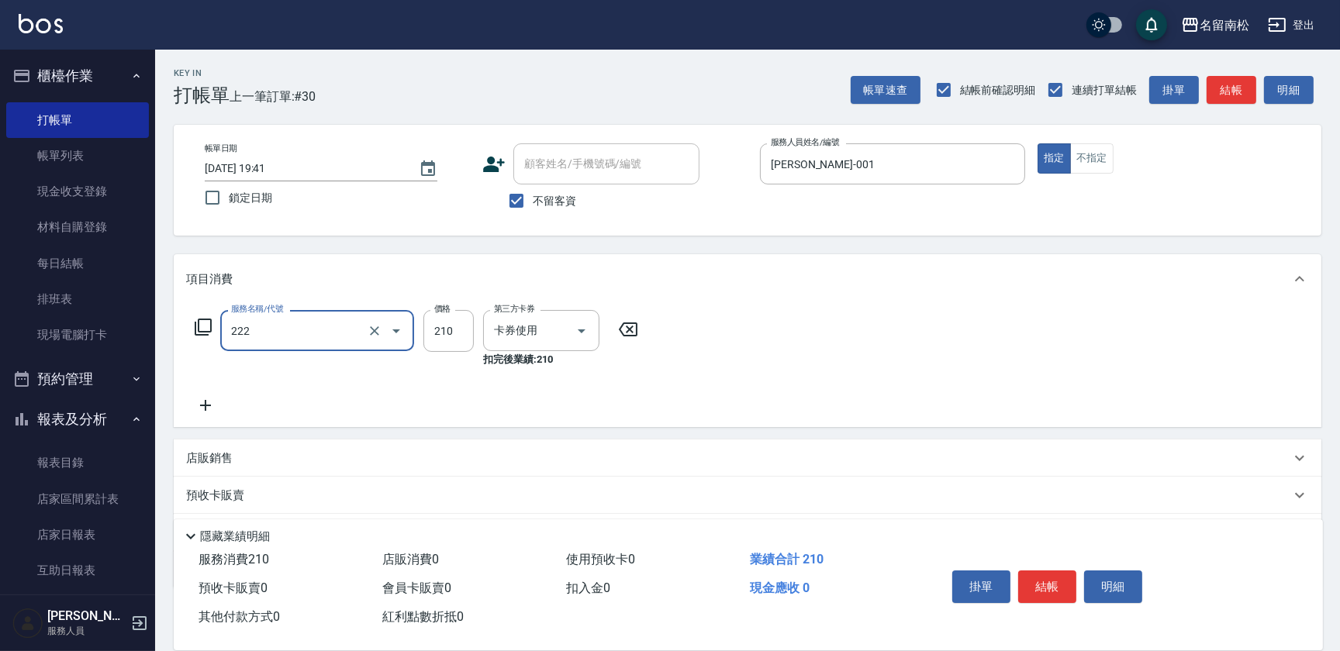
type input "洗髮卡券[210](222)"
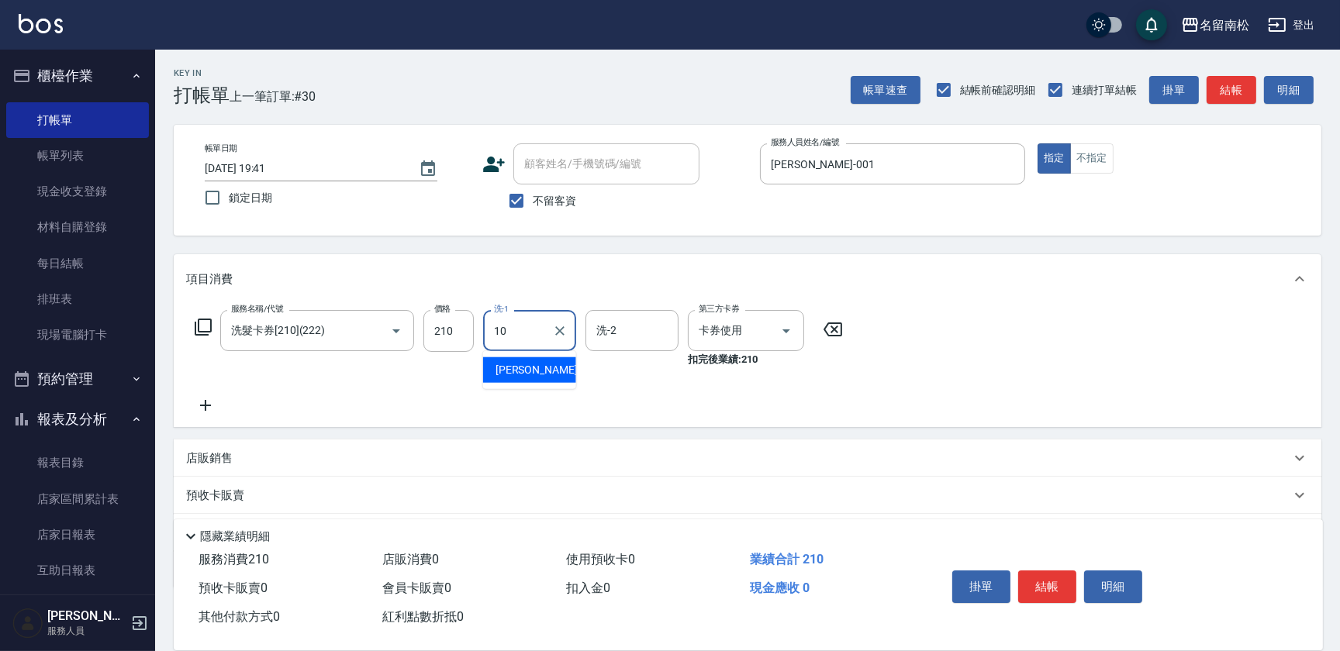
type input "[PERSON_NAME]-10"
click at [1100, 580] on button "明細" at bounding box center [1113, 587] width 58 height 33
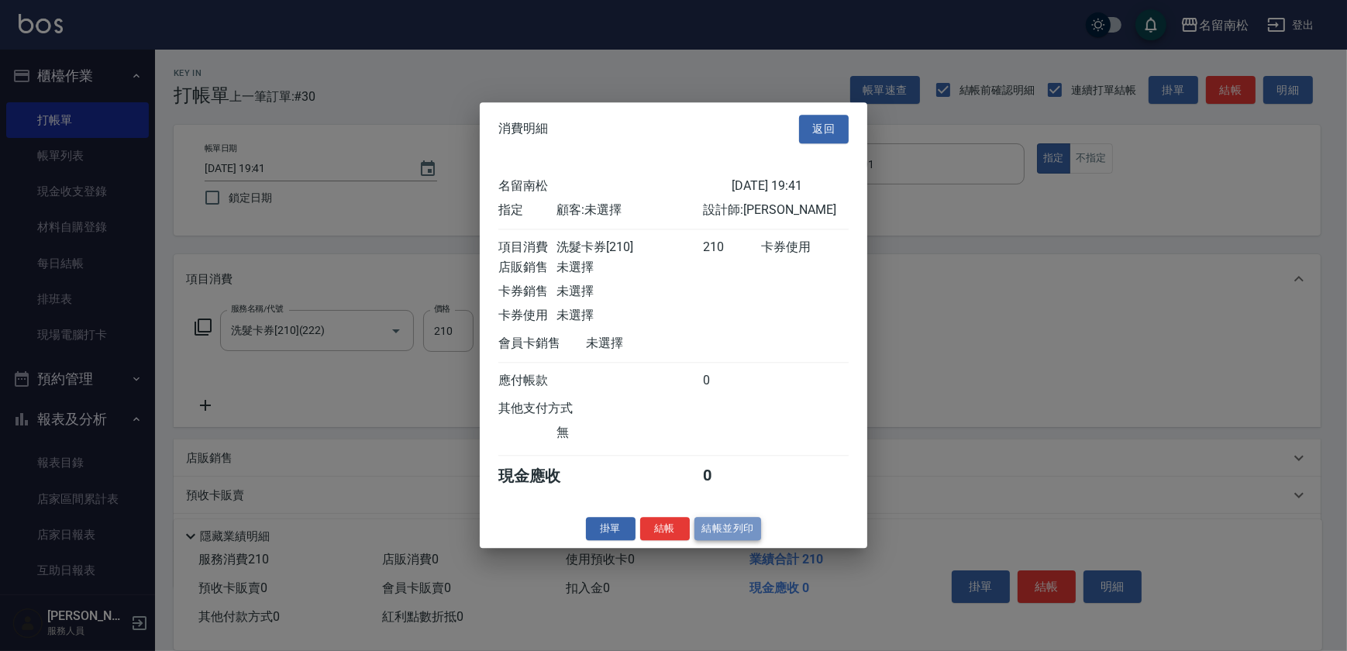
click at [715, 526] on button "結帳並列印" at bounding box center [728, 529] width 67 height 24
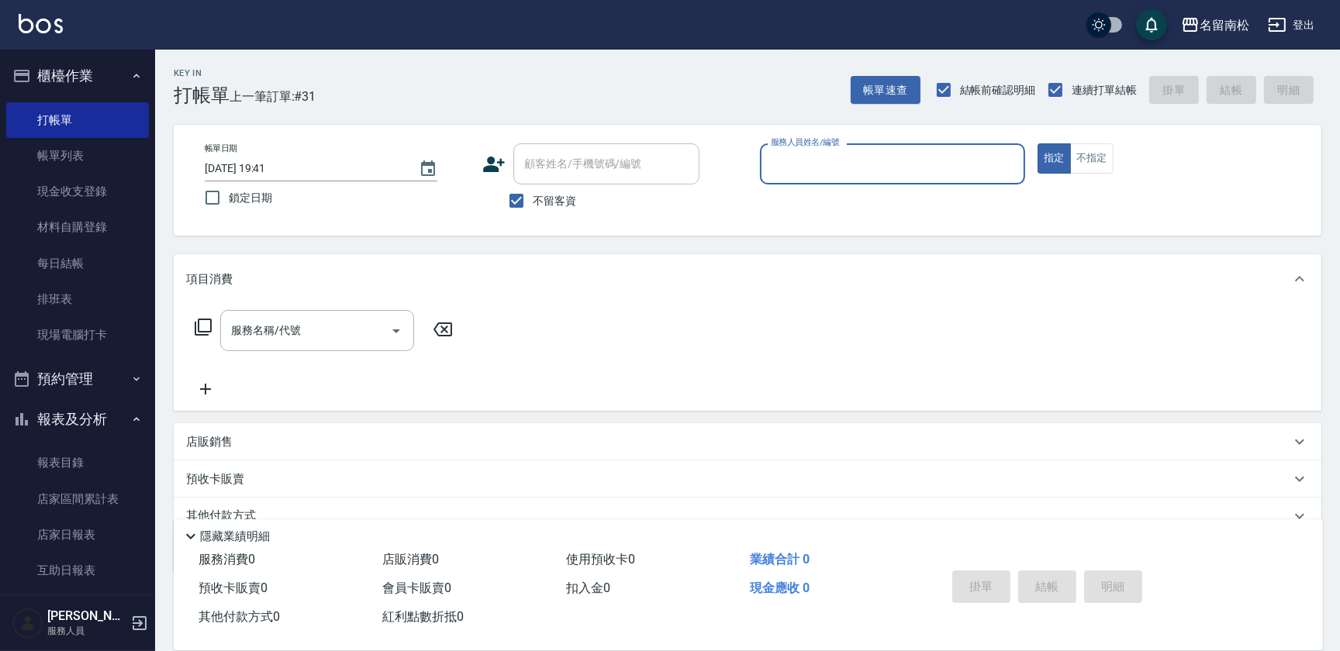
click at [815, 169] on div "服務人員姓名/編號 服務人員姓名/編號" at bounding box center [892, 163] width 265 height 41
type input "[PERSON_NAME]-001"
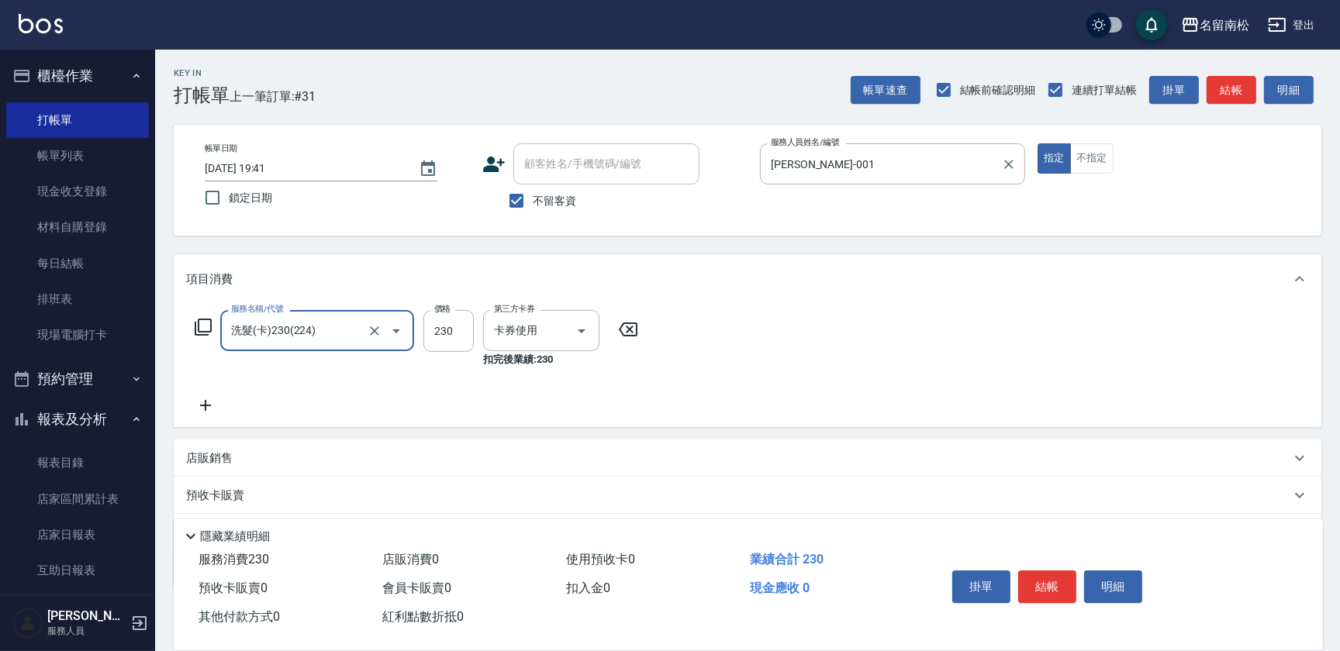
type input "洗髮(卡)230(224)"
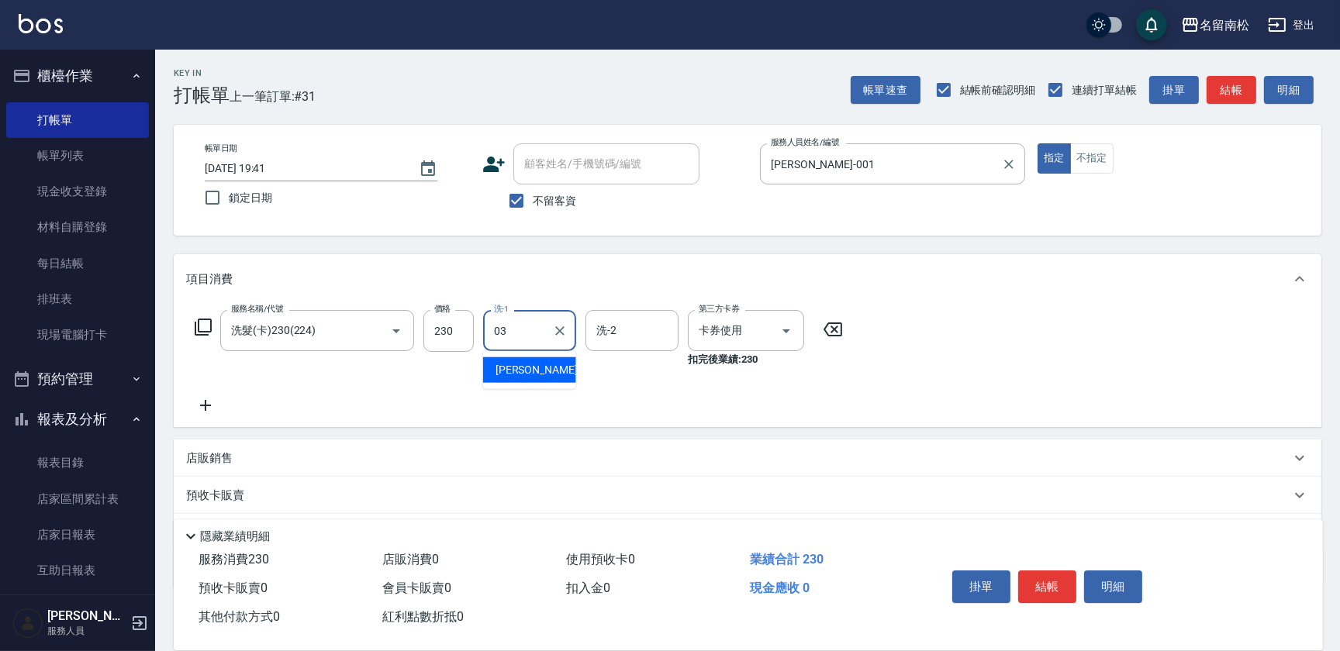
type input "[PERSON_NAME]-03"
drag, startPoint x: 547, startPoint y: 328, endPoint x: 665, endPoint y: 372, distance: 126.6
click at [433, 300] on div "項目消費 服務名稱/代號 洗髮(卡)230(224) 服務名稱/代號 價格 230 價格 洗-1 [PERSON_NAME]-03 洗-1 洗-2 洗-2 第…" at bounding box center [747, 340] width 1147 height 173
drag, startPoint x: 557, startPoint y: 334, endPoint x: 442, endPoint y: 316, distance: 117.0
click at [442, 316] on div "服務名稱/代號 洗髮(卡)230(224) 服務名稱/代號 價格 230 價格 洗-1 [PERSON_NAME]-03 洗-1 洗-2 洗-2 第三方卡券 …" at bounding box center [519, 338] width 666 height 57
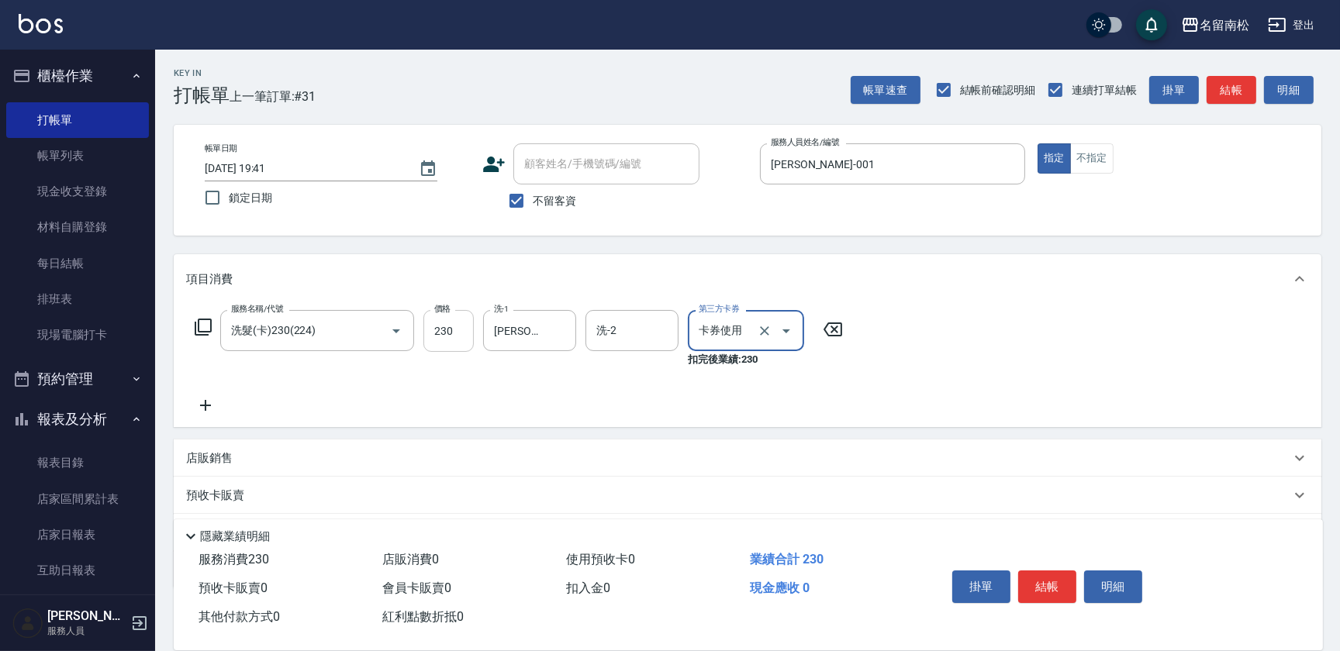
drag, startPoint x: 557, startPoint y: 338, endPoint x: 505, endPoint y: 326, distance: 53.4
click at [433, 315] on div "服務名稱/代號 洗髮(卡)230(224) 服務名稱/代號 價格 230 價格 洗-1 [PERSON_NAME]-03 洗-1 洗-2 洗-2 第三方卡券 …" at bounding box center [519, 338] width 666 height 57
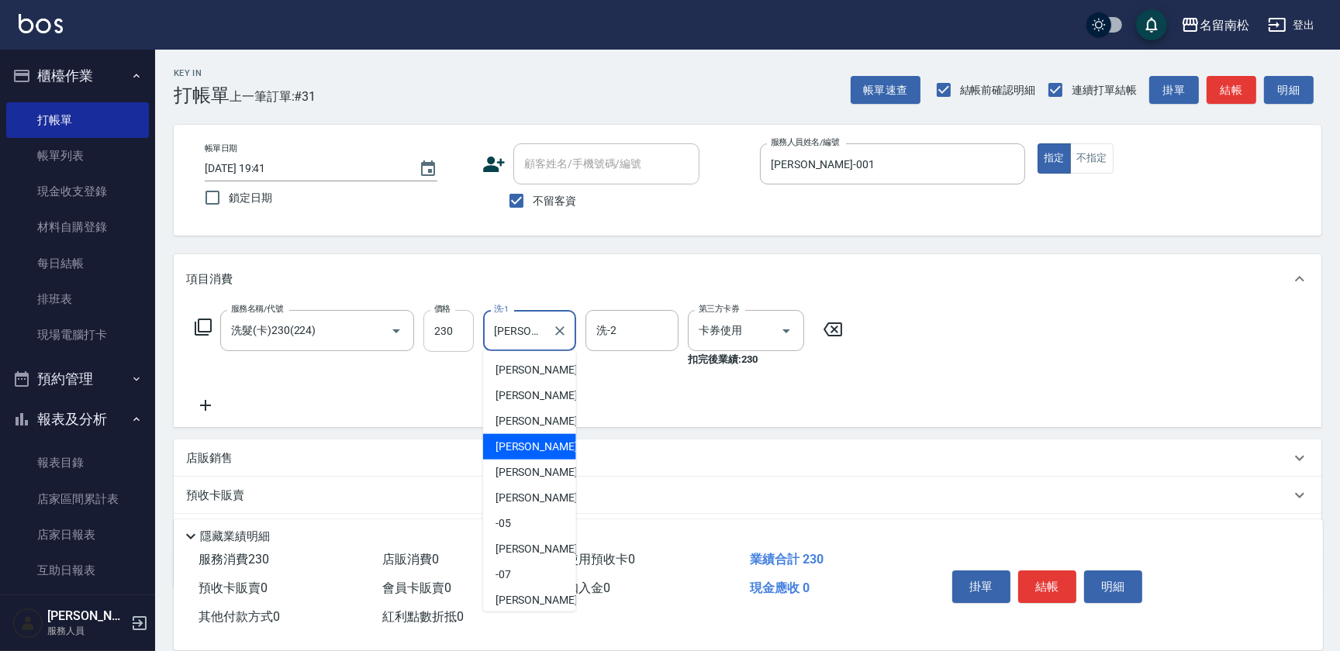
drag, startPoint x: 526, startPoint y: 323, endPoint x: 450, endPoint y: 332, distance: 77.2
click at [450, 332] on div "服務名稱/代號 洗髮(卡)230(224) 服務名稱/代號 價格 230 價格 洗-1 [PERSON_NAME]-03 洗-1 洗-2 洗-2 第三方卡券 …" at bounding box center [519, 338] width 666 height 57
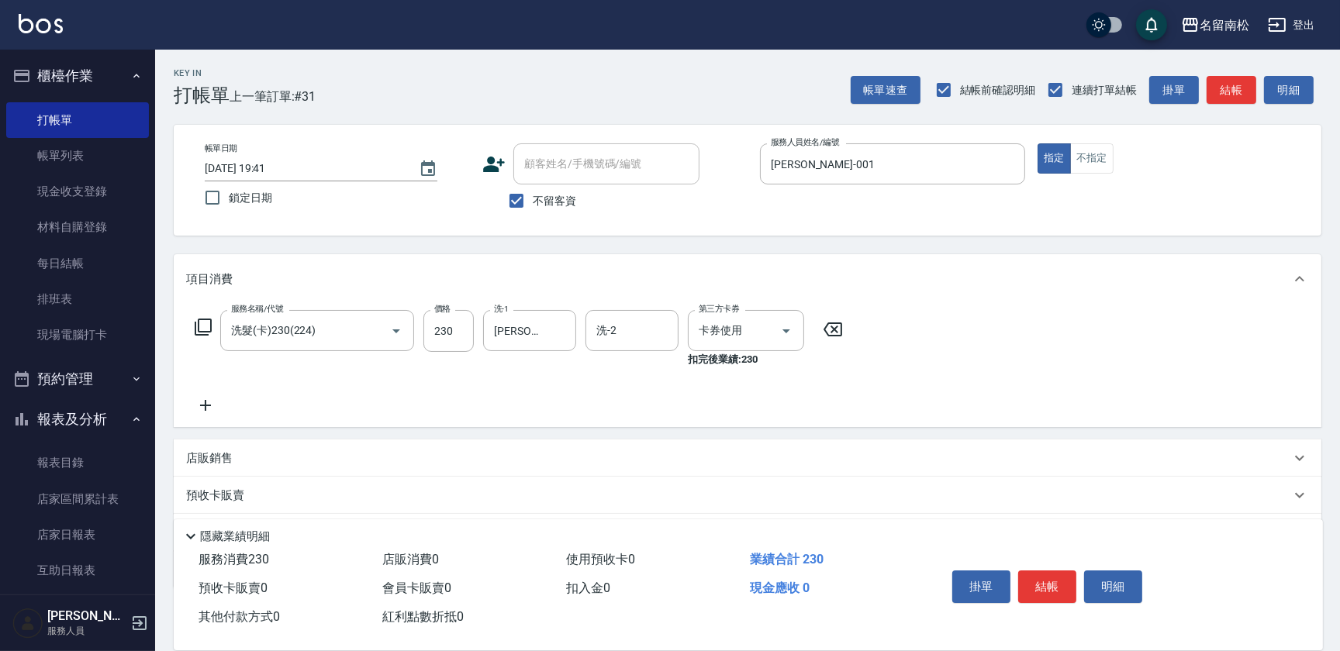
drag, startPoint x: 834, startPoint y: 326, endPoint x: 743, endPoint y: 340, distance: 92.7
click at [830, 329] on icon at bounding box center [832, 329] width 39 height 19
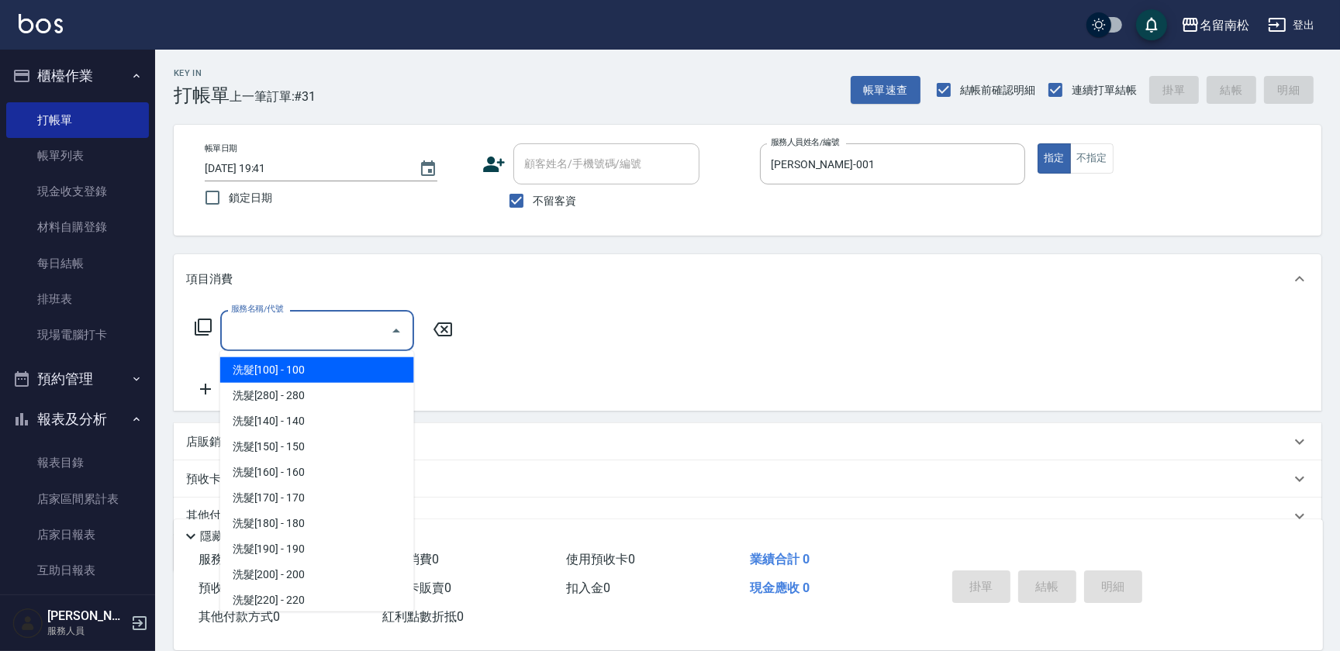
click at [342, 323] on input "服務名稱/代號" at bounding box center [305, 330] width 157 height 27
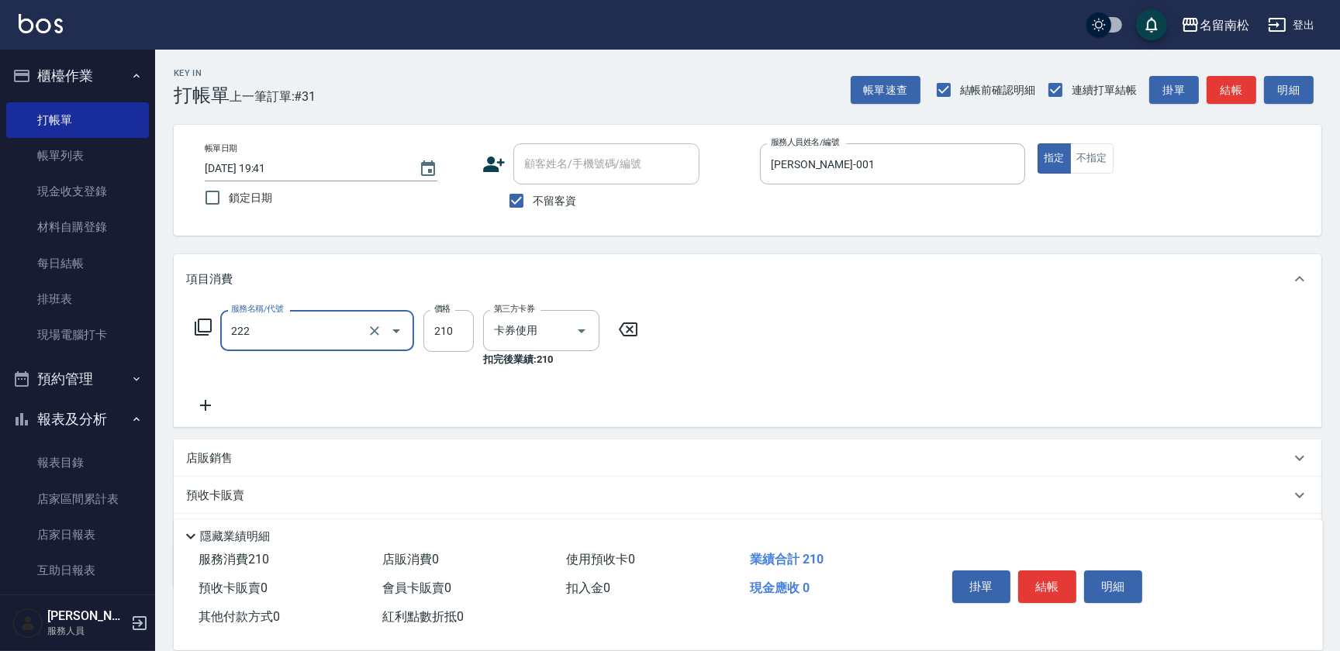
type input "洗髮卡券[210](222)"
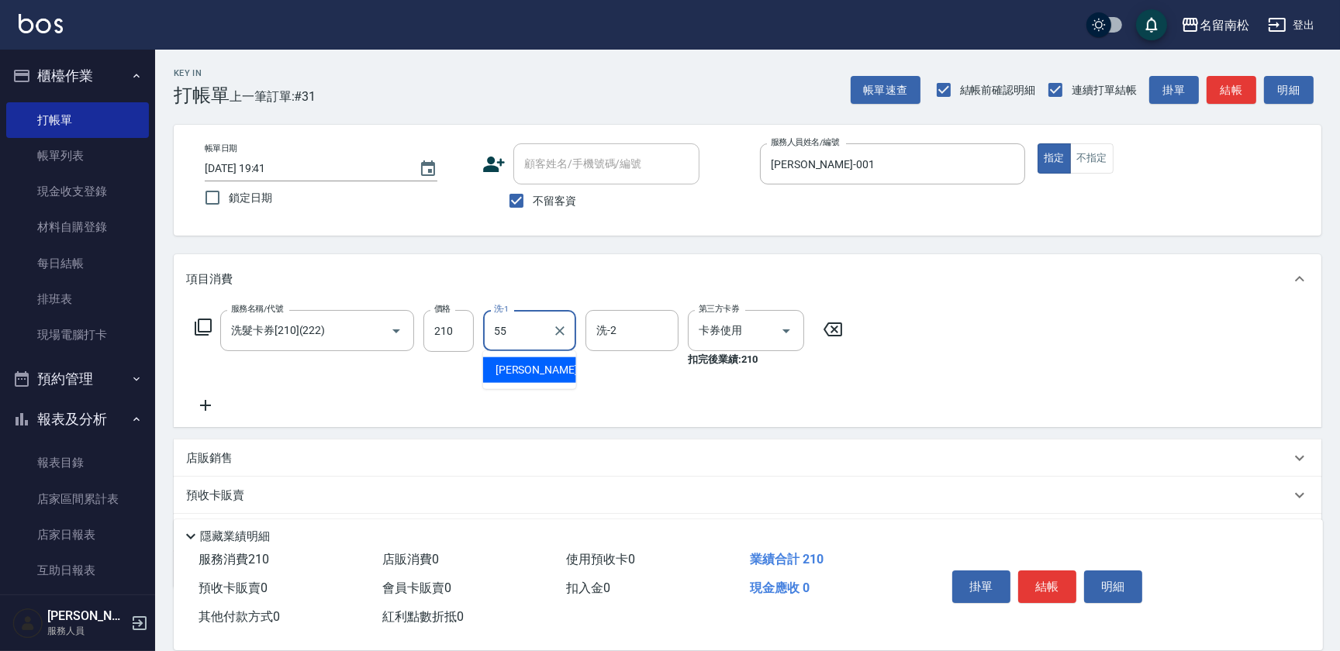
type input "[PERSON_NAME]-55"
click at [1123, 583] on button "明細" at bounding box center [1113, 587] width 58 height 33
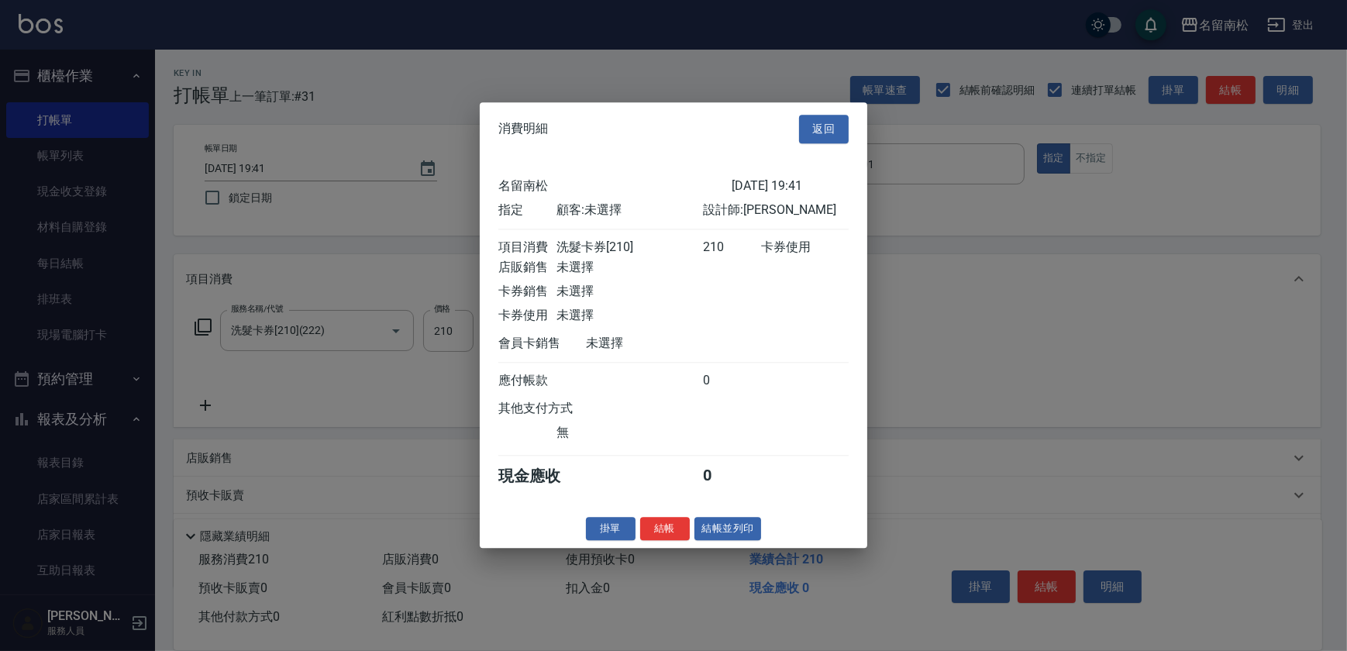
click at [726, 540] on button "結帳並列印" at bounding box center [728, 529] width 67 height 24
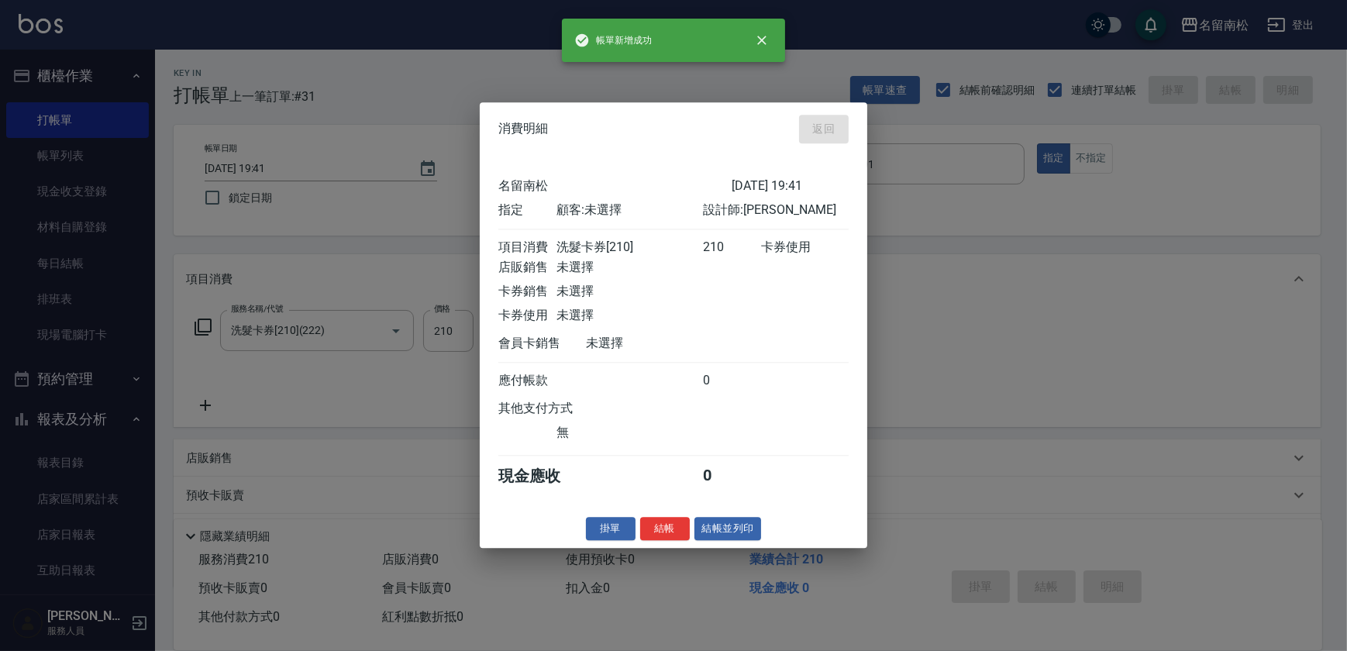
type input "[DATE] 19:42"
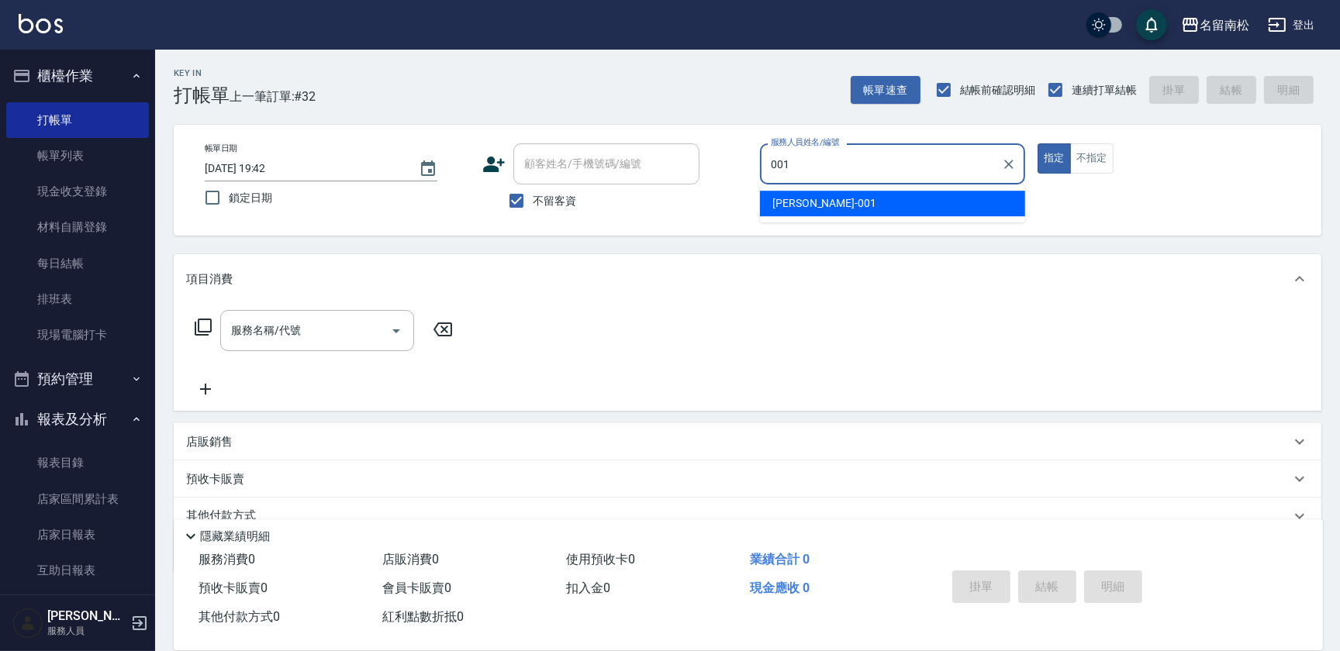
type input "[PERSON_NAME]-001"
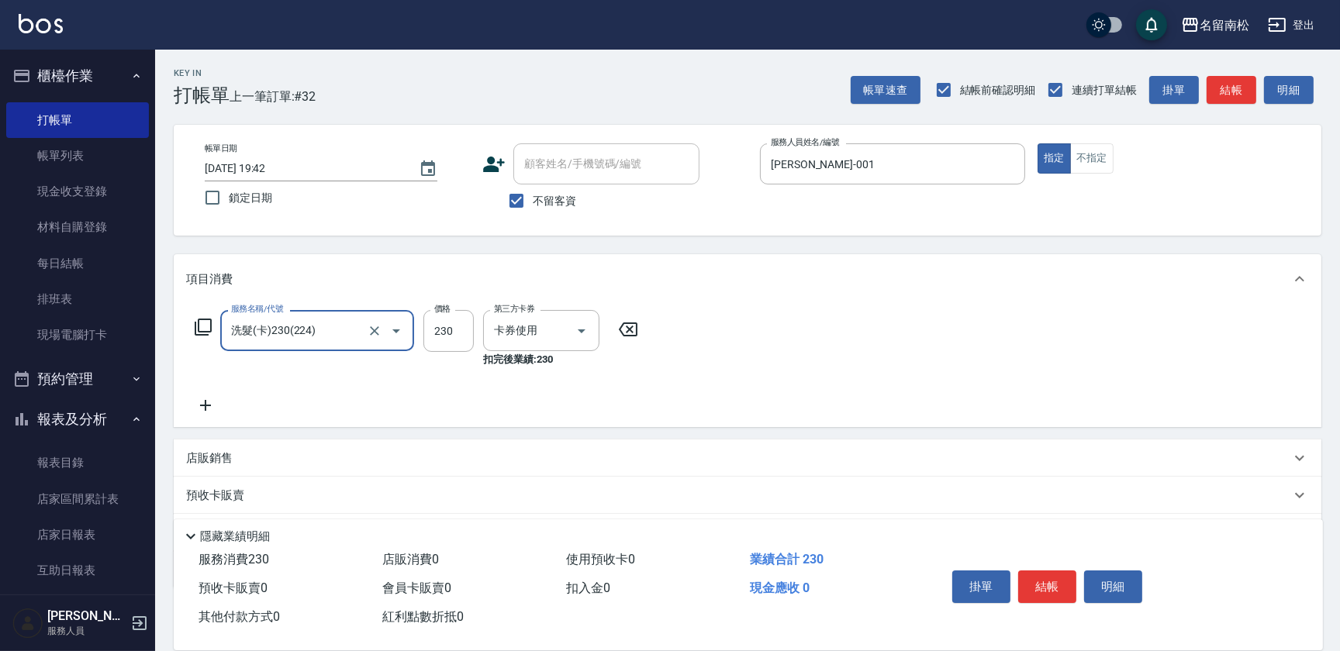
type input "洗髮(卡)230(224)"
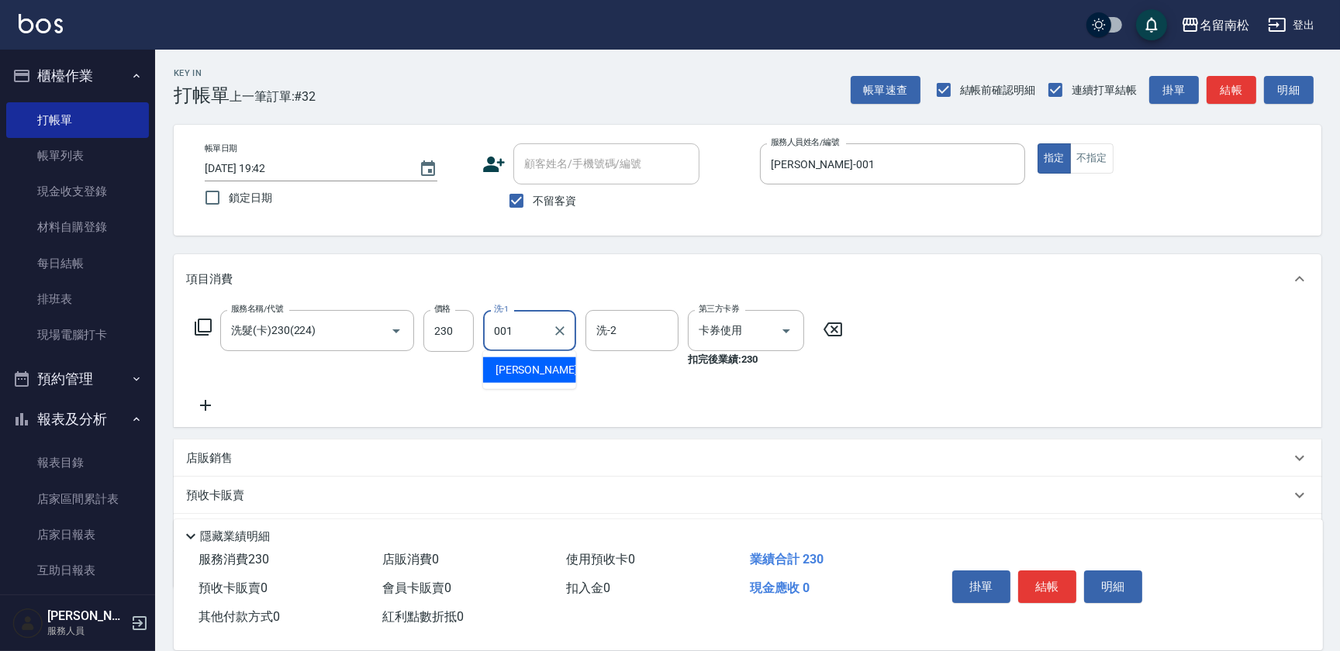
type input "[PERSON_NAME]-001"
drag, startPoint x: 1109, startPoint y: 585, endPoint x: 1065, endPoint y: 589, distance: 43.6
click at [1099, 592] on button "明細" at bounding box center [1113, 587] width 58 height 33
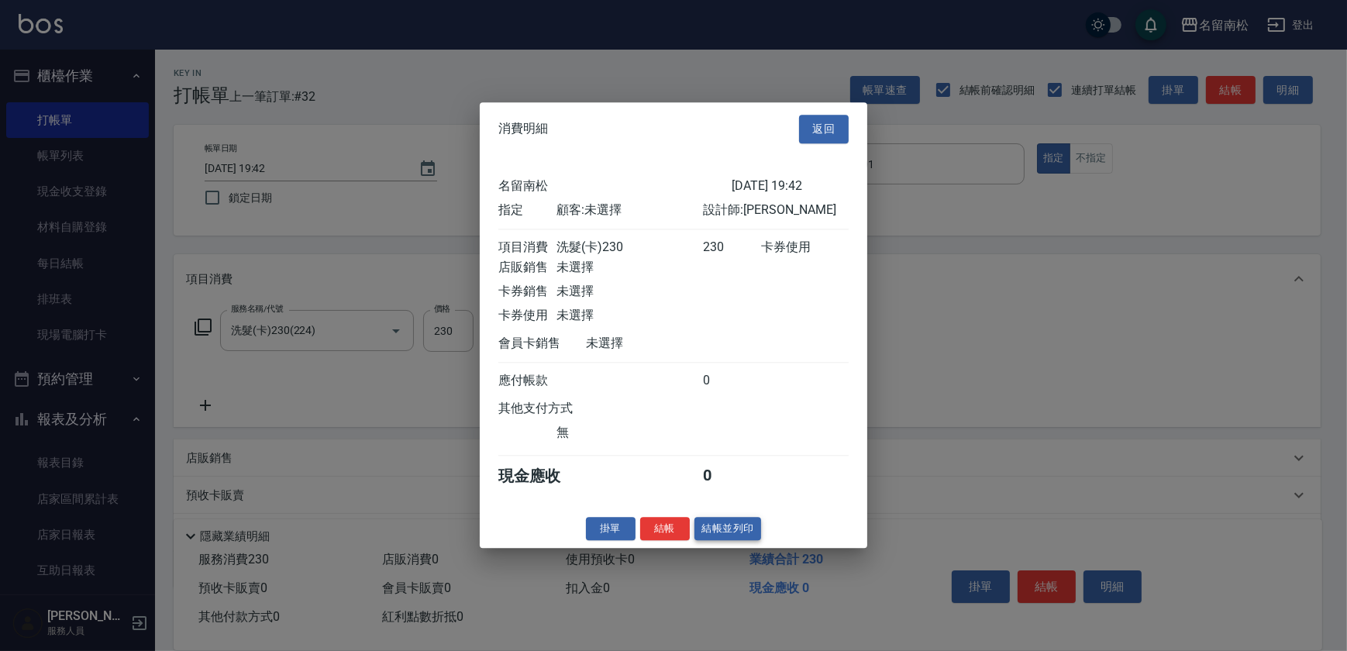
click at [730, 537] on button "結帳並列印" at bounding box center [728, 529] width 67 height 24
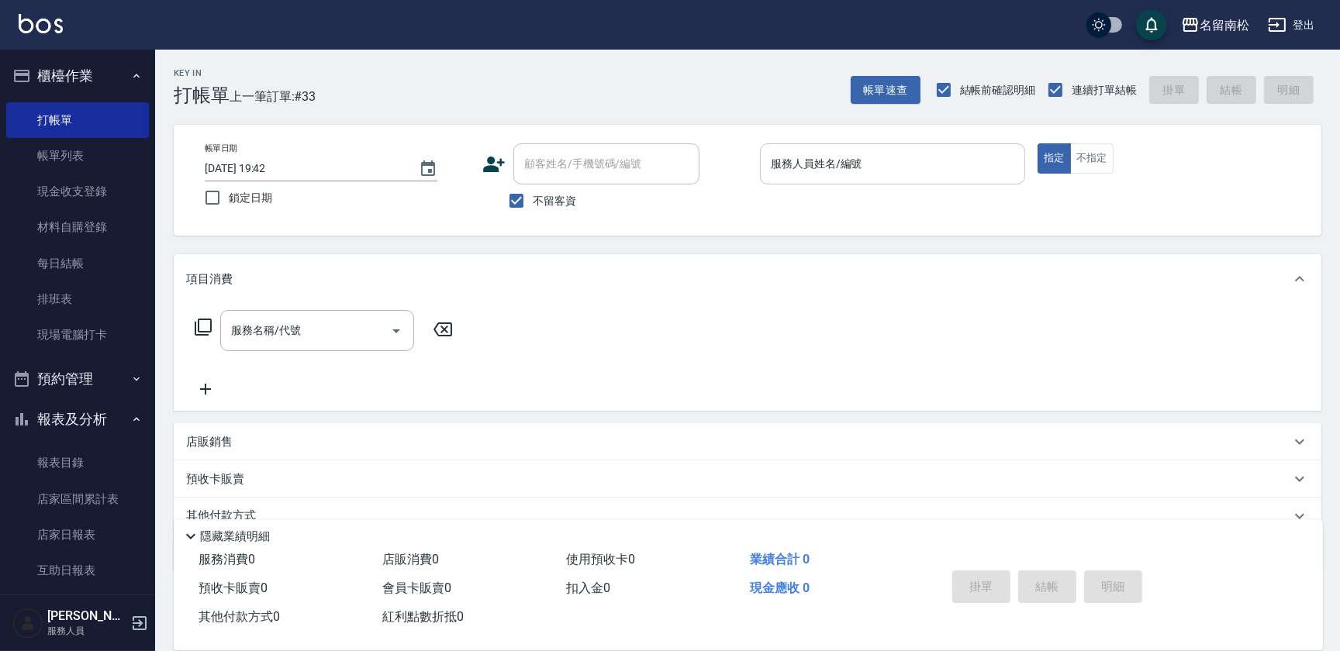
click at [893, 170] on input "服務人員姓名/編號" at bounding box center [892, 163] width 251 height 27
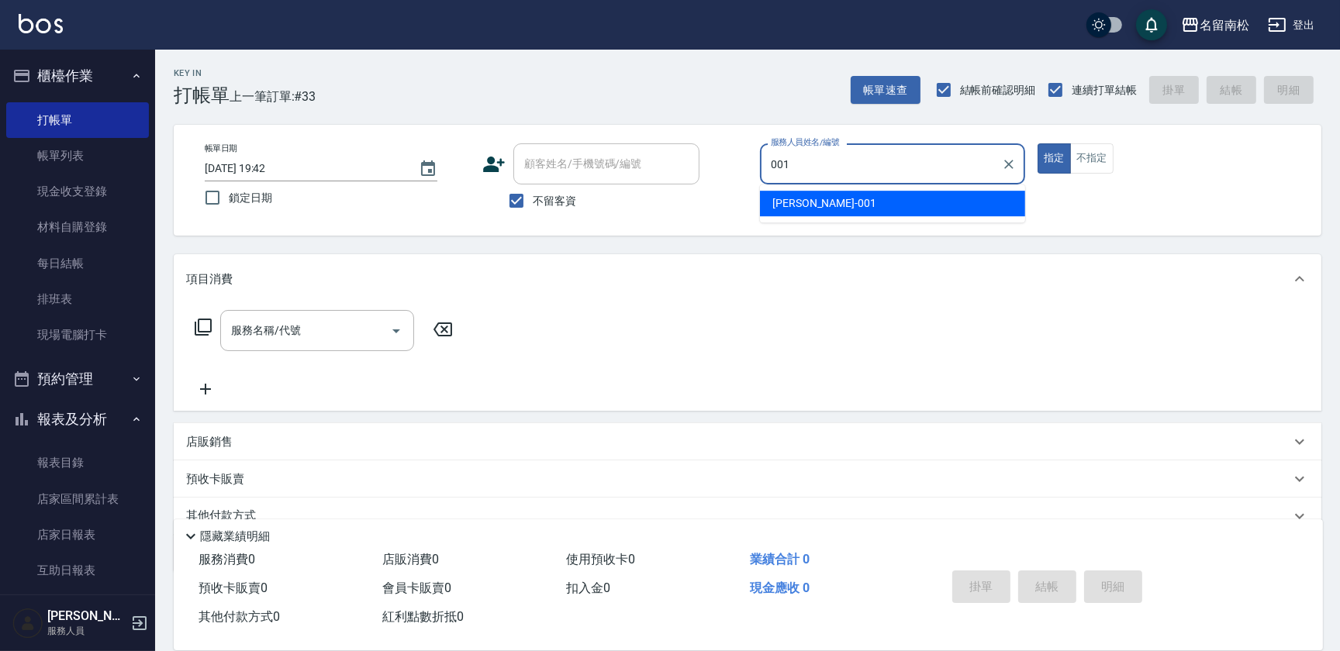
type input "[PERSON_NAME]-001"
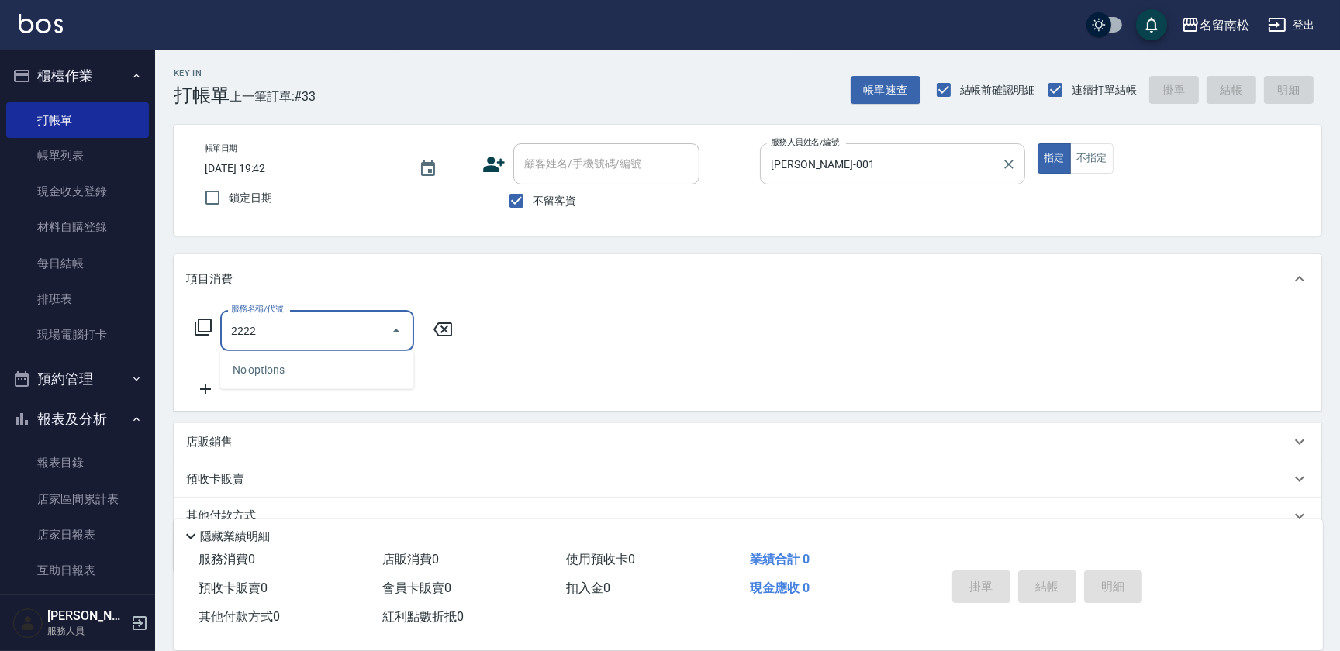
type input "2222"
drag, startPoint x: 271, startPoint y: 328, endPoint x: 146, endPoint y: 333, distance: 124.9
click at [146, 333] on div "名留南松 登出 櫃檯作業 打帳單 帳單列表 現金收支登錄 材料自購登錄 每日結帳 排班表 現場電腦打卡 預約管理 預約管理 單日預約紀錄 單週預約紀錄 報表及…" at bounding box center [670, 359] width 1340 height 718
click at [442, 329] on icon at bounding box center [442, 329] width 39 height 19
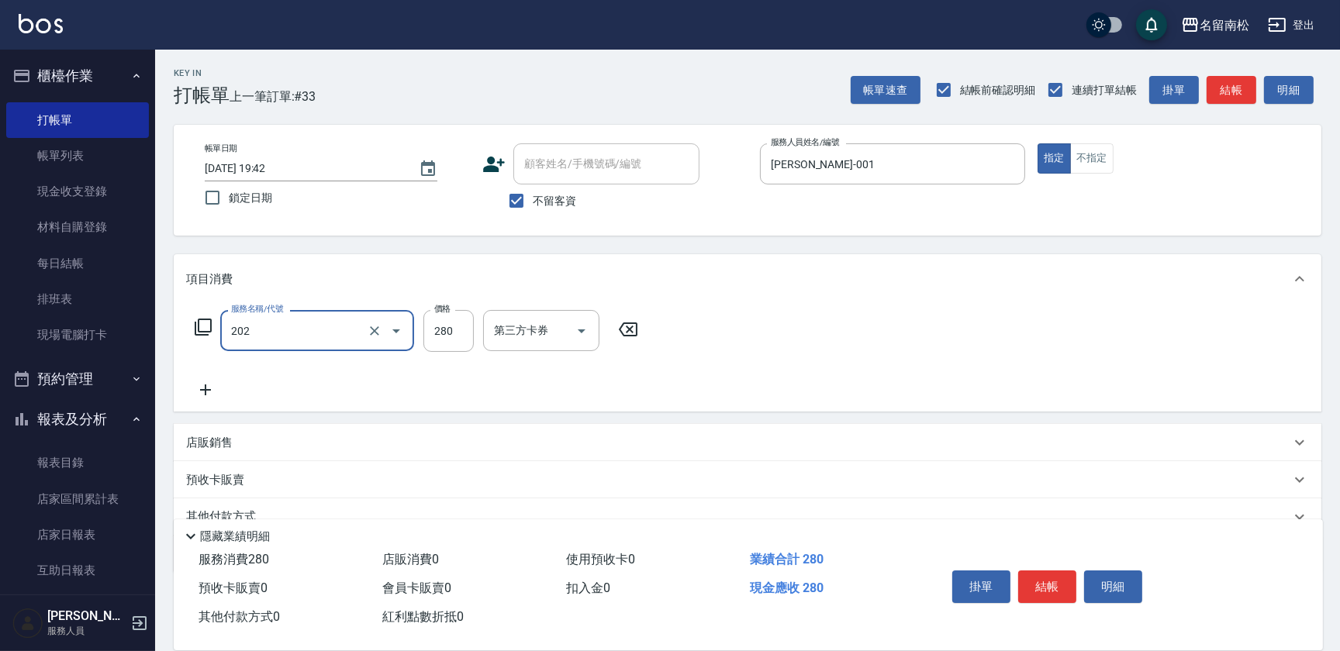
type input "洗髮[280](202)"
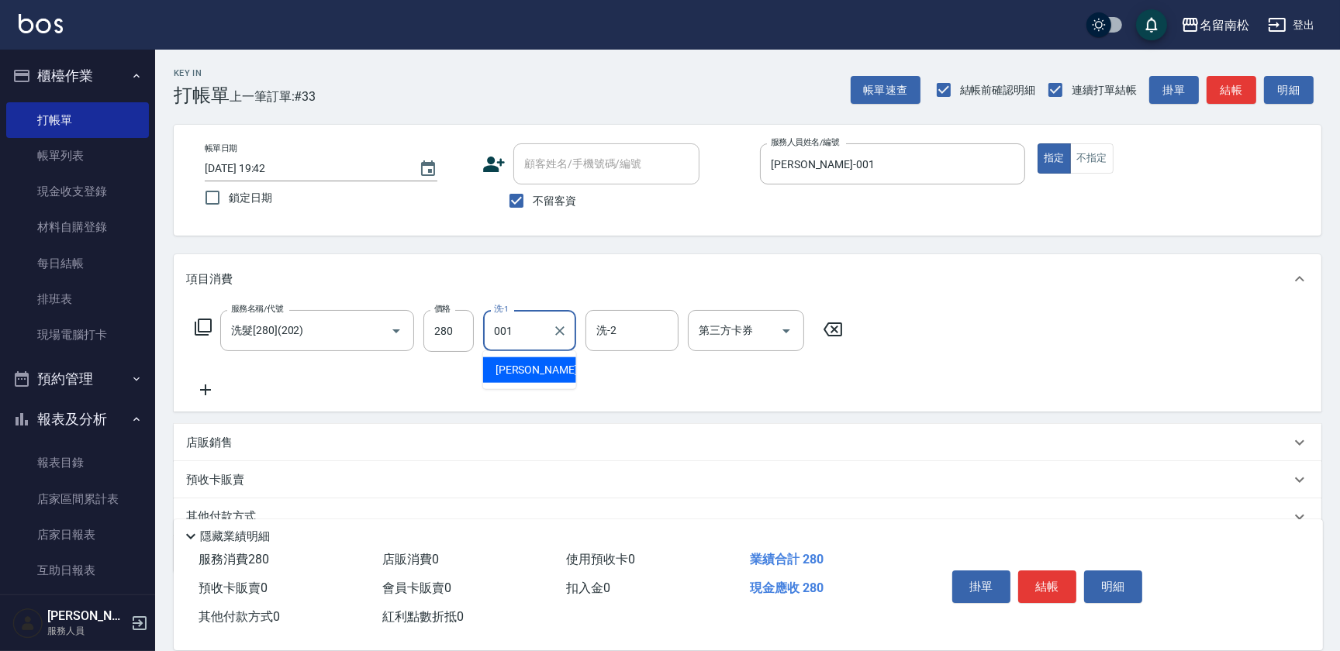
type input "[PERSON_NAME]-001"
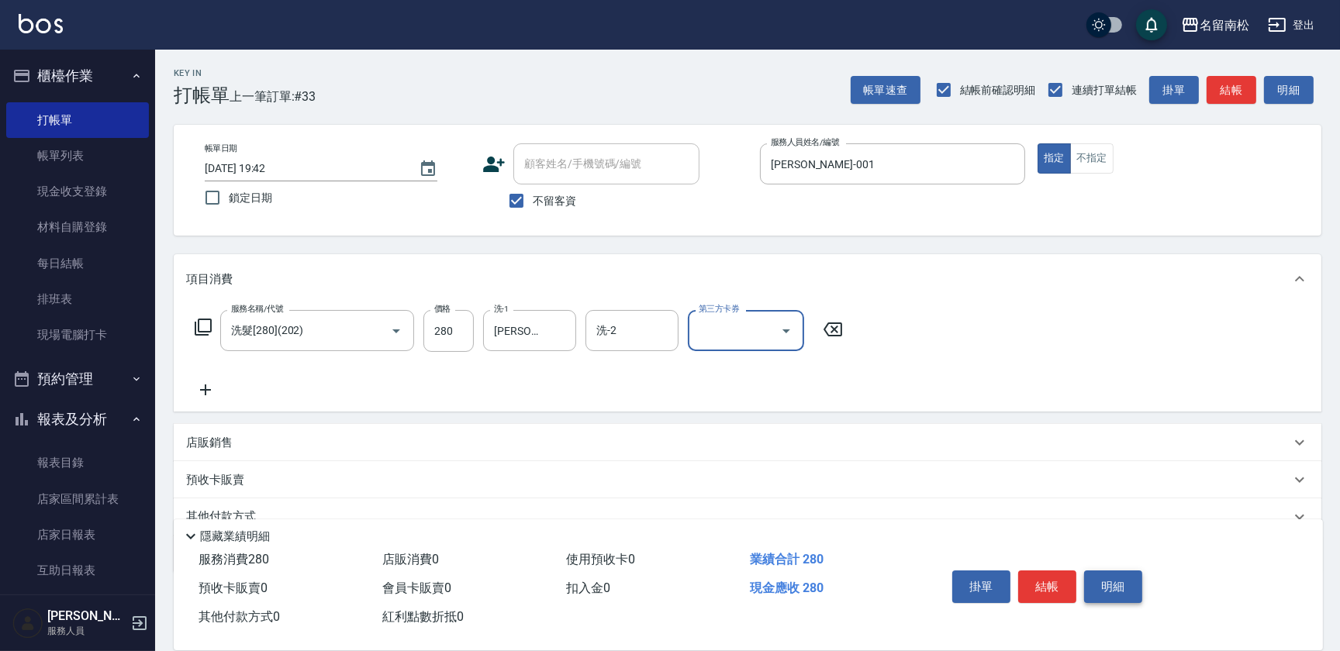
click at [1120, 575] on button "明細" at bounding box center [1113, 587] width 58 height 33
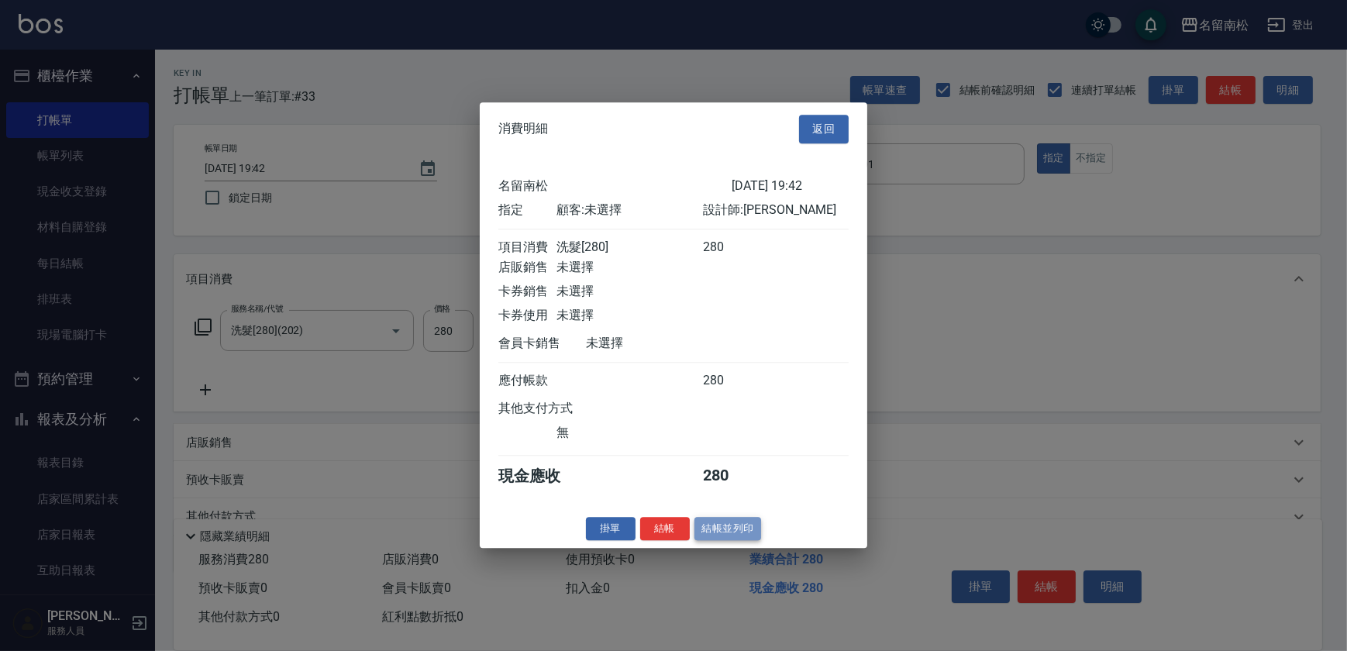
click at [719, 541] on button "結帳並列印" at bounding box center [728, 529] width 67 height 24
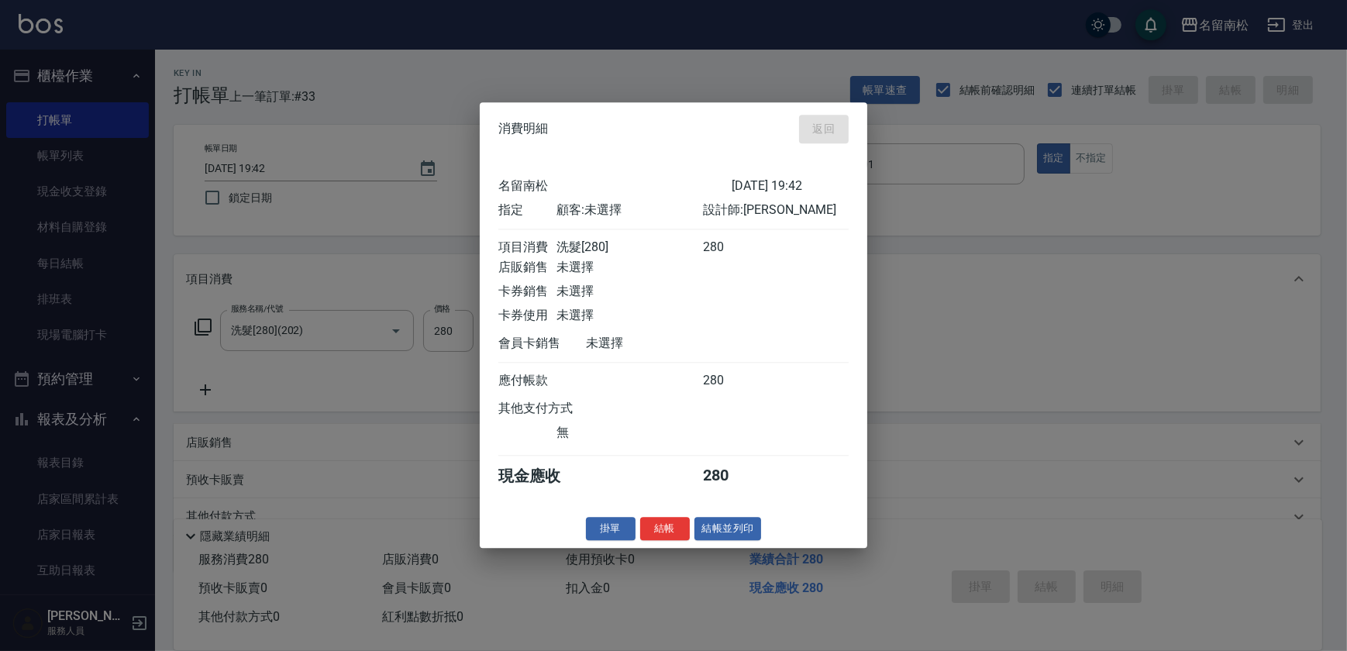
type input "[DATE] 19:43"
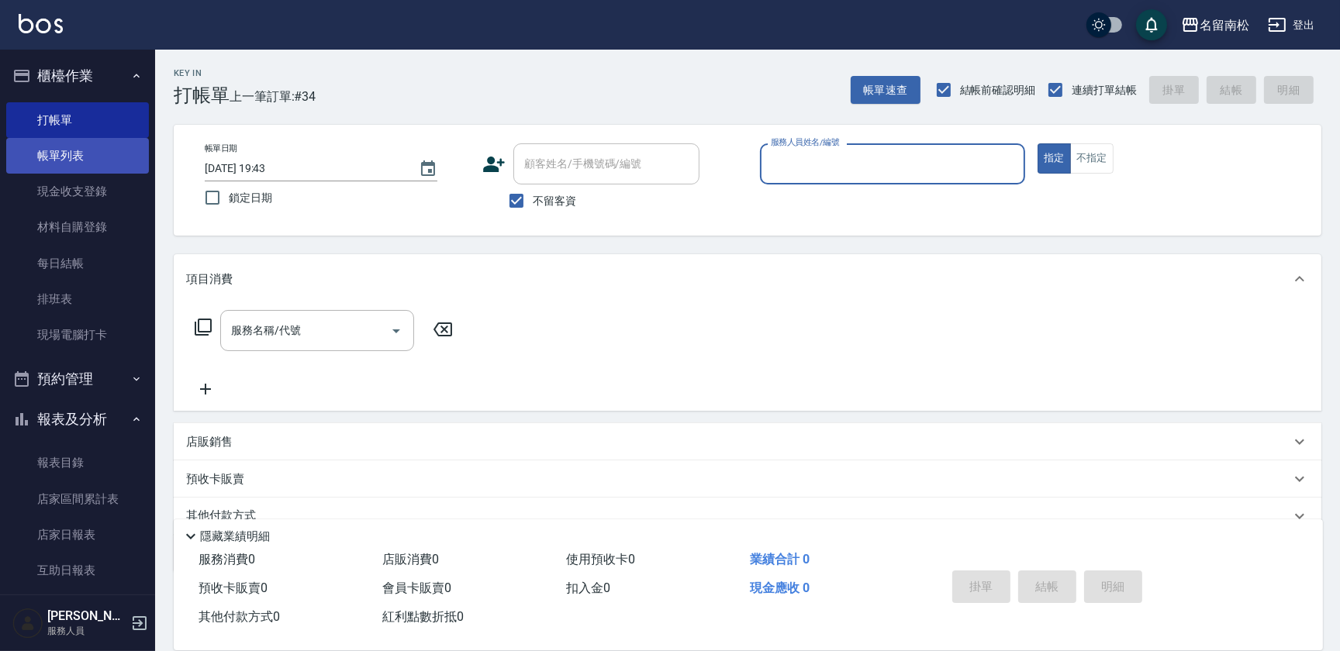
click at [119, 156] on link "帳單列表" at bounding box center [77, 156] width 143 height 36
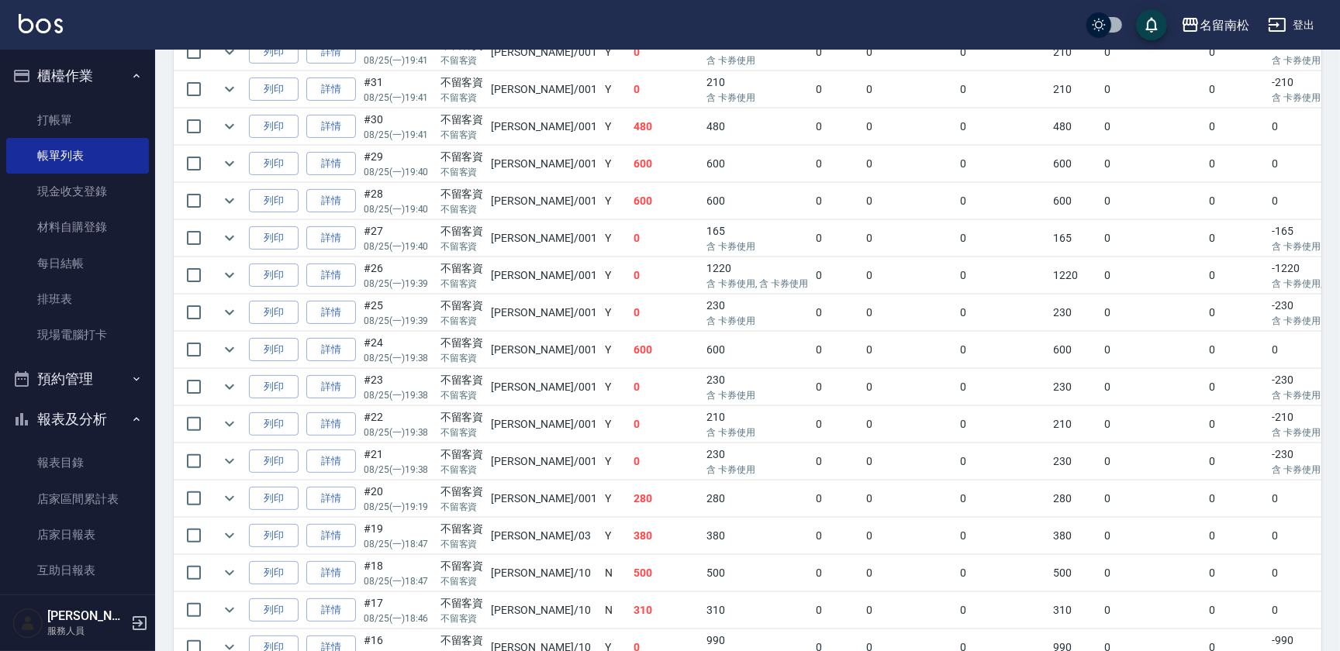
scroll to position [526, 0]
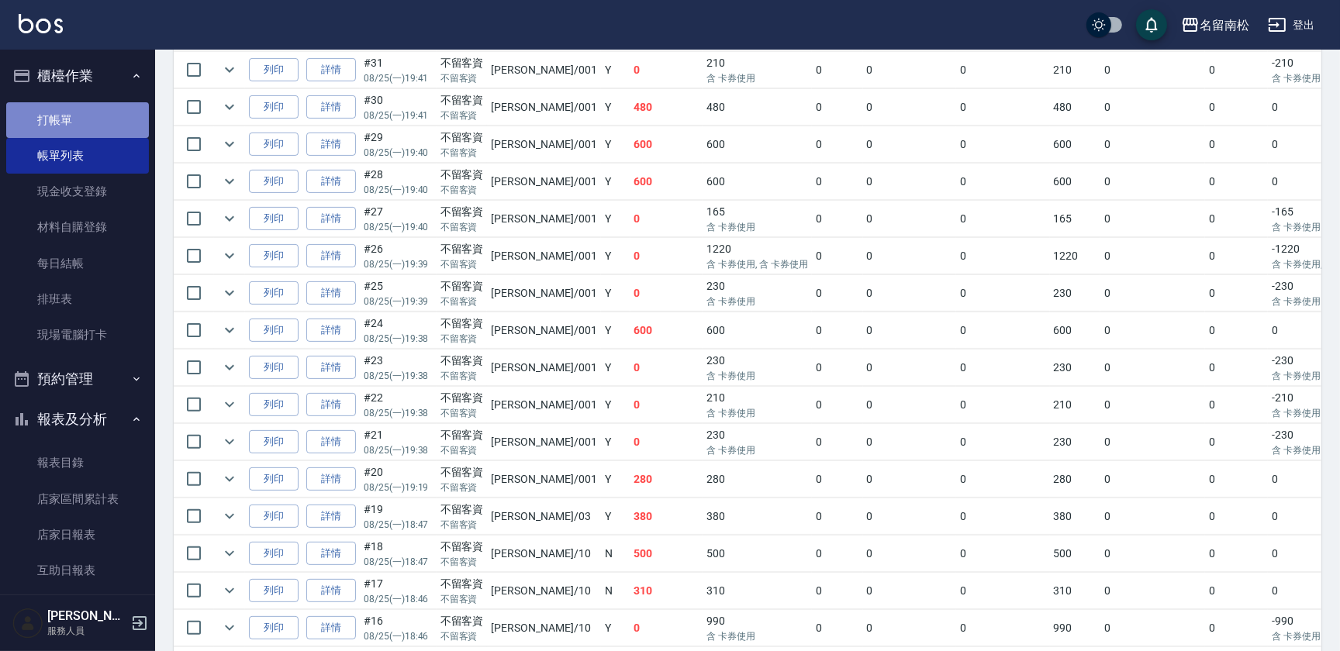
click at [80, 112] on link "打帳單" at bounding box center [77, 120] width 143 height 36
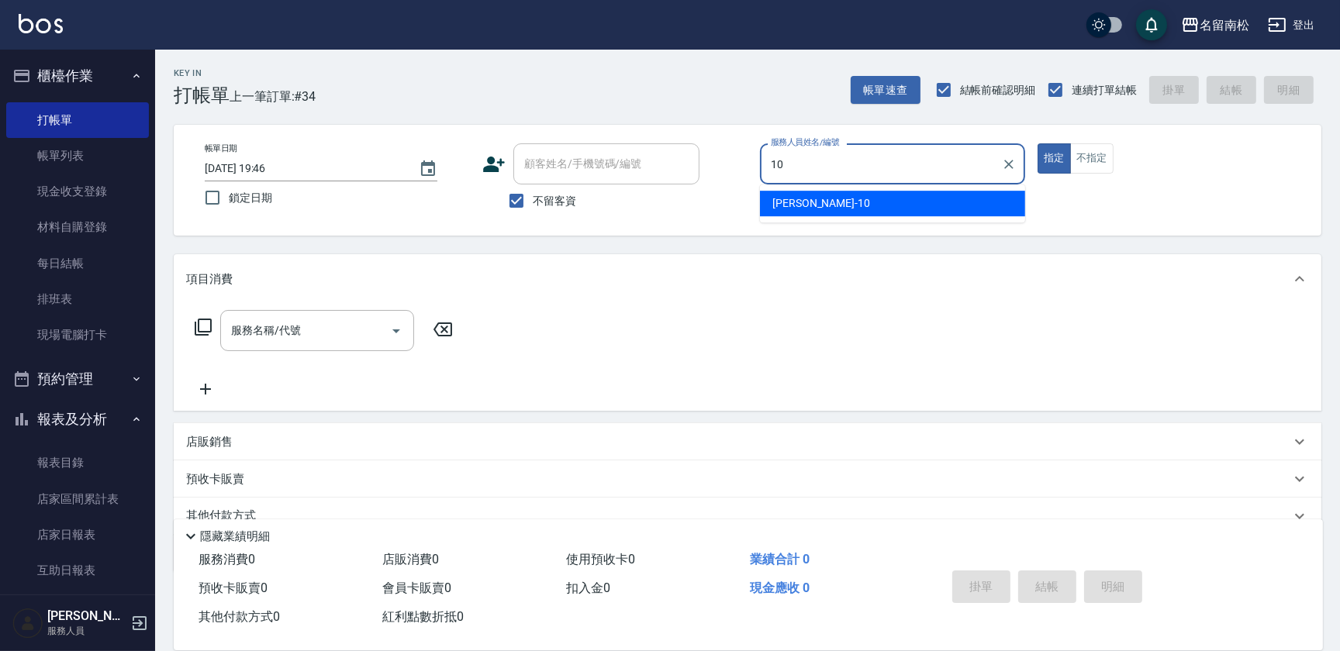
type input "[PERSON_NAME]-10"
type button "true"
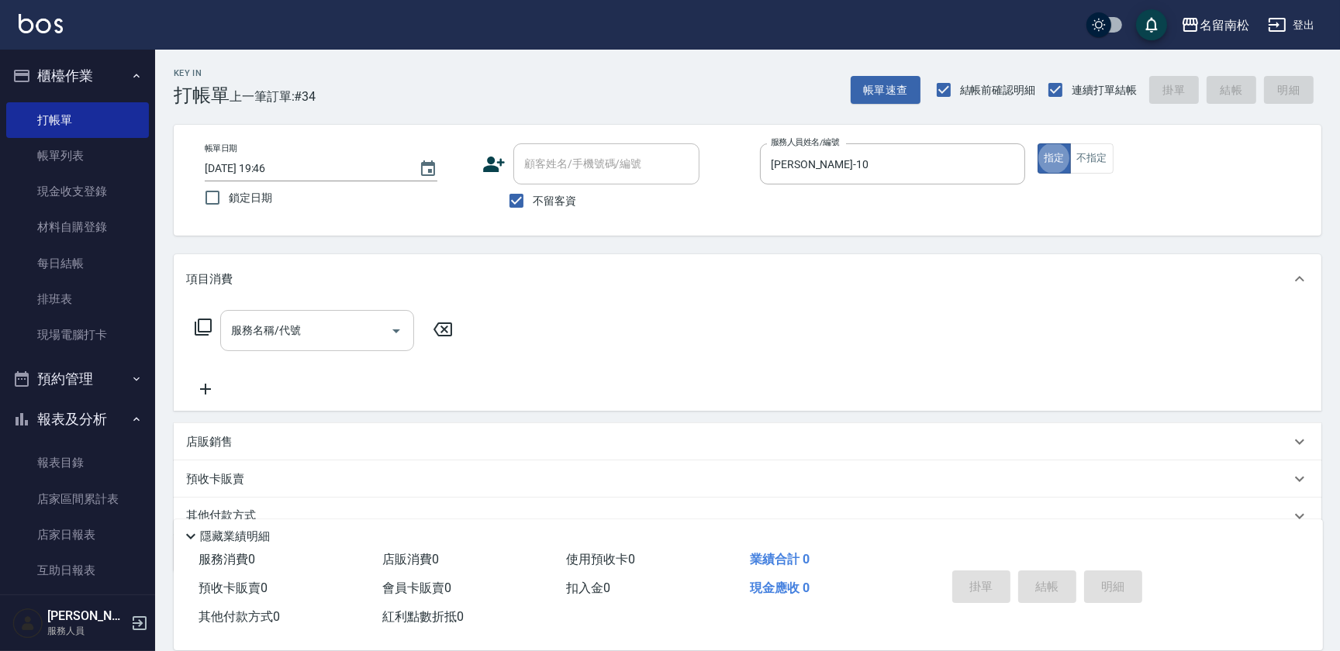
click at [302, 325] on input "服務名稱/代號" at bounding box center [305, 330] width 157 height 27
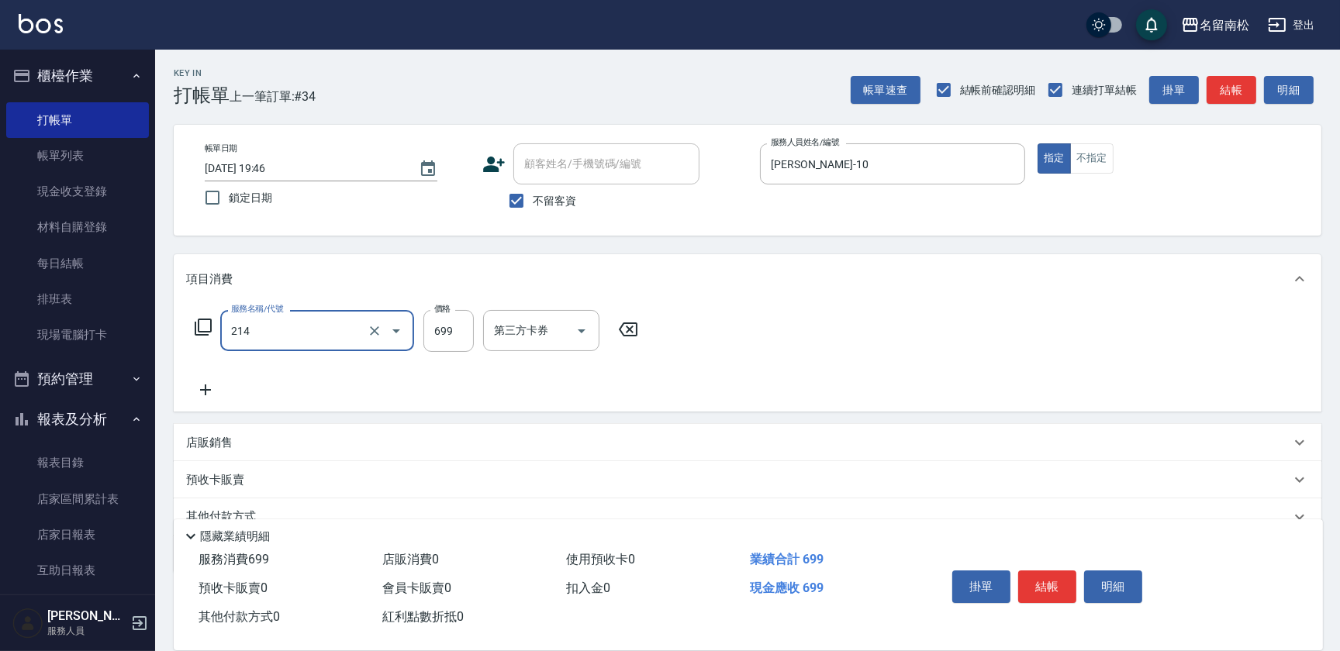
type input "滾珠洗髪699(214)"
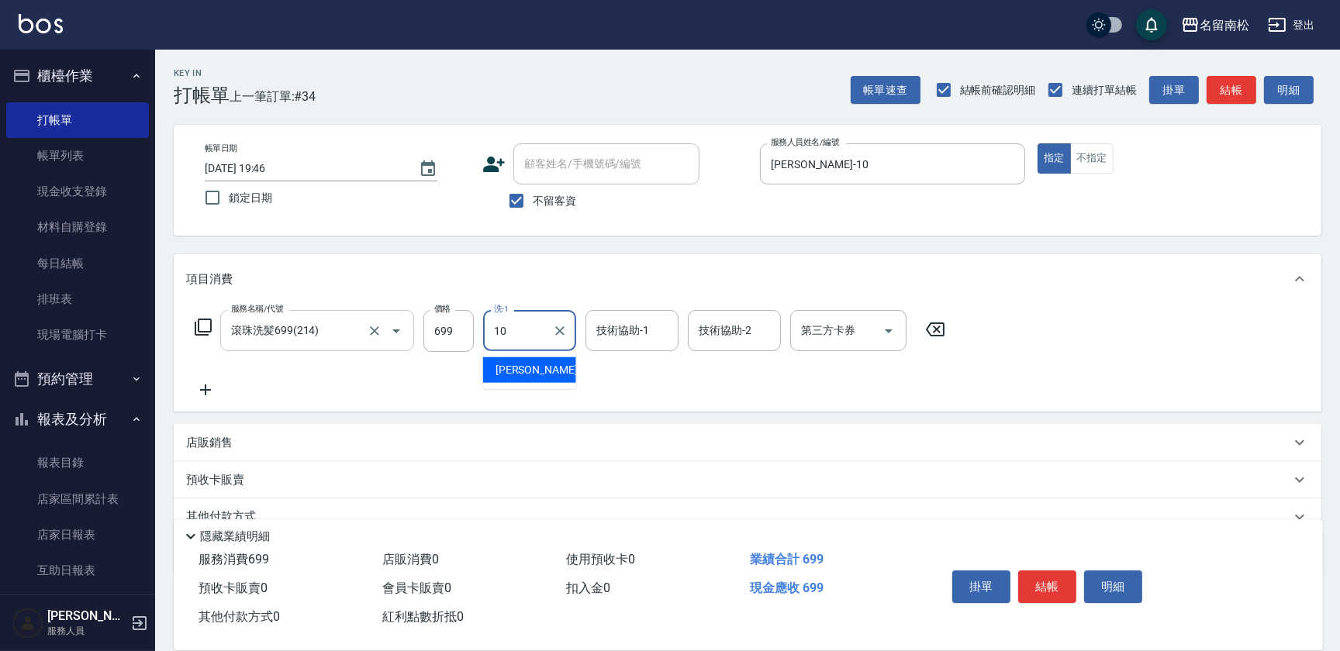
type input "[PERSON_NAME]-10"
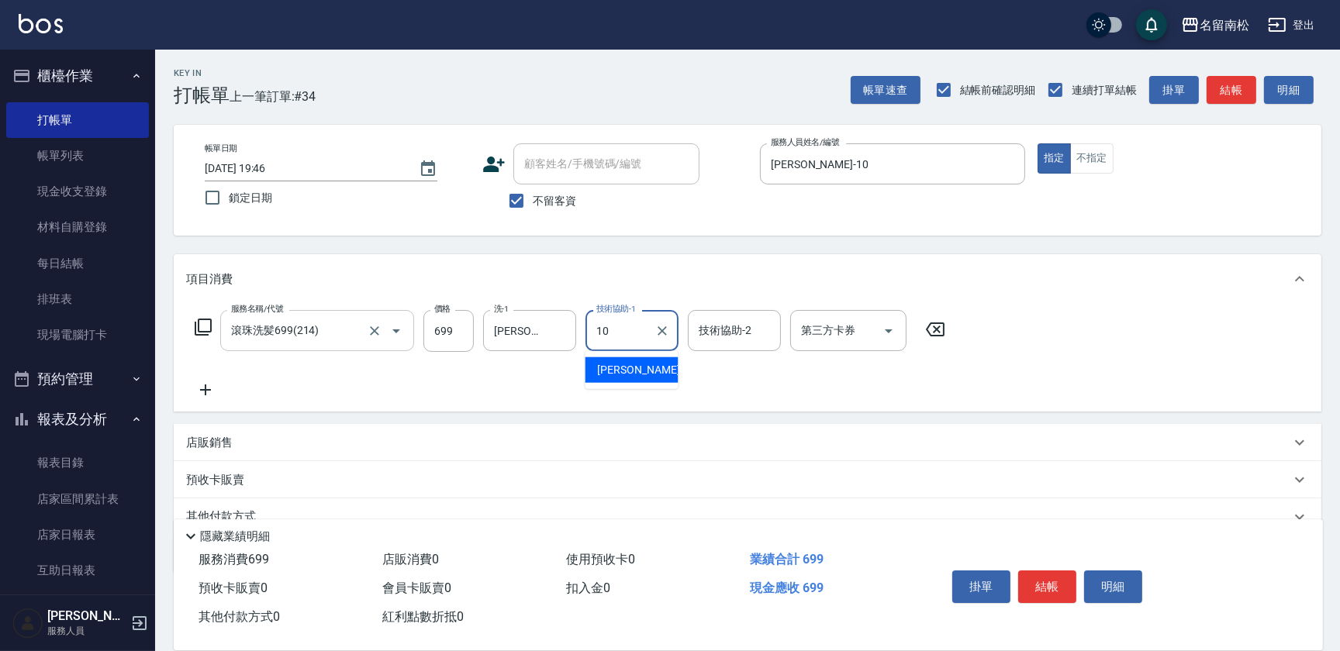
type input "[PERSON_NAME]-10"
click at [205, 394] on icon at bounding box center [205, 390] width 11 height 11
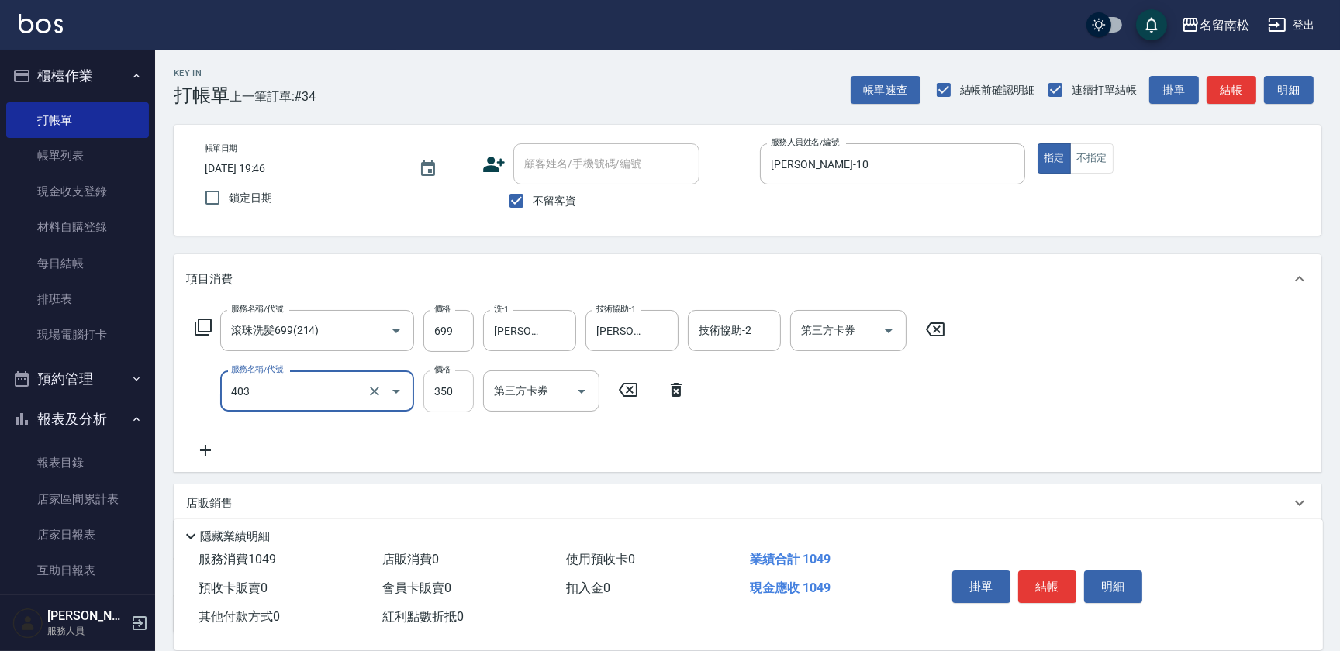
type input "剪髮(350)(403)"
click at [457, 395] on input "350" at bounding box center [448, 392] width 50 height 42
type input "380"
click at [1041, 585] on button "結帳" at bounding box center [1047, 587] width 58 height 33
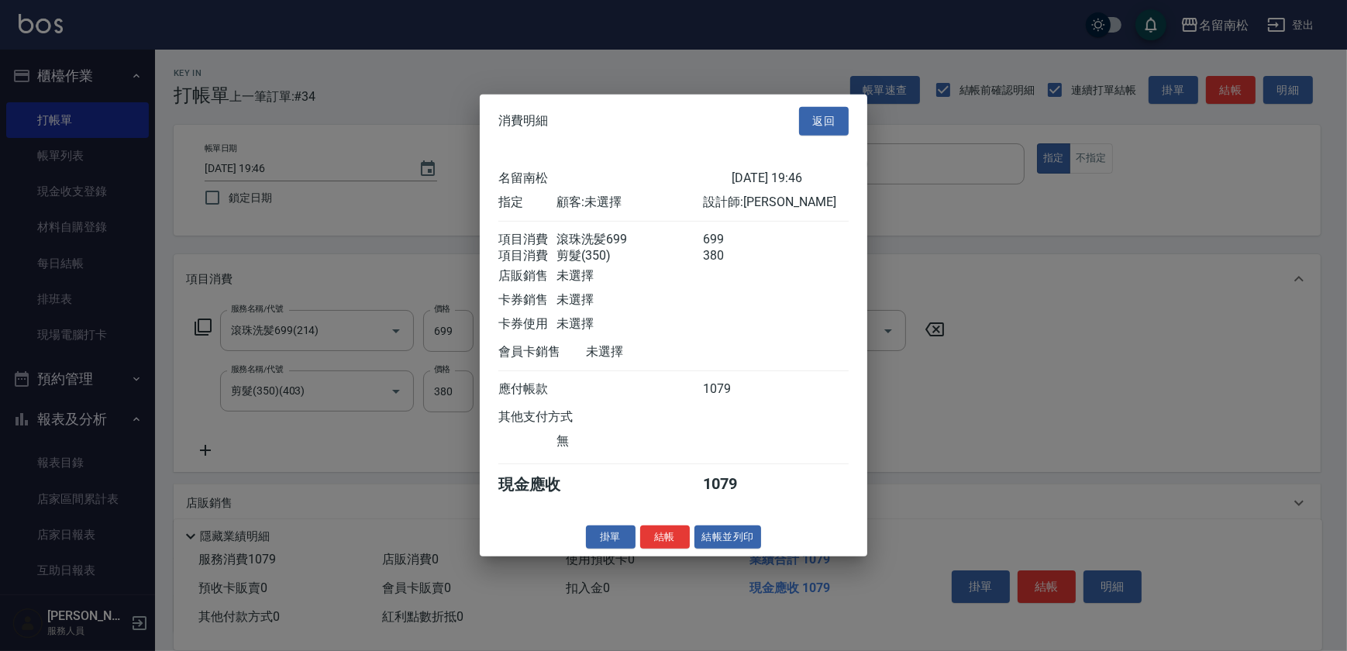
click at [733, 549] on button "結帳並列印" at bounding box center [728, 537] width 67 height 24
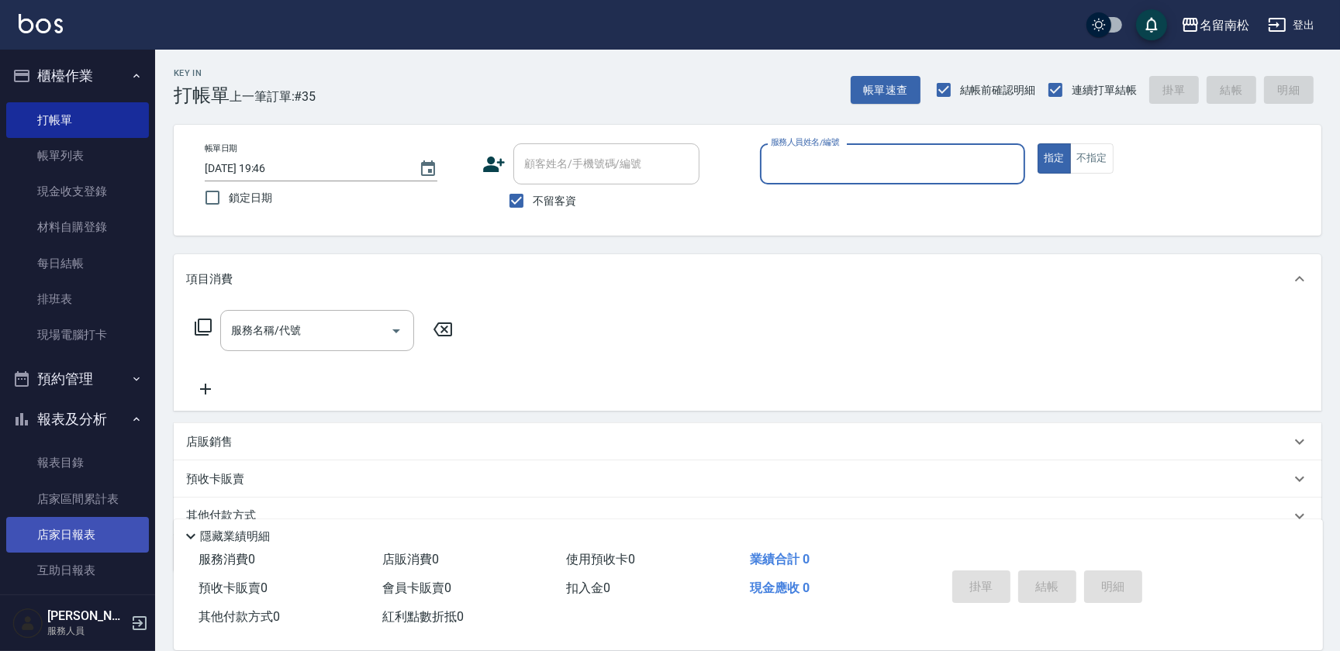
click at [119, 538] on link "店家日報表" at bounding box center [77, 535] width 143 height 36
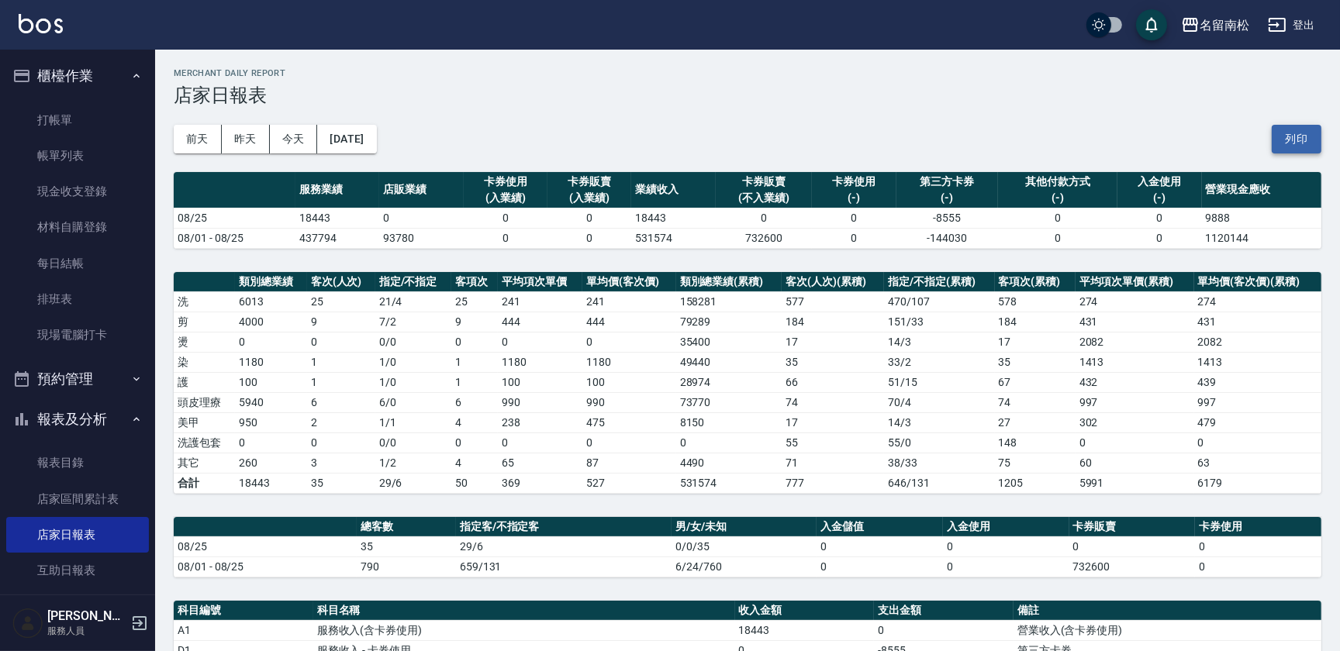
click at [1297, 140] on button "列印" at bounding box center [1297, 139] width 50 height 29
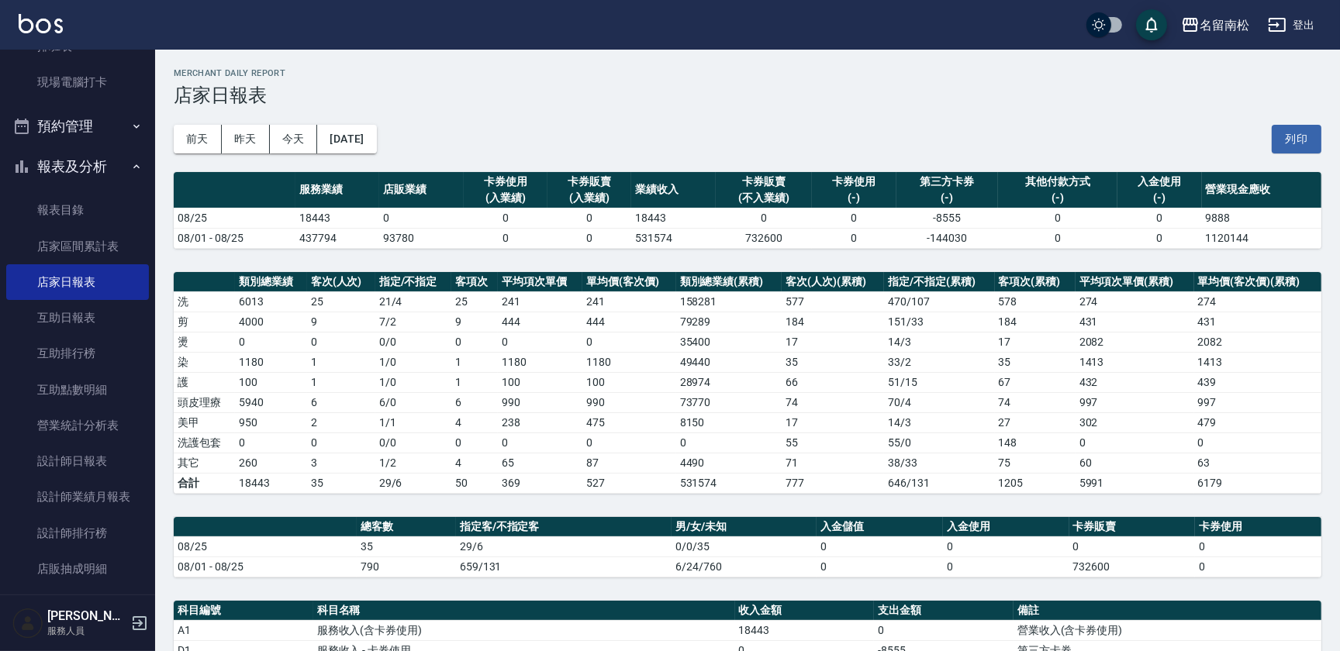
scroll to position [278, 0]
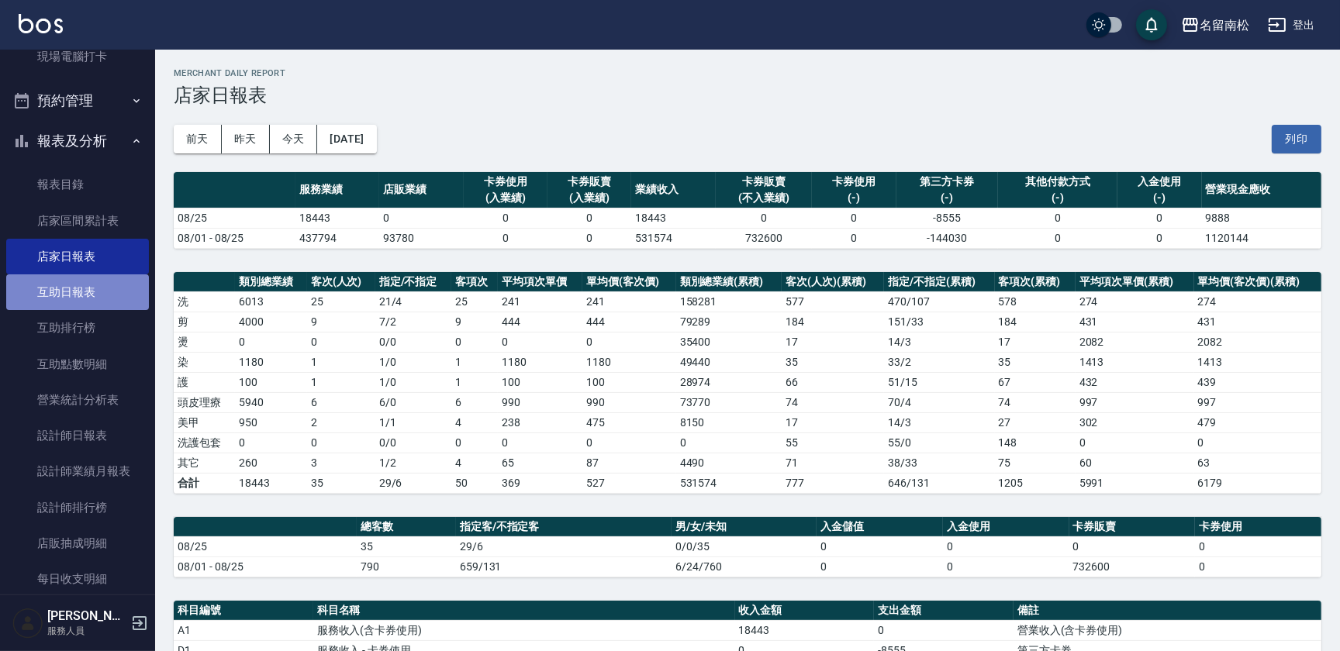
click at [101, 277] on link "互助日報表" at bounding box center [77, 292] width 143 height 36
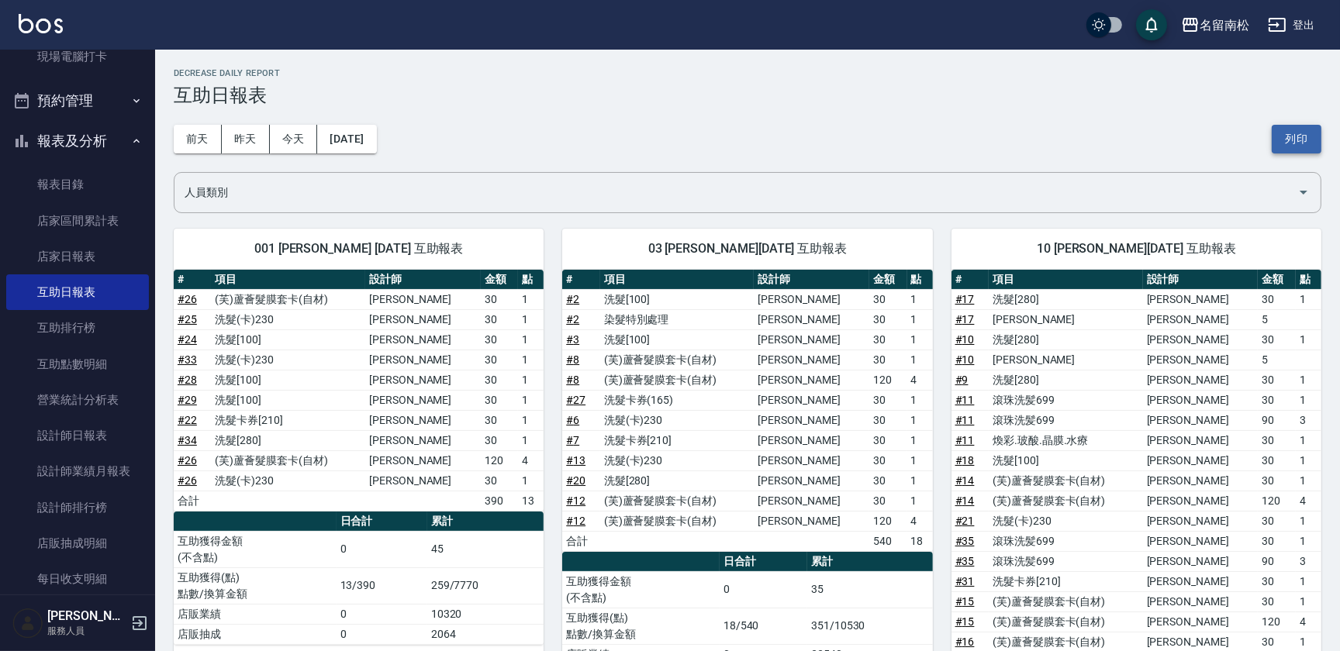
click at [1277, 135] on button "列印" at bounding box center [1297, 139] width 50 height 29
click at [105, 437] on link "設計師日報表" at bounding box center [77, 436] width 143 height 36
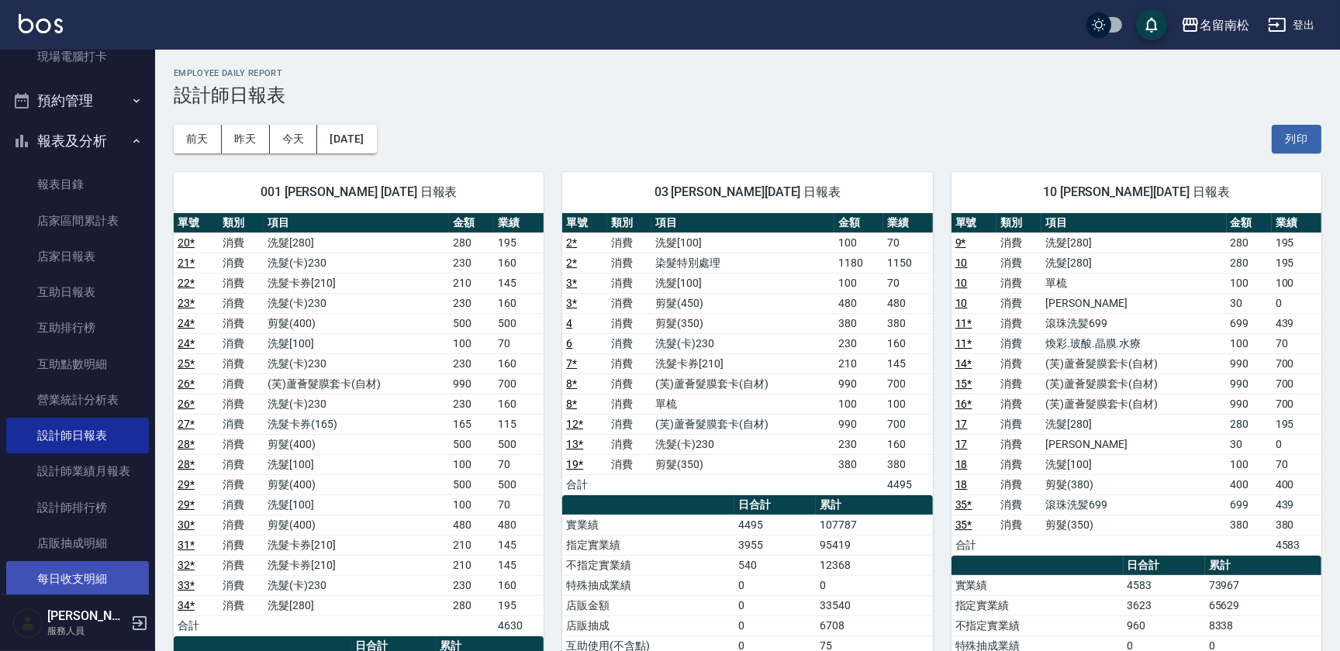
drag, startPoint x: 1294, startPoint y: 134, endPoint x: 112, endPoint y: 568, distance: 1259.5
click at [1293, 135] on button "列印" at bounding box center [1297, 139] width 50 height 29
click at [366, 133] on button "[DATE]" at bounding box center [346, 139] width 59 height 29
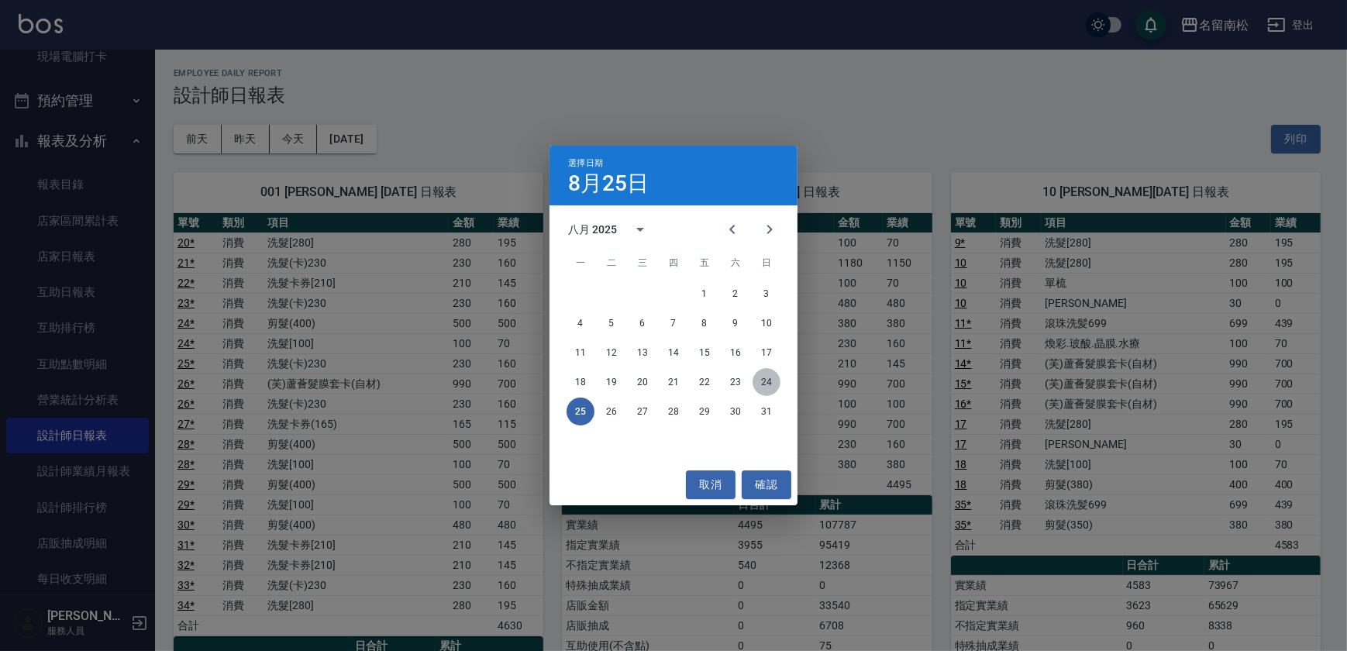
click at [773, 385] on button "24" at bounding box center [767, 382] width 28 height 28
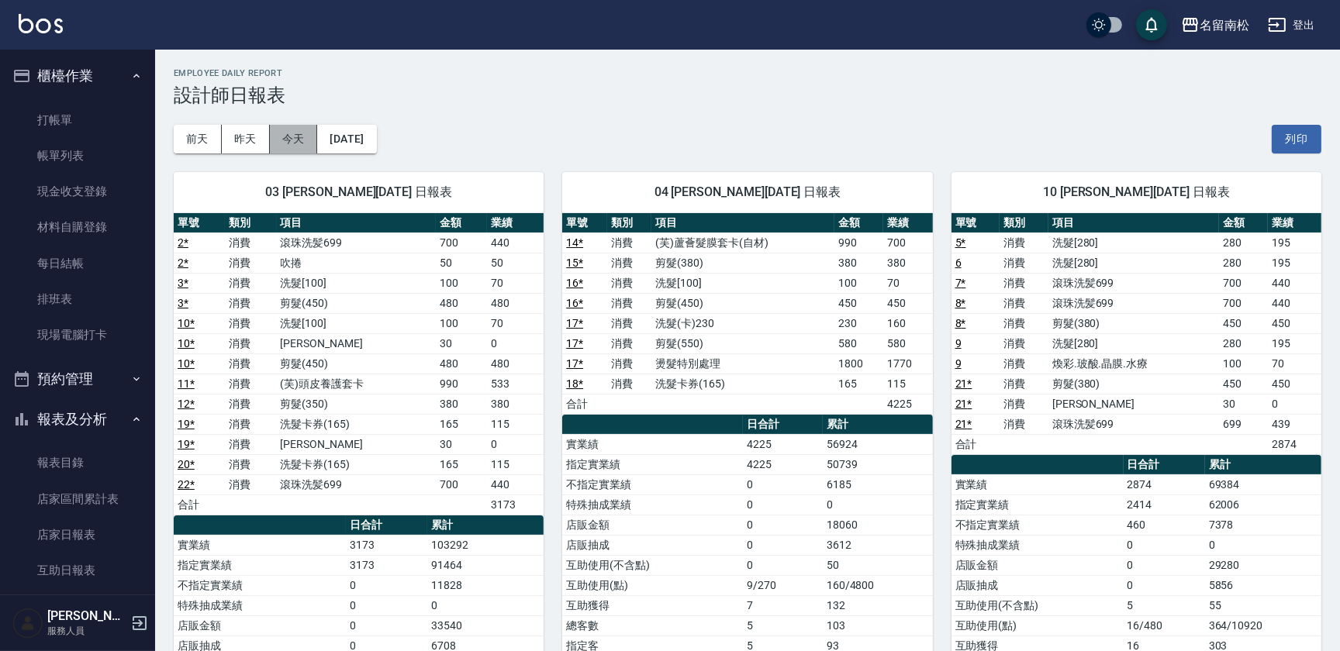
click at [278, 140] on button "今天" at bounding box center [294, 139] width 48 height 29
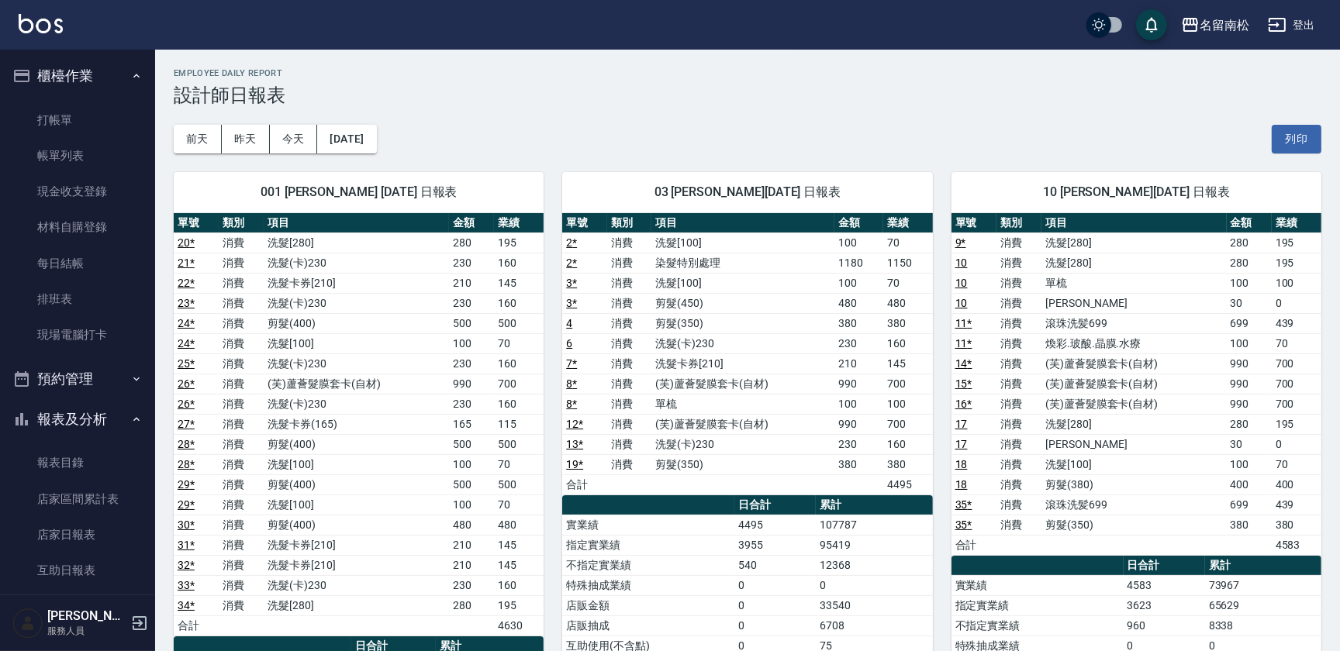
scroll to position [140, 0]
